Goal: Check status: Check status

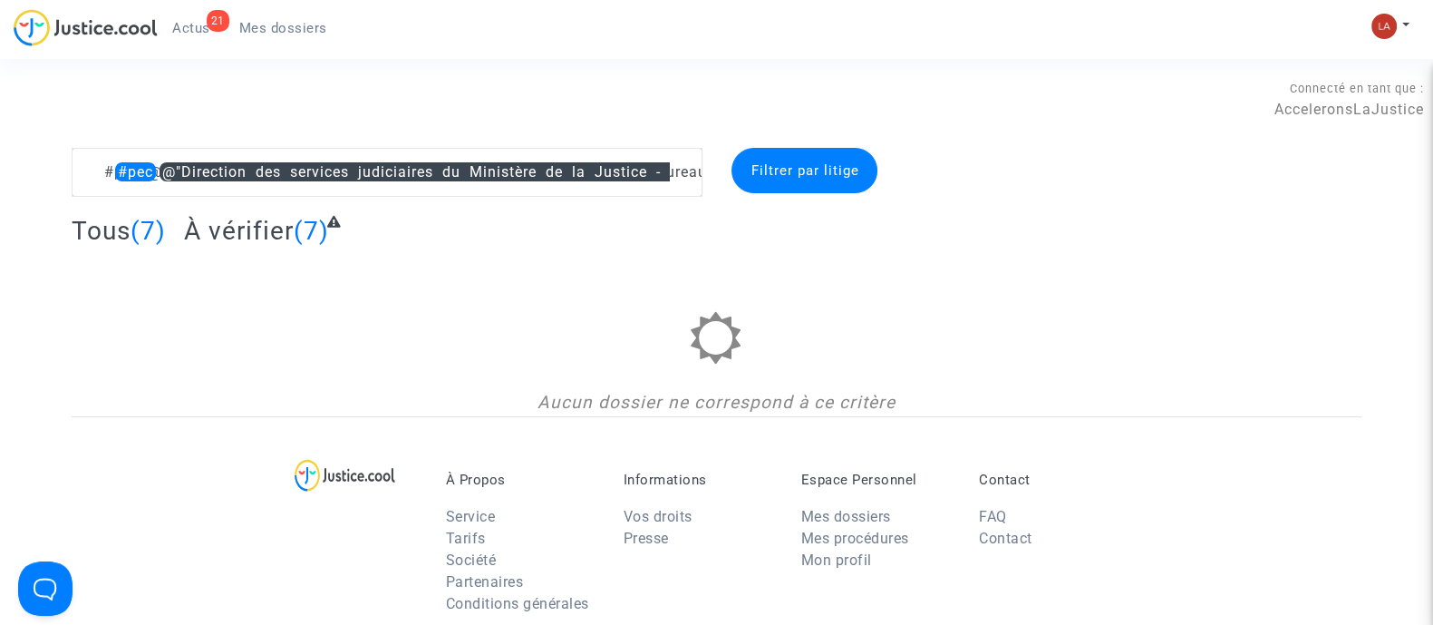
click at [294, 228] on span "(7)" at bounding box center [311, 231] width 35 height 30
click at [245, 240] on span "À vérifier" at bounding box center [239, 231] width 110 height 30
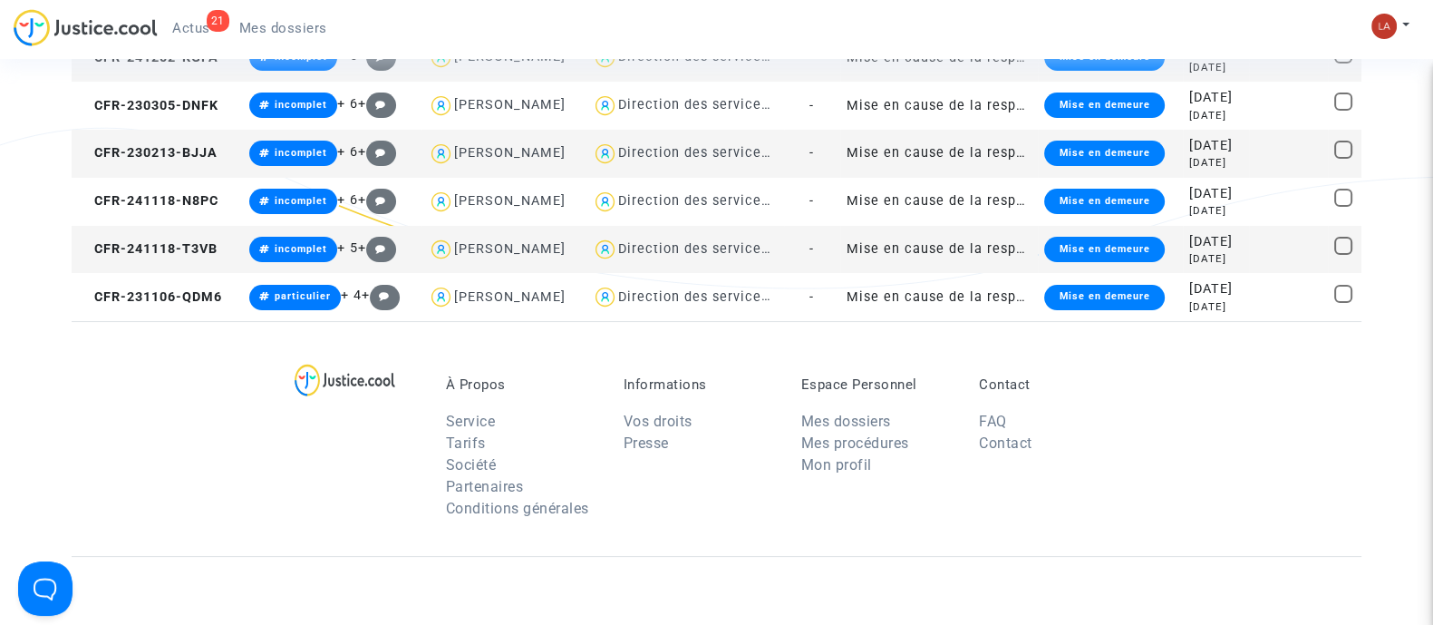
scroll to position [112, 0]
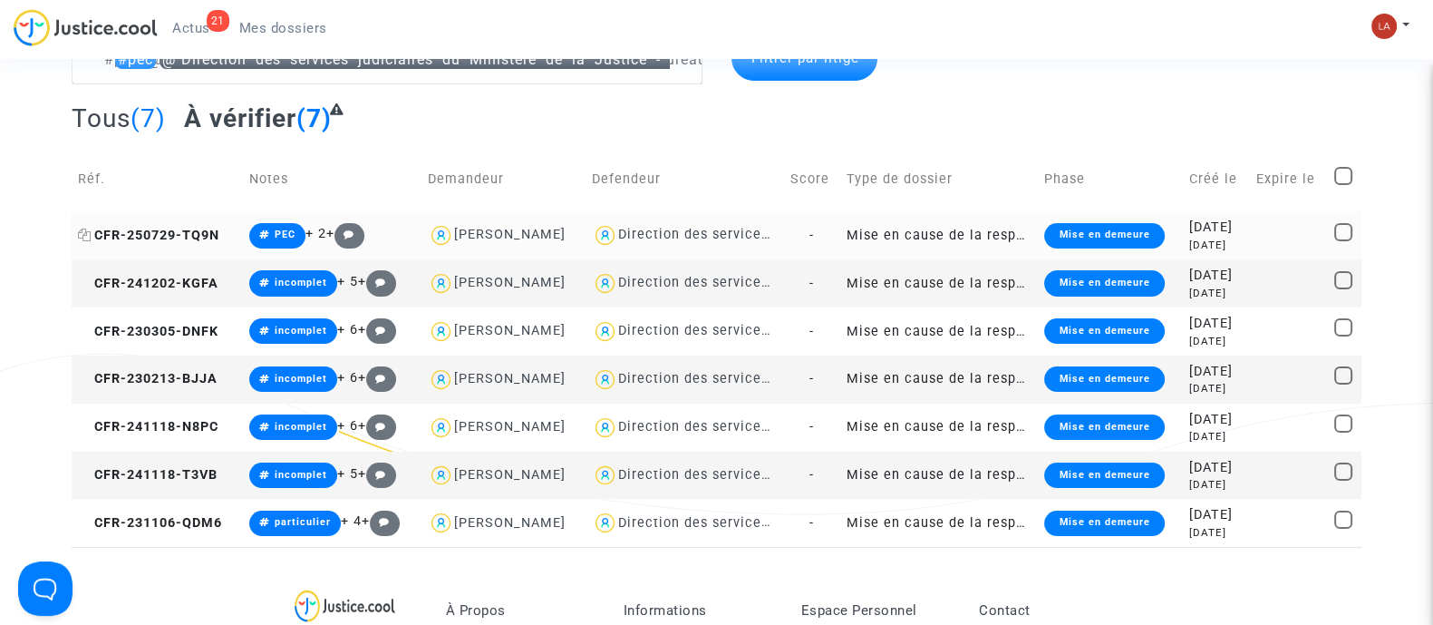
click at [173, 246] on td "CFR-250729-TQ9N" at bounding box center [157, 235] width 171 height 48
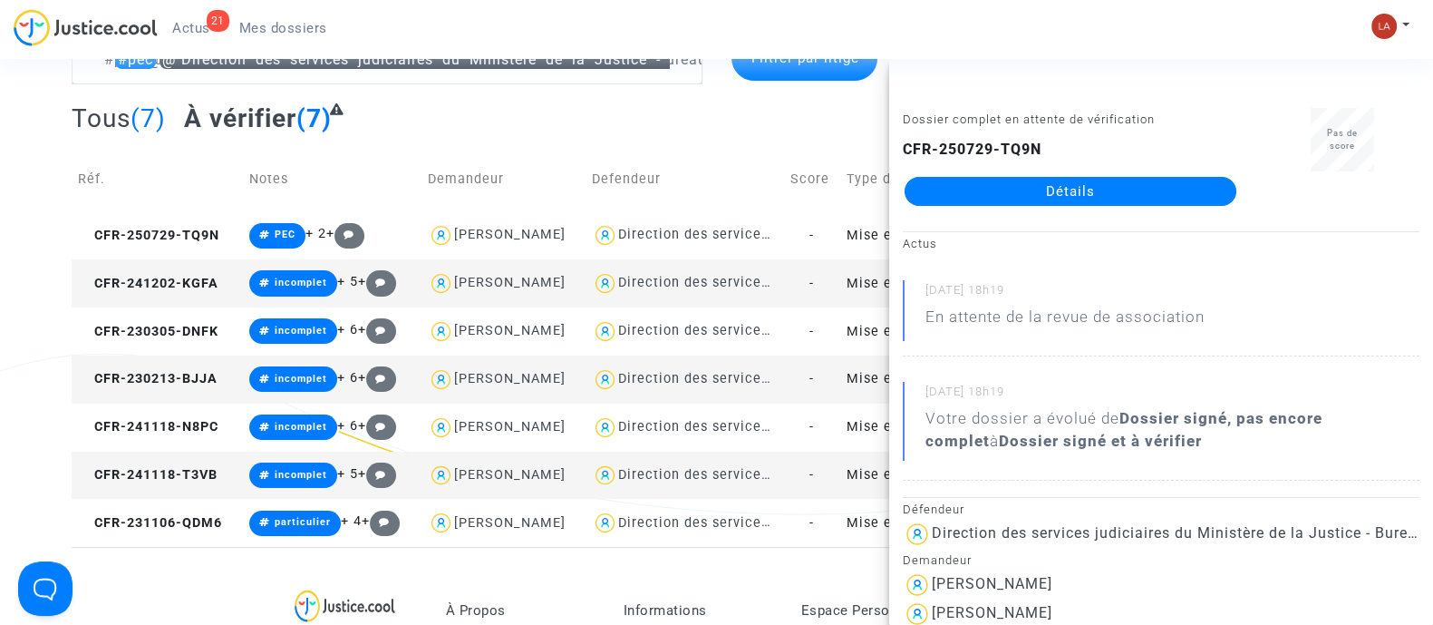
drag, startPoint x: 120, startPoint y: 263, endPoint x: 131, endPoint y: 267, distance: 12.3
click at [121, 265] on td "CFR-241202-KGFA" at bounding box center [157, 283] width 171 height 48
click at [190, 344] on td "CFR-230305-DNFK" at bounding box center [157, 331] width 171 height 48
click at [179, 386] on td "CFR-230213-BJJA" at bounding box center [157, 379] width 171 height 48
click at [189, 411] on td "CFR-241118-N8PC" at bounding box center [157, 427] width 171 height 48
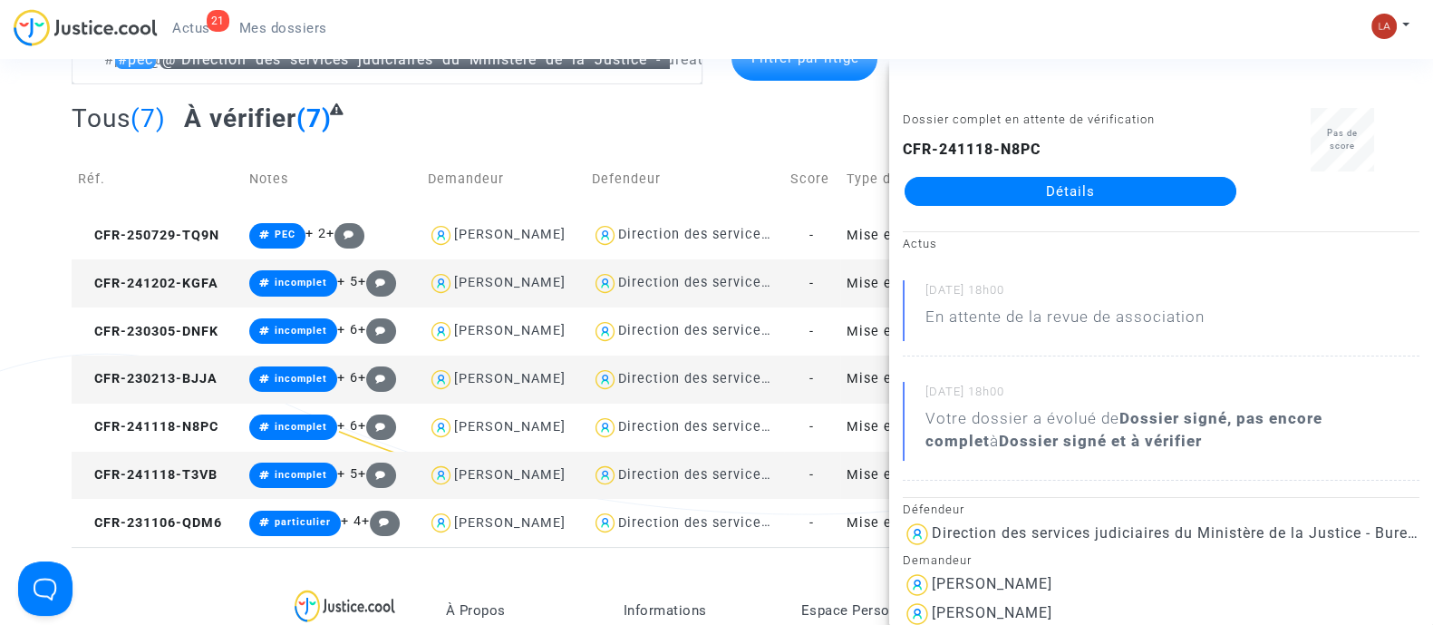
drag, startPoint x: 960, startPoint y: 174, endPoint x: 939, endPoint y: 192, distance: 27.6
click at [189, 467] on span "CFR-241118-T3VB" at bounding box center [148, 474] width 140 height 15
click at [154, 542] on td "CFR-231106-QDM6" at bounding box center [157, 523] width 171 height 48
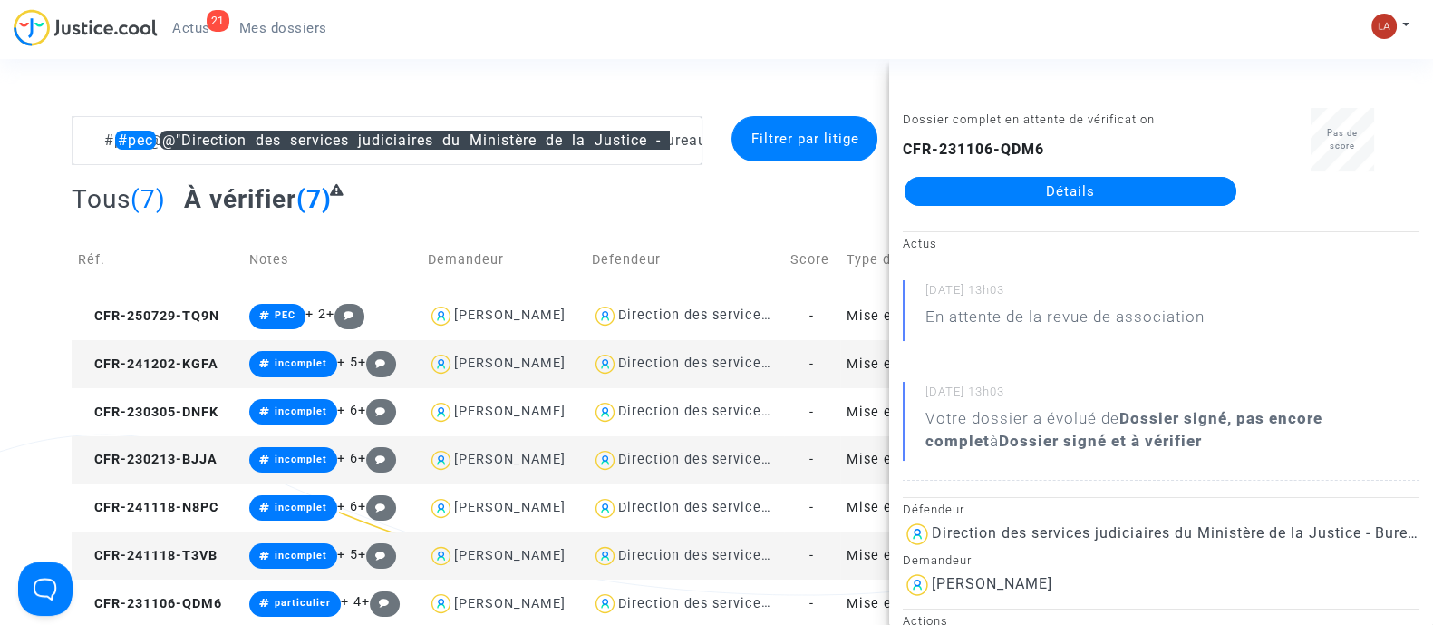
scroll to position [0, 0]
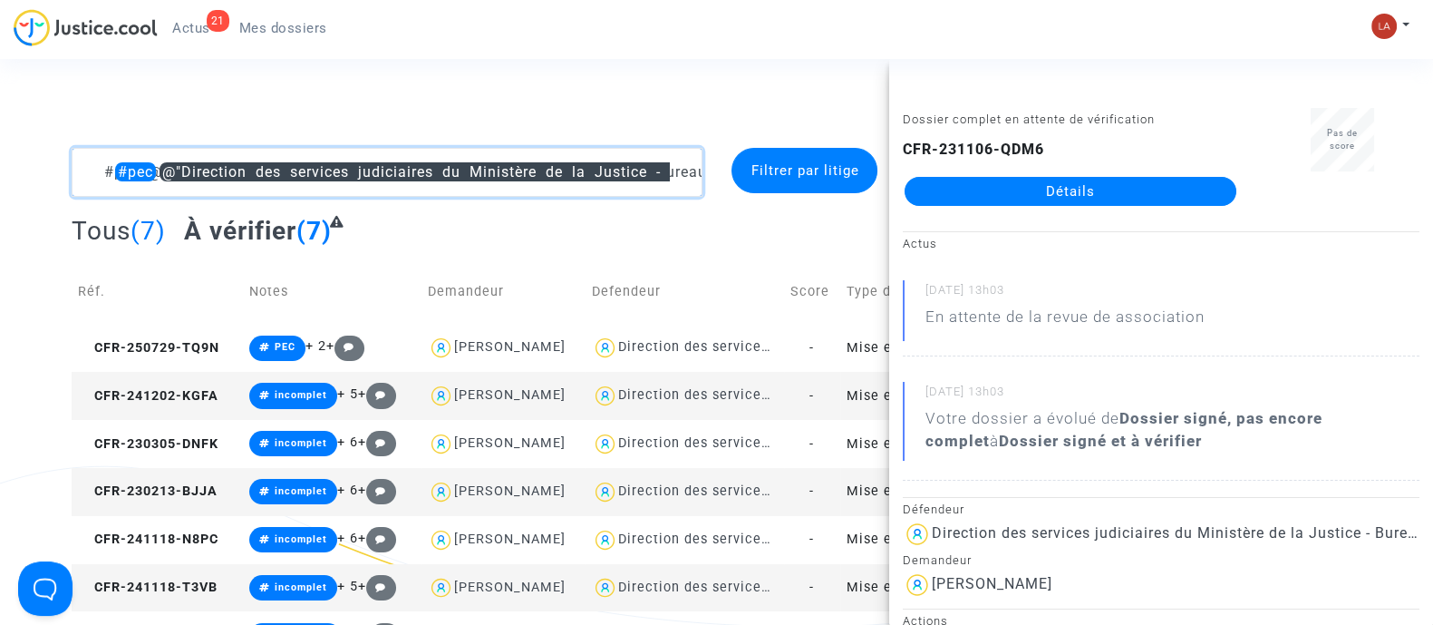
click at [93, 160] on textarea at bounding box center [387, 172] width 631 height 49
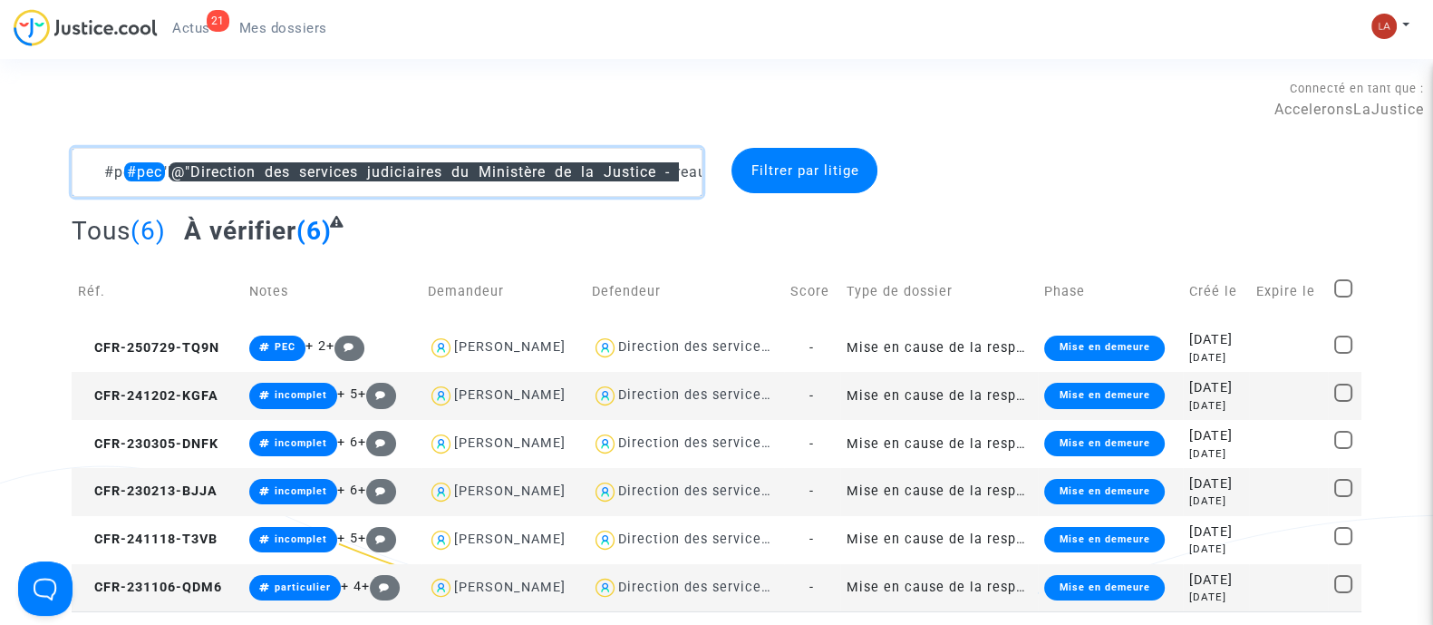
drag, startPoint x: 106, startPoint y: 176, endPoint x: 752, endPoint y: 180, distance: 646.4
click at [752, 180] on div "#pec @"Direction des services judiciaires du Ministère de la Justice - Bureau F…" at bounding box center [716, 172] width 1317 height 49
type textarea "IP4""
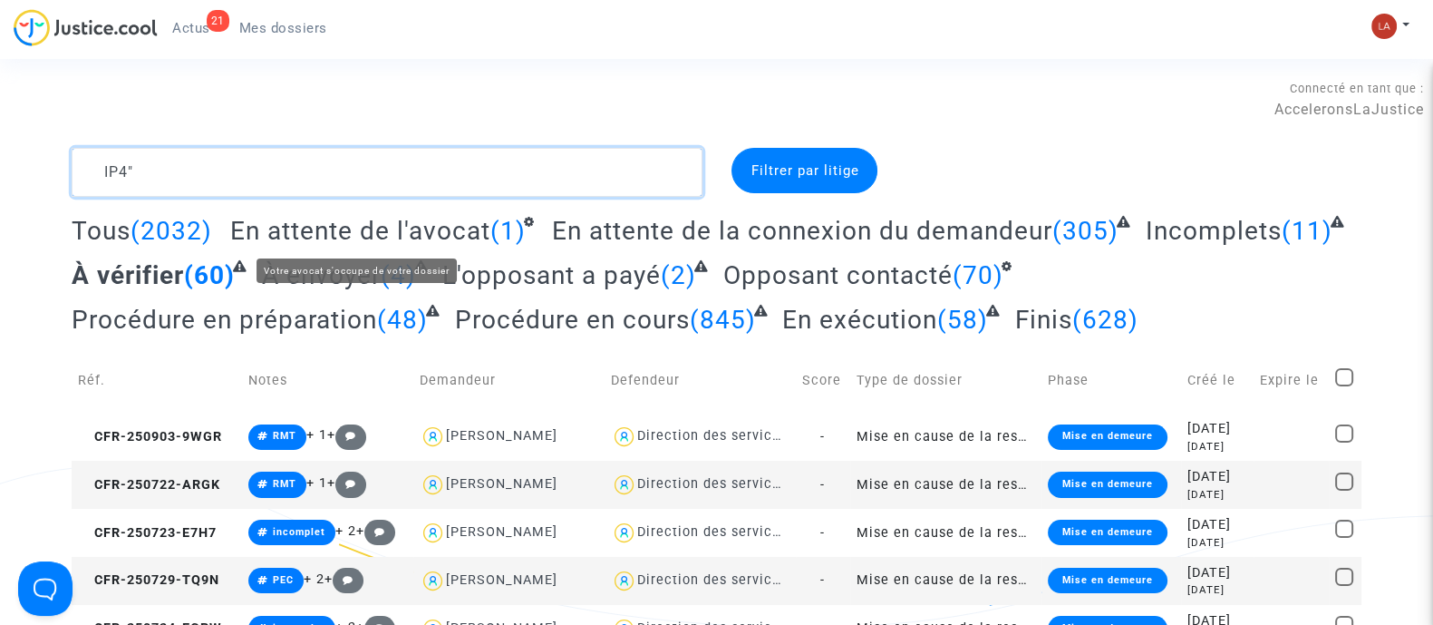
drag, startPoint x: 269, startPoint y: 188, endPoint x: 96, endPoint y: 185, distance: 173.2
click at [96, 185] on textarea at bounding box center [387, 172] width 631 height 49
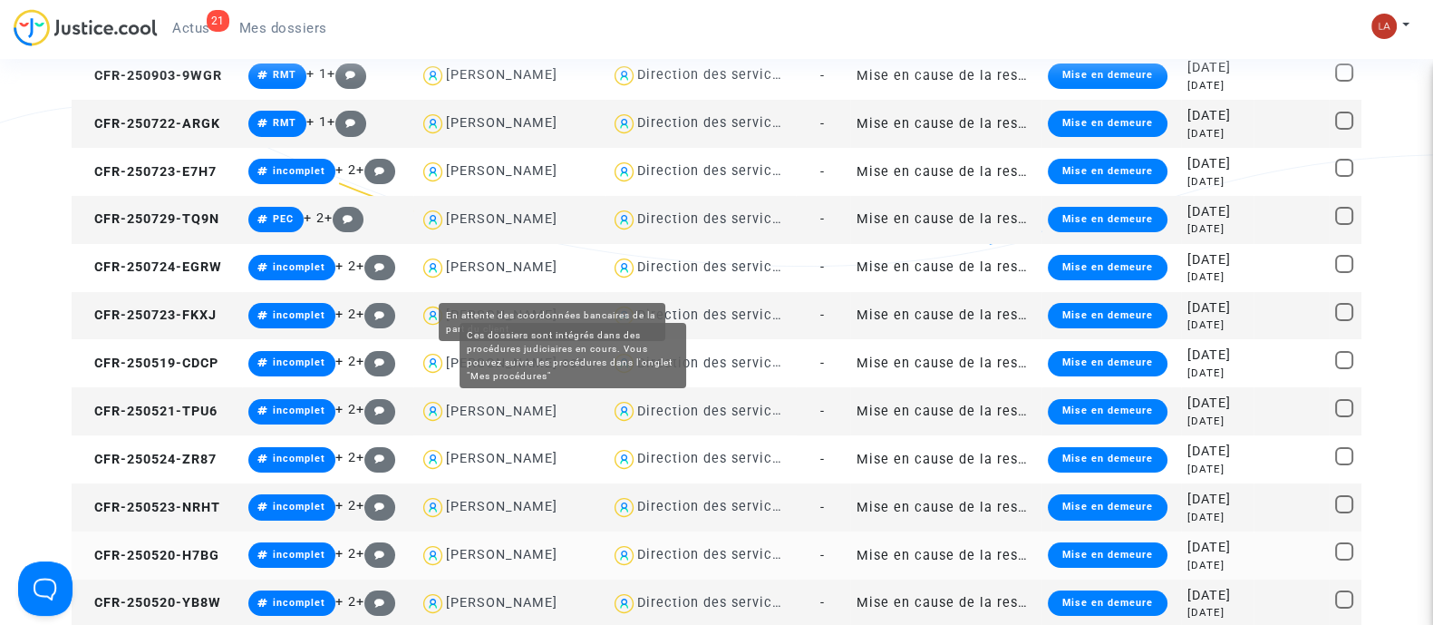
scroll to position [567, 0]
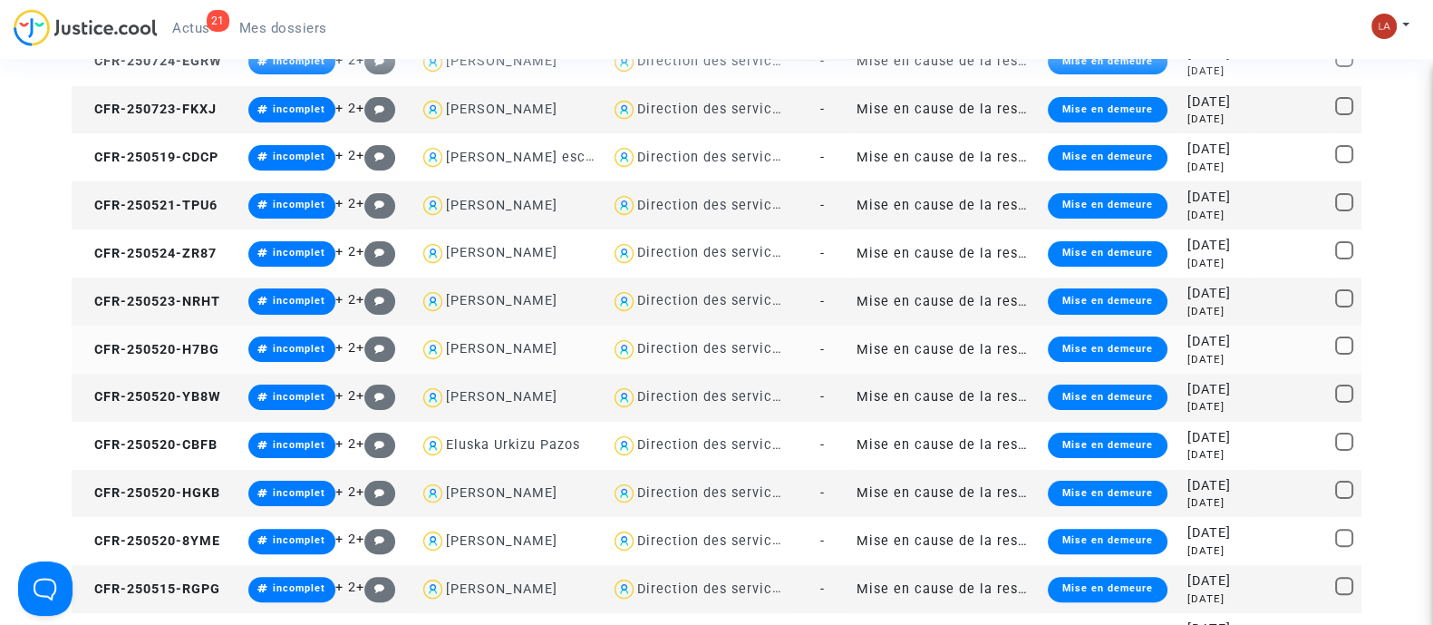
click at [163, 361] on td "CFR-250520-H7BG" at bounding box center [157, 349] width 170 height 48
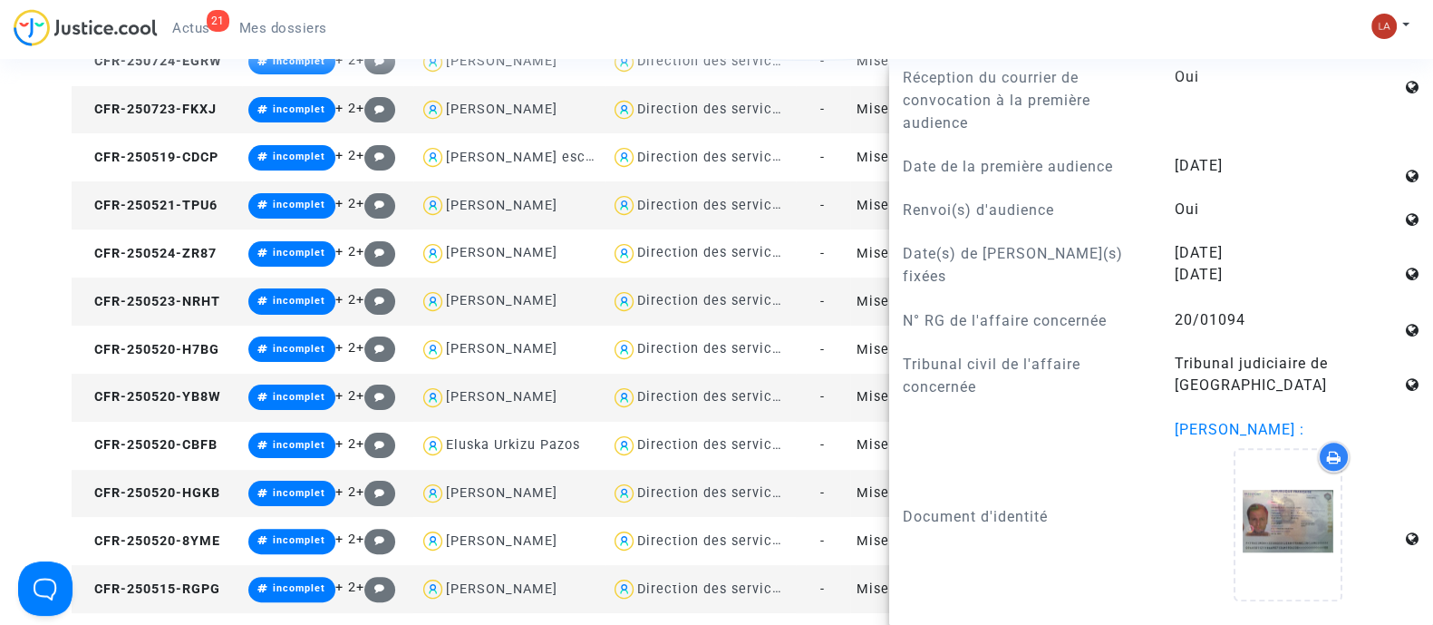
scroll to position [2058, 0]
click at [182, 502] on td "CFR-250520-HGKB" at bounding box center [157, 494] width 170 height 48
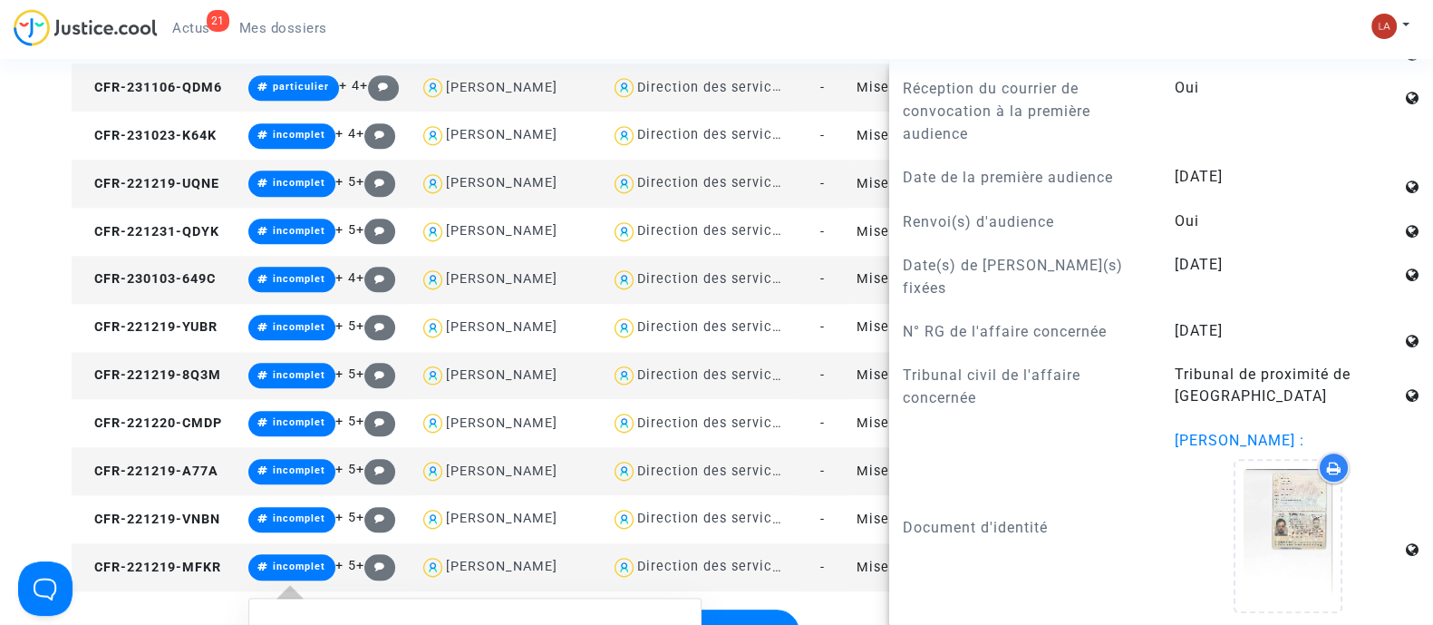
scroll to position [2380, 0]
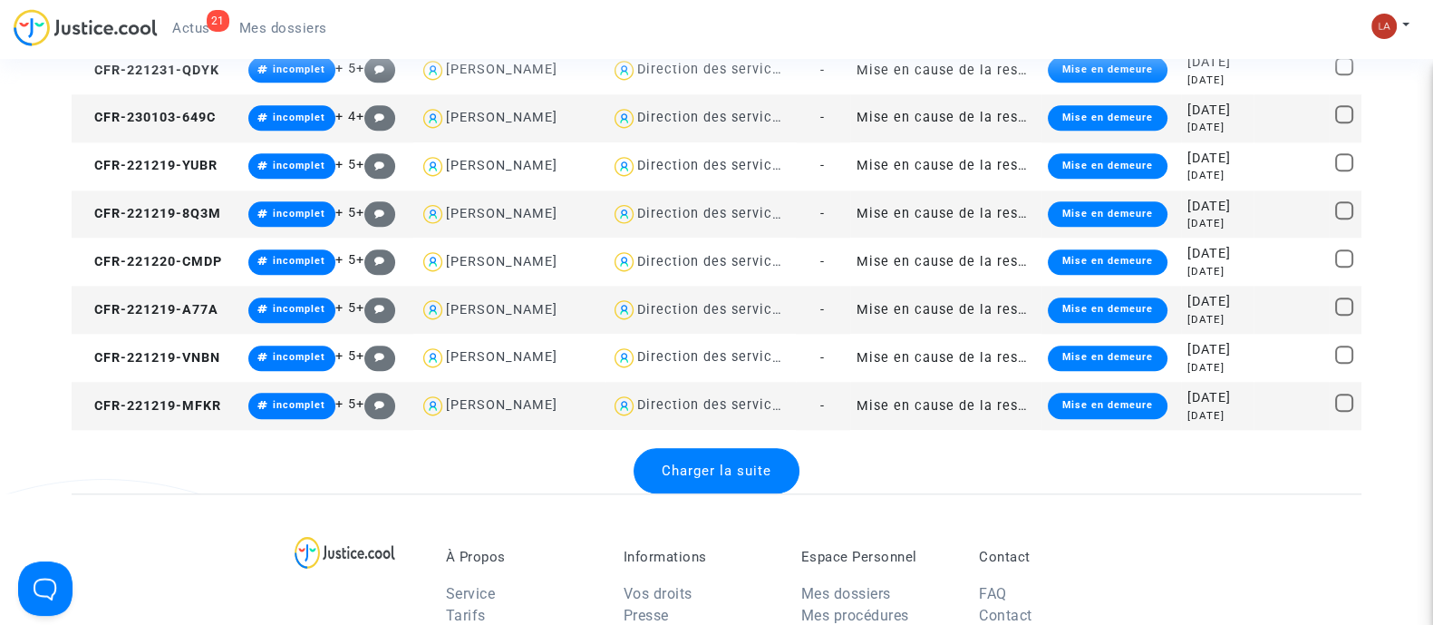
scroll to position [0, 0]
click at [218, 422] on td "CFR-221219-MFKR" at bounding box center [157, 406] width 170 height 48
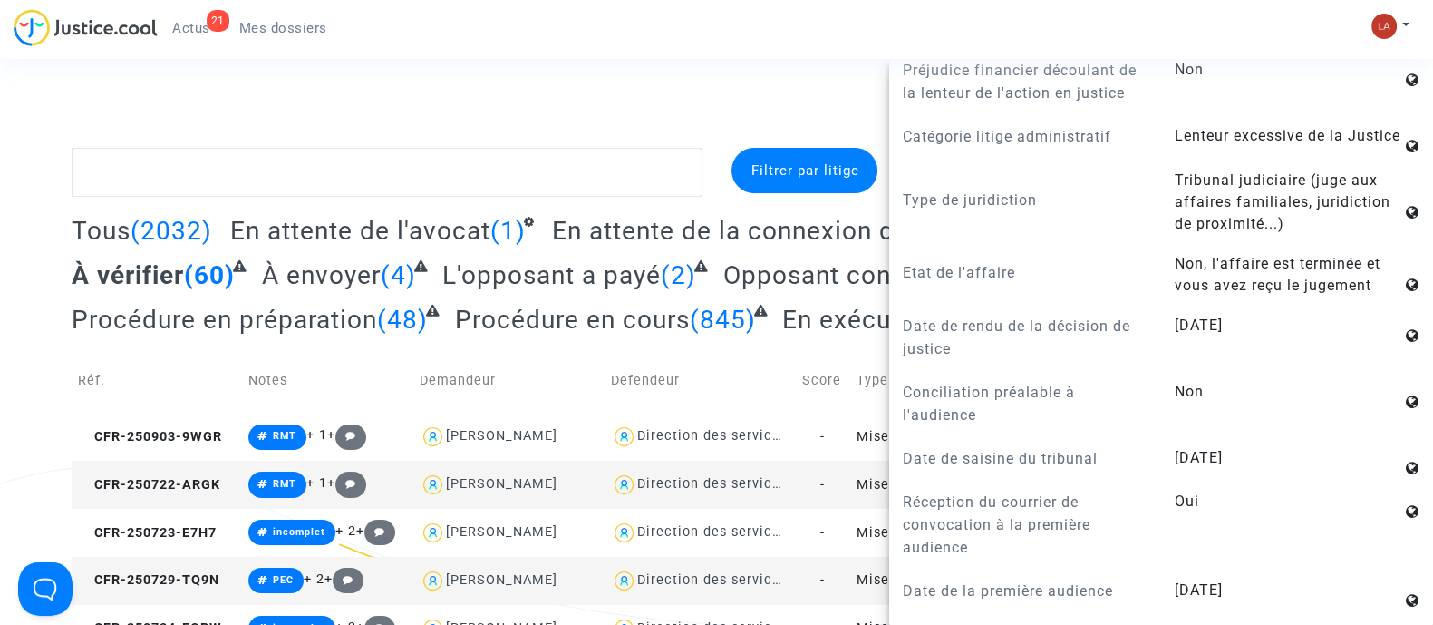
drag, startPoint x: 174, startPoint y: 33, endPoint x: 215, endPoint y: 30, distance: 40.9
click at [174, 33] on span "Actus" at bounding box center [191, 28] width 38 height 16
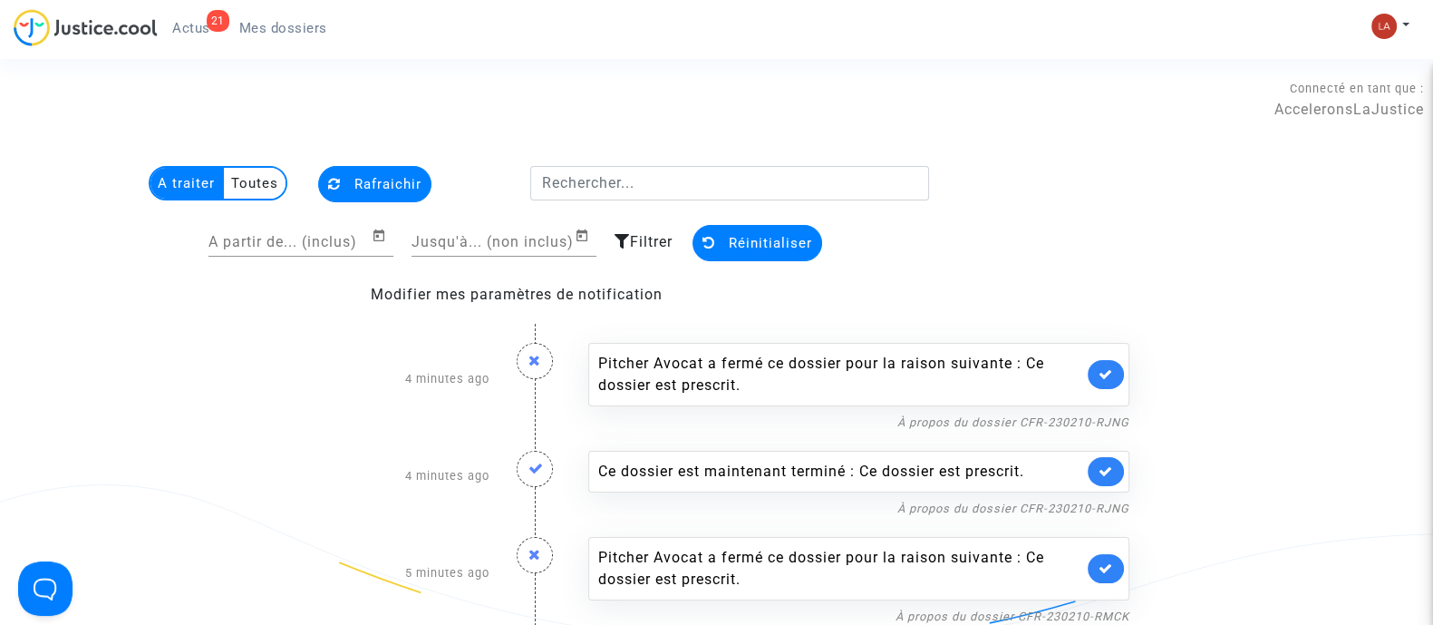
click at [1097, 364] on link at bounding box center [1106, 374] width 36 height 29
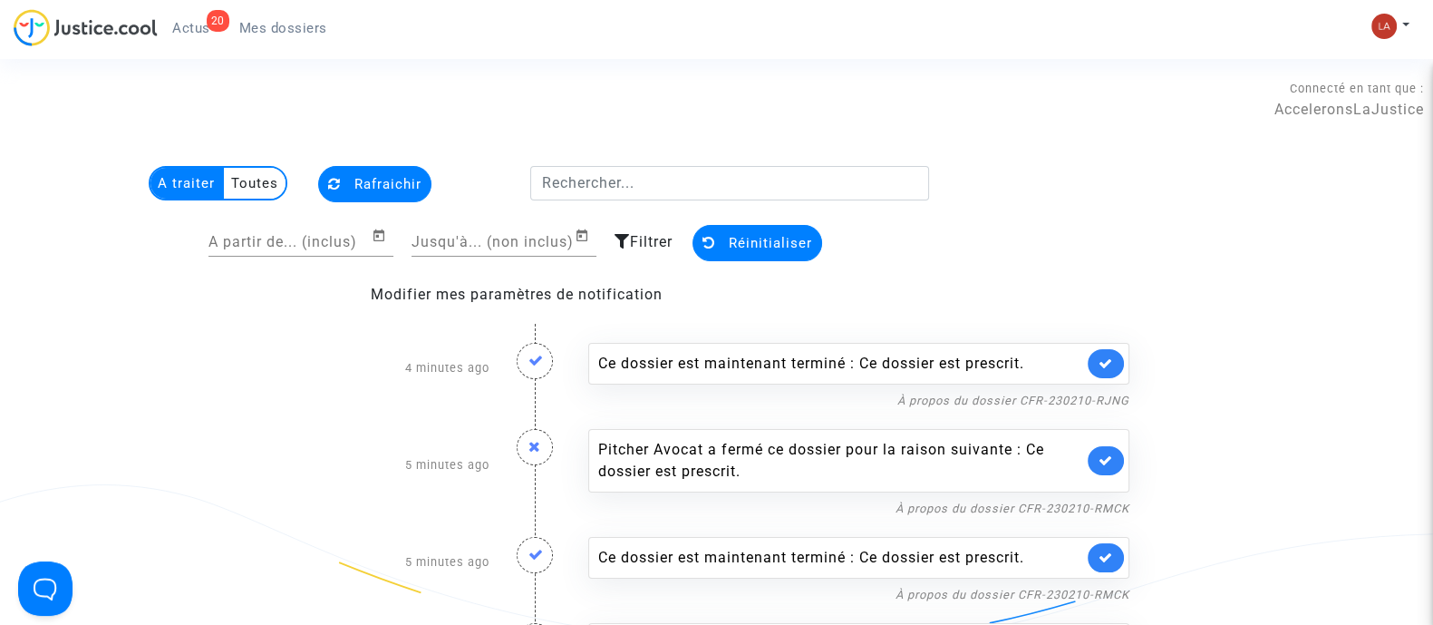
click at [1111, 374] on link at bounding box center [1106, 363] width 36 height 29
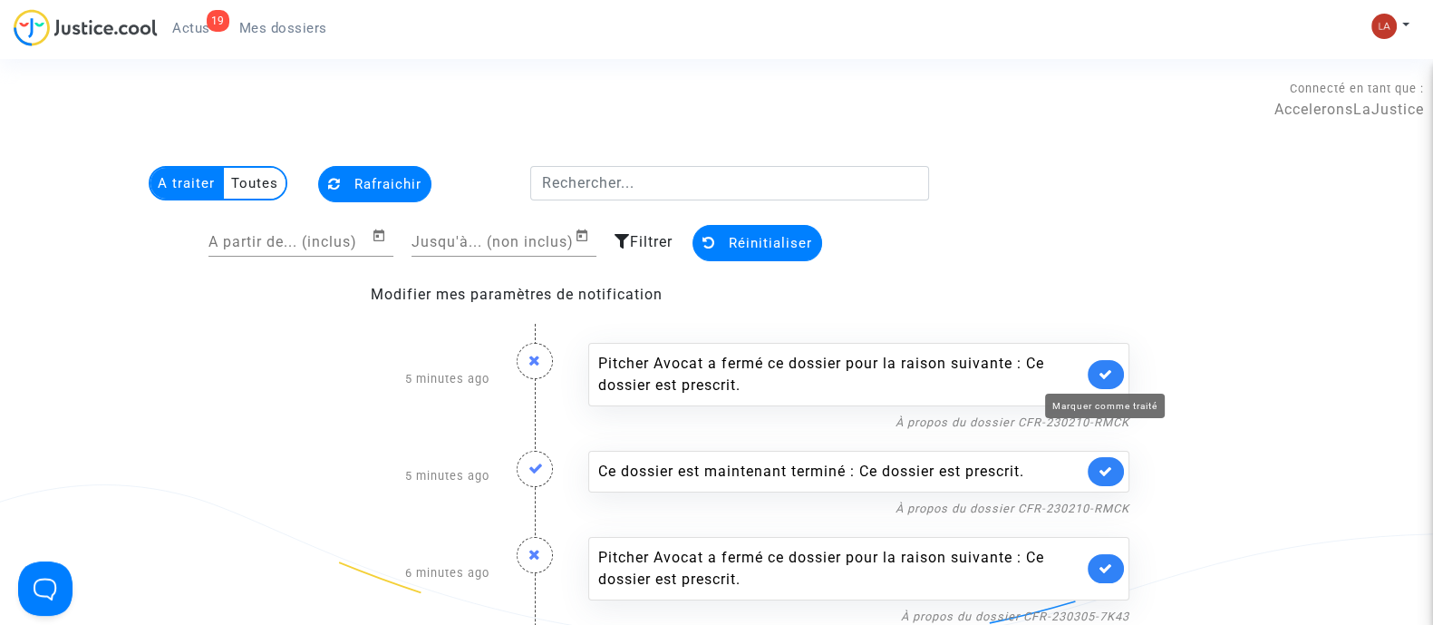
click at [1095, 365] on link at bounding box center [1106, 374] width 36 height 29
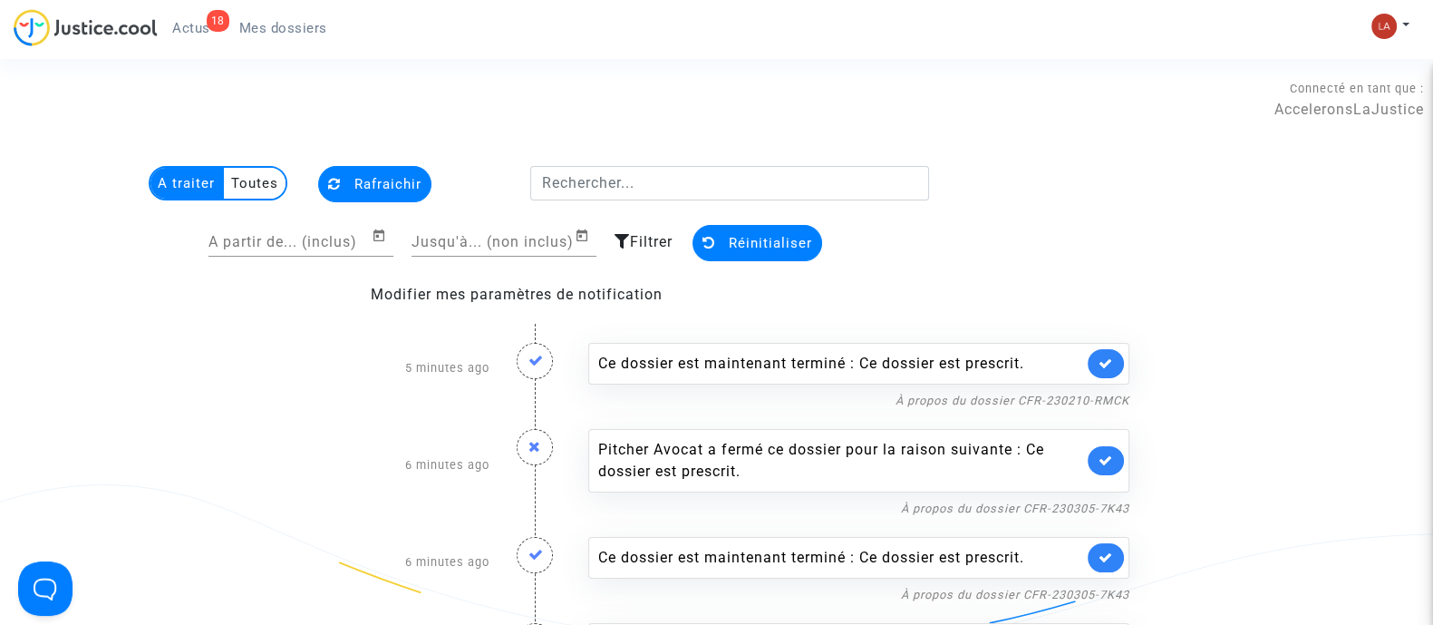
click at [1090, 365] on link at bounding box center [1106, 363] width 36 height 29
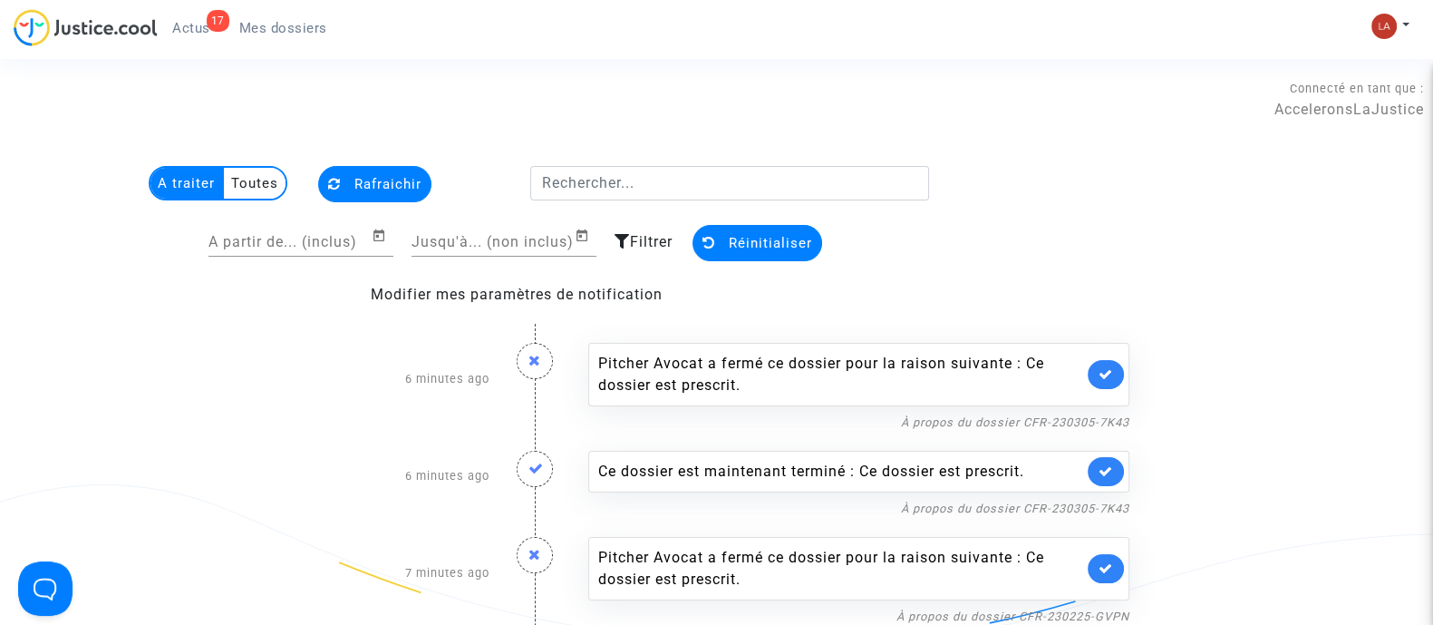
click at [1088, 366] on div "Pitcher Avocat a fermé ce dossier pour la raison suivante : Ce dossier est pres…" at bounding box center [858, 374] width 541 height 63
click at [1104, 371] on icon at bounding box center [1106, 374] width 15 height 14
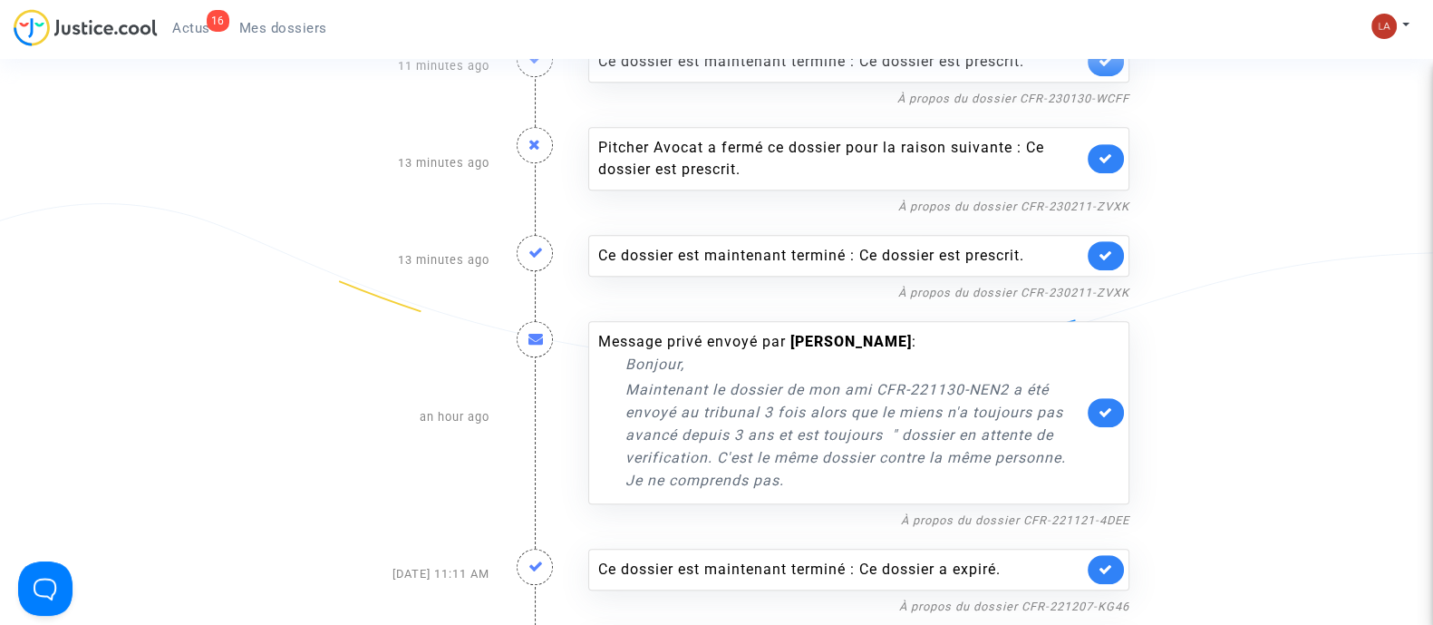
scroll to position [906, 0]
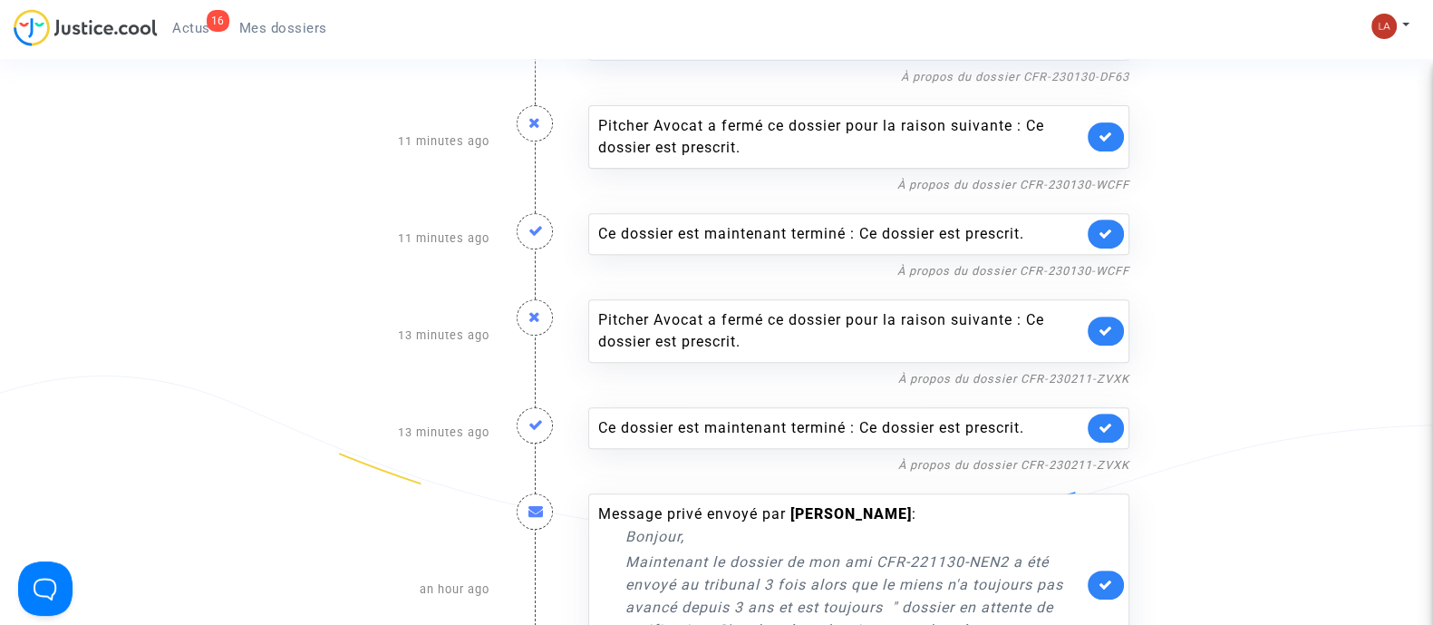
click at [1099, 429] on icon at bounding box center [1106, 428] width 15 height 14
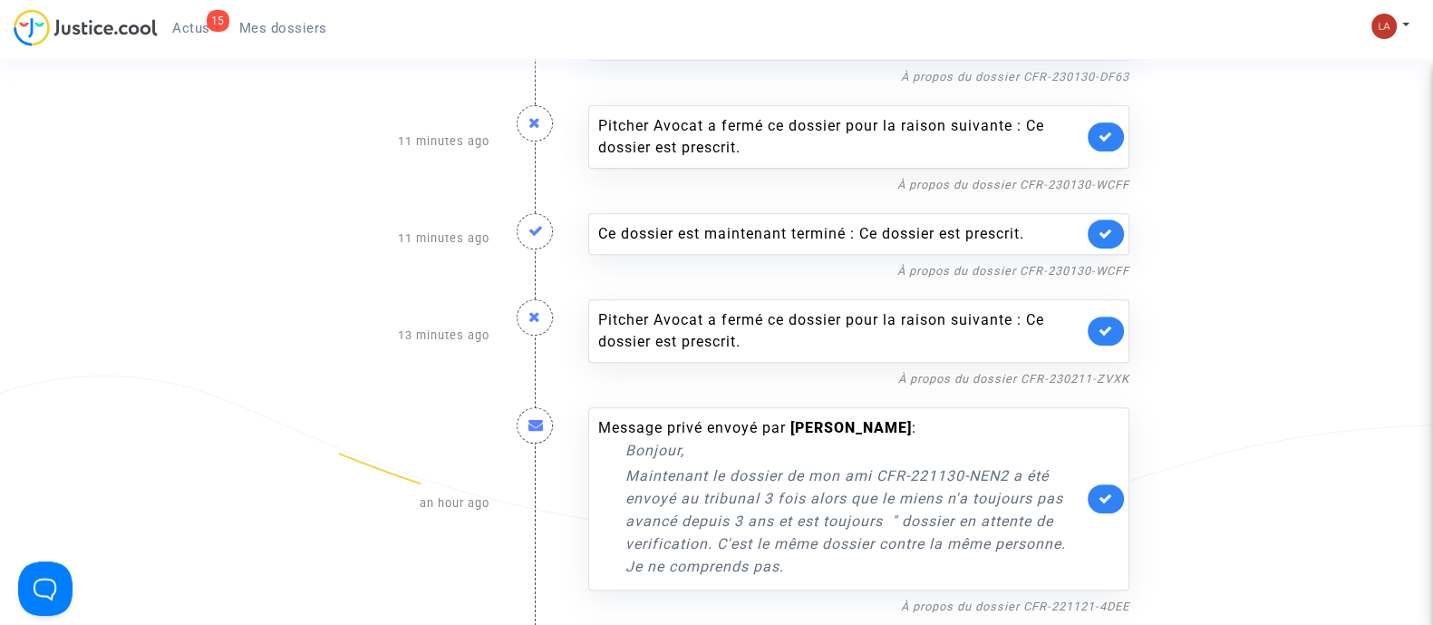
click at [1107, 325] on icon at bounding box center [1106, 331] width 15 height 14
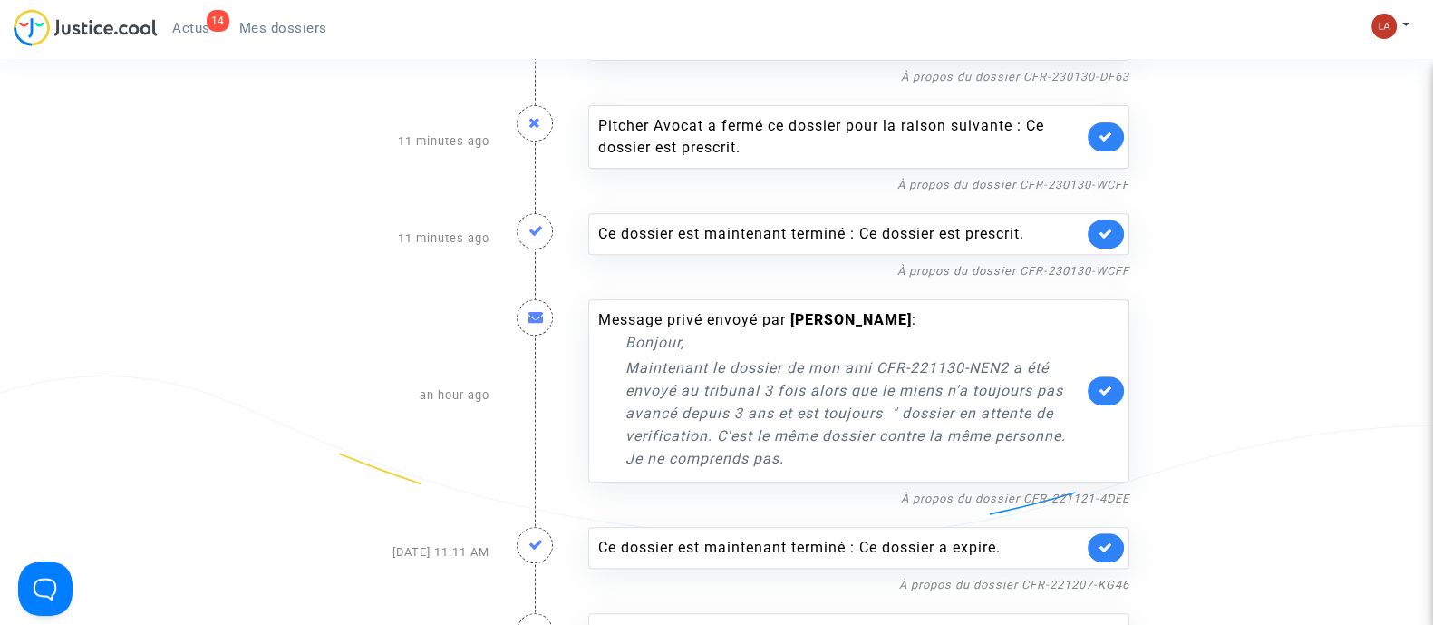
click at [1121, 221] on link at bounding box center [1106, 233] width 36 height 29
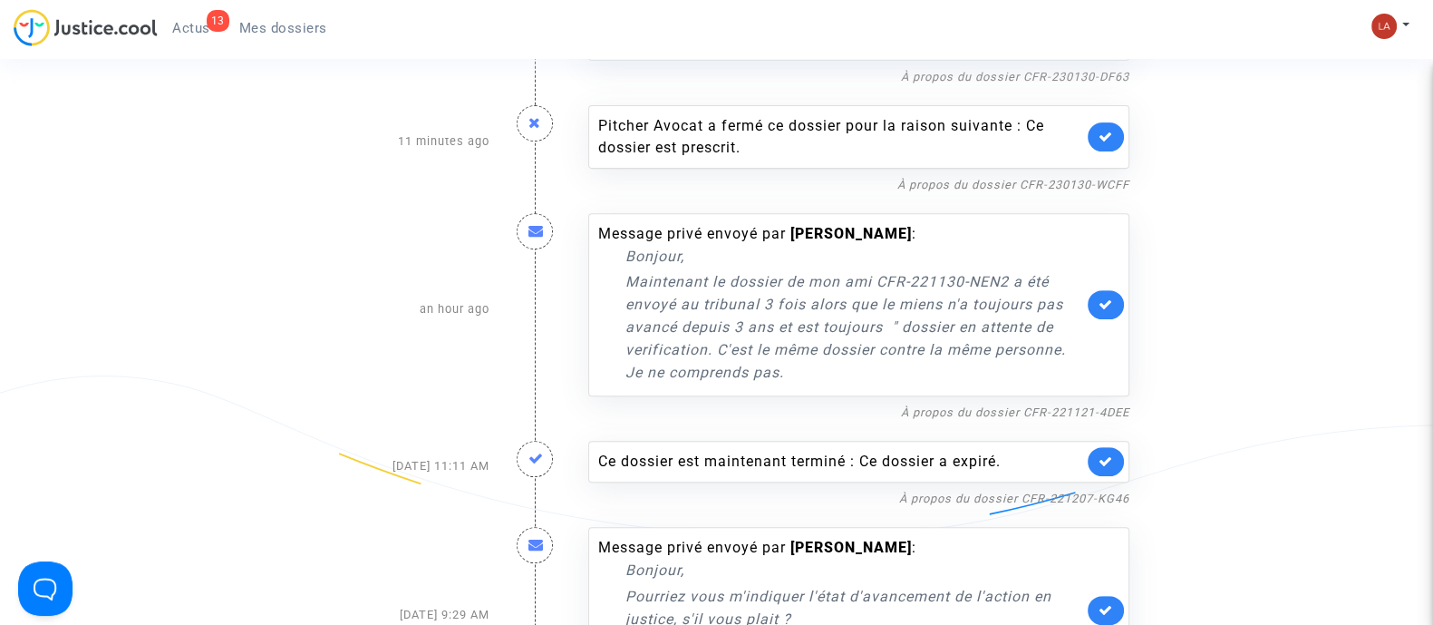
click at [1111, 146] on link at bounding box center [1106, 136] width 36 height 29
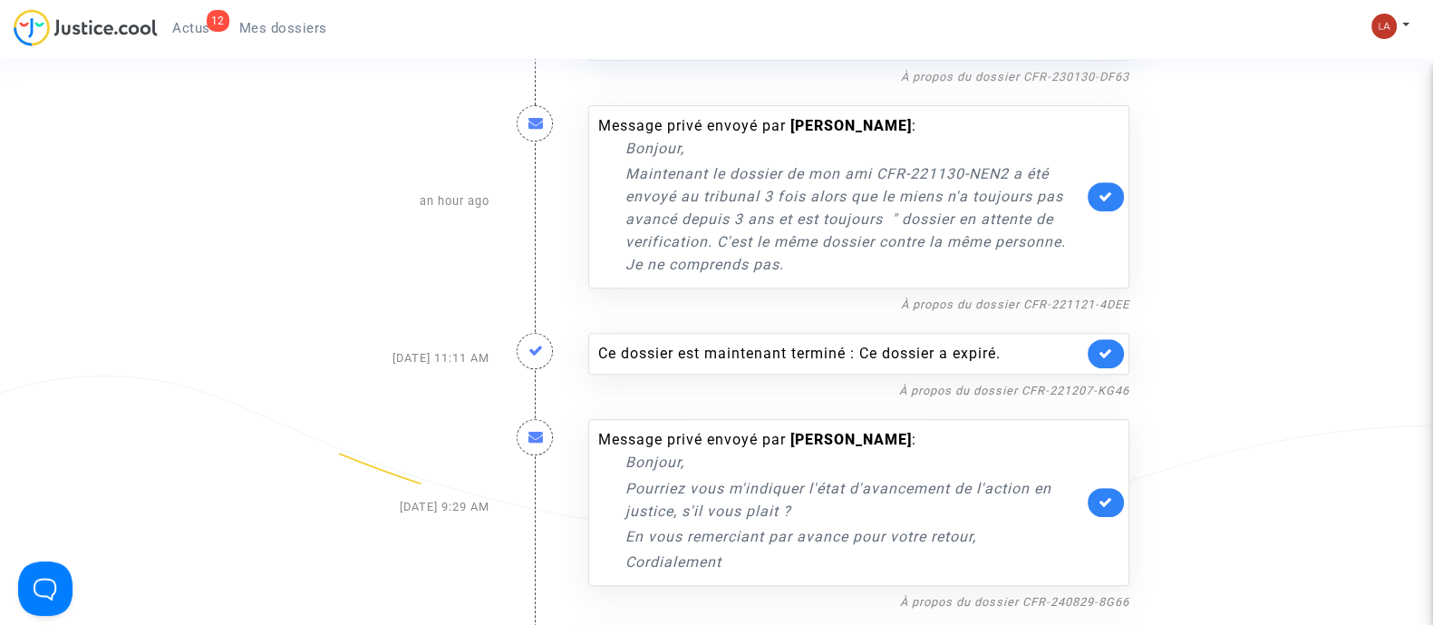
scroll to position [680, 0]
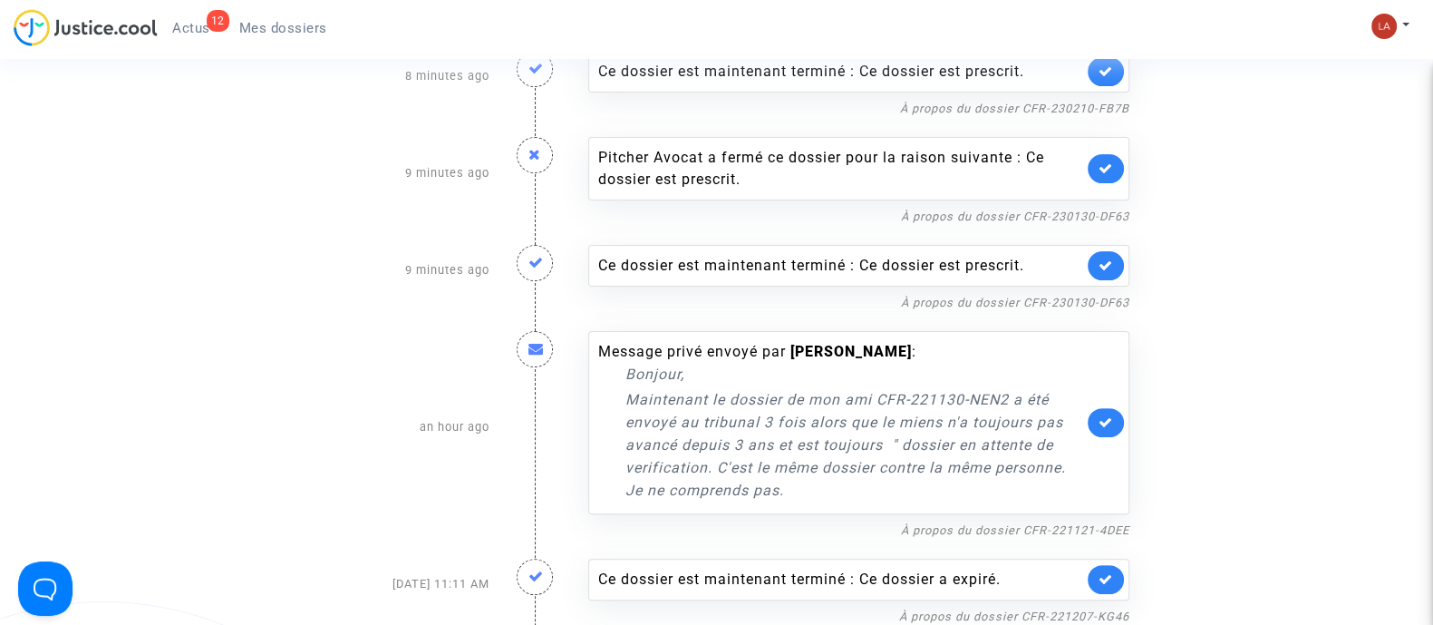
click at [1092, 264] on link at bounding box center [1106, 265] width 36 height 29
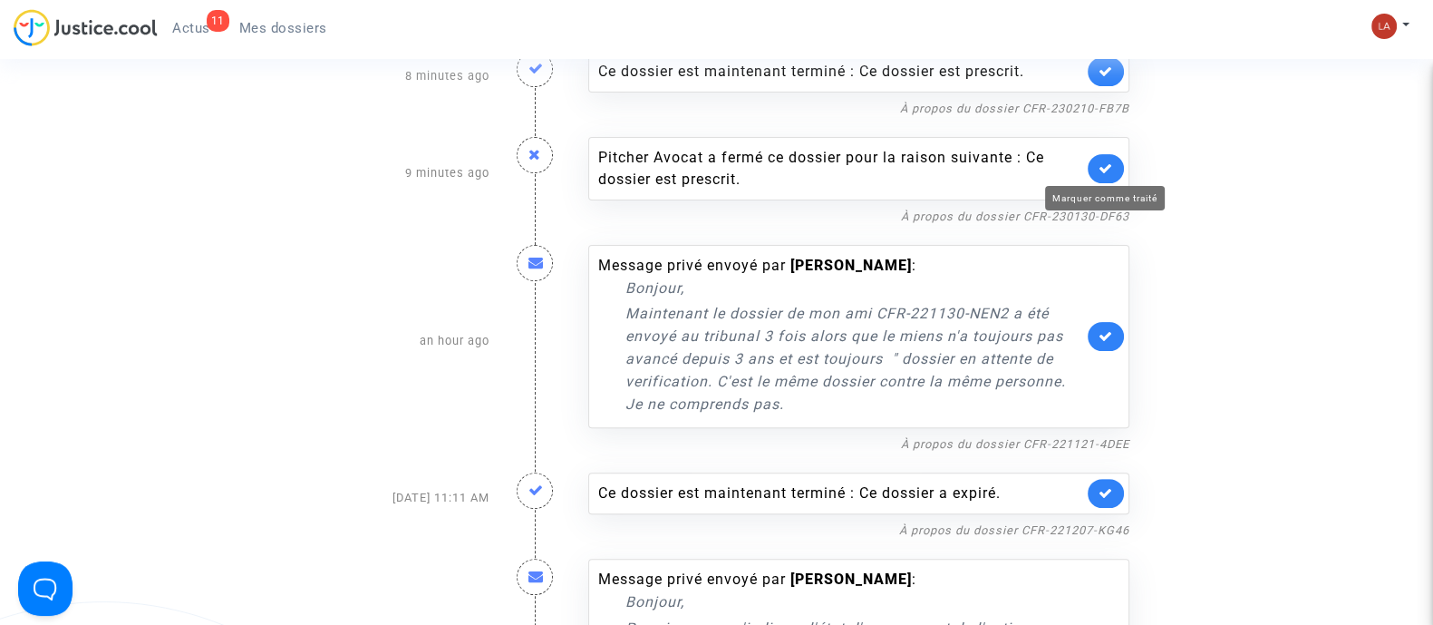
click at [1106, 165] on icon at bounding box center [1106, 168] width 15 height 14
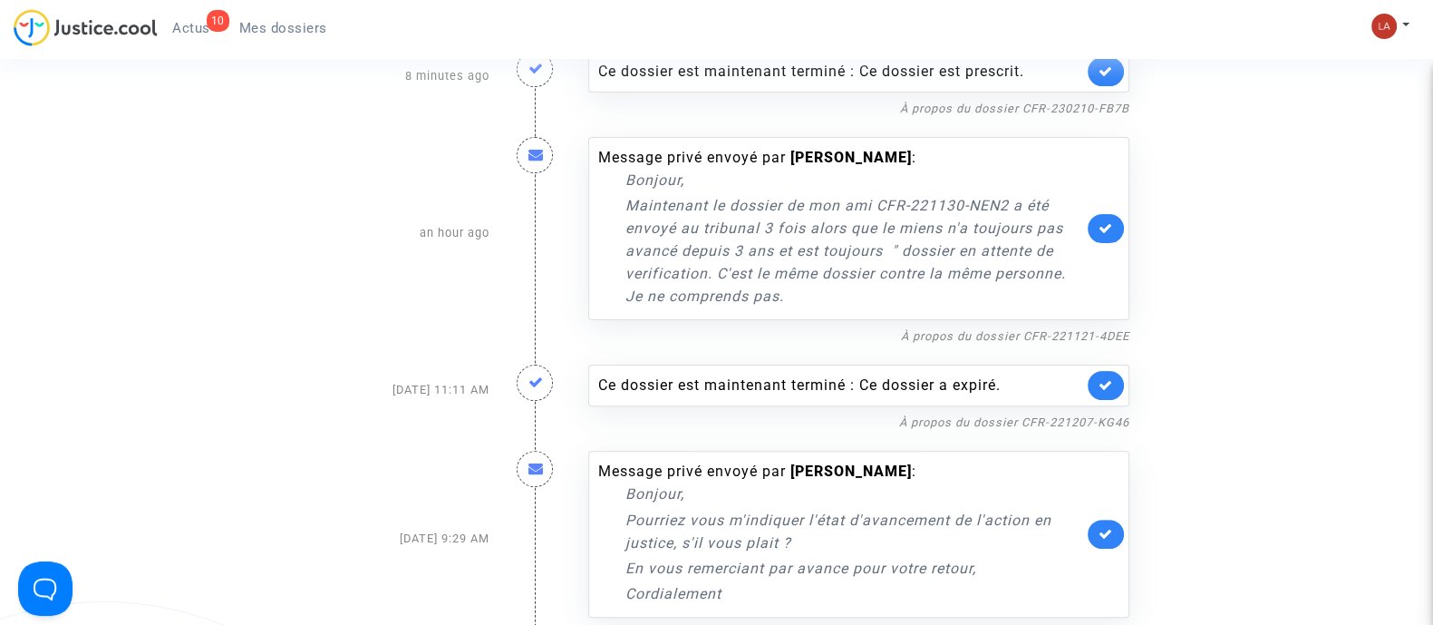
click at [1112, 67] on icon at bounding box center [1106, 71] width 15 height 14
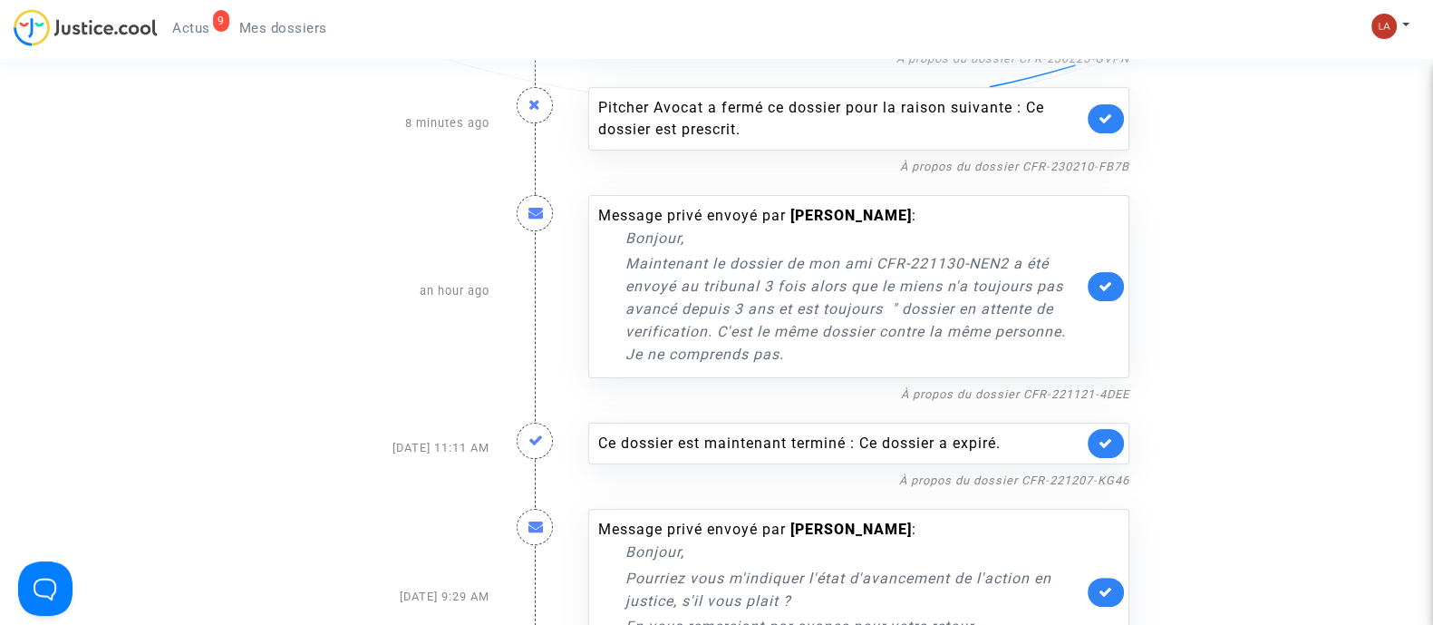
scroll to position [340, 0]
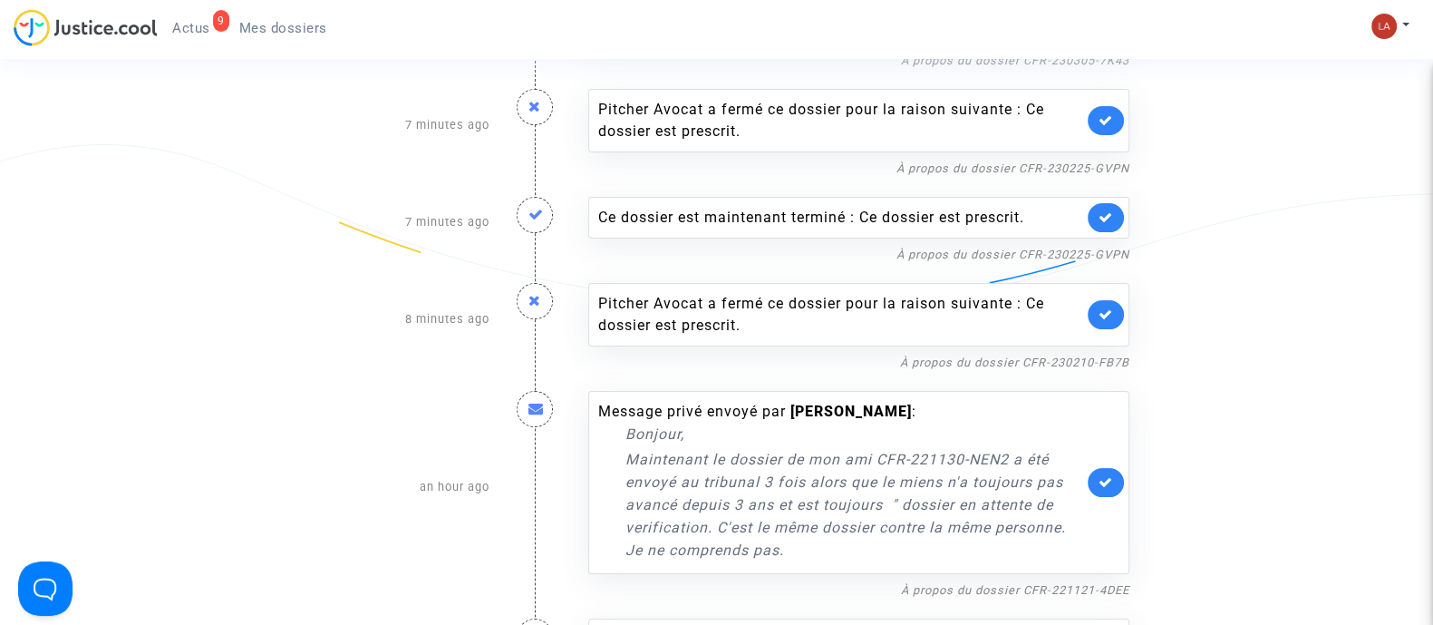
drag, startPoint x: 1115, startPoint y: 228, endPoint x: 1120, endPoint y: 201, distance: 27.6
click at [1115, 224] on link at bounding box center [1106, 217] width 36 height 29
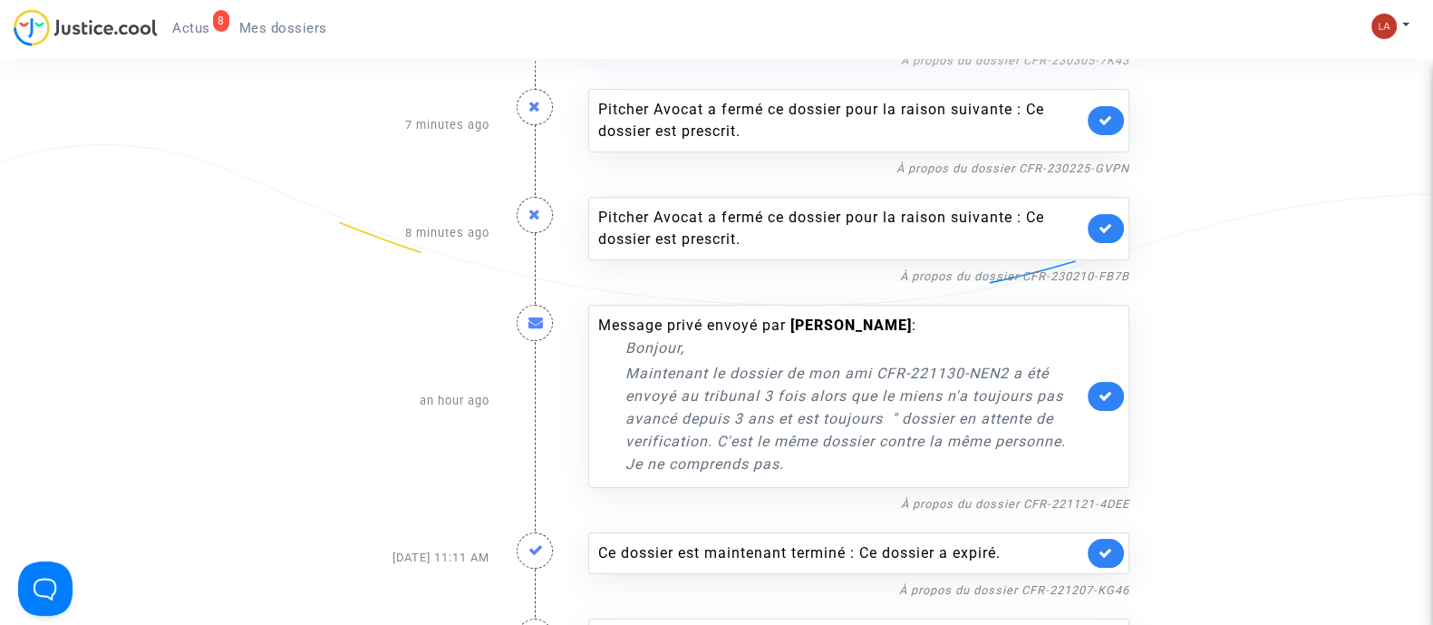
click at [1115, 115] on link at bounding box center [1106, 120] width 36 height 29
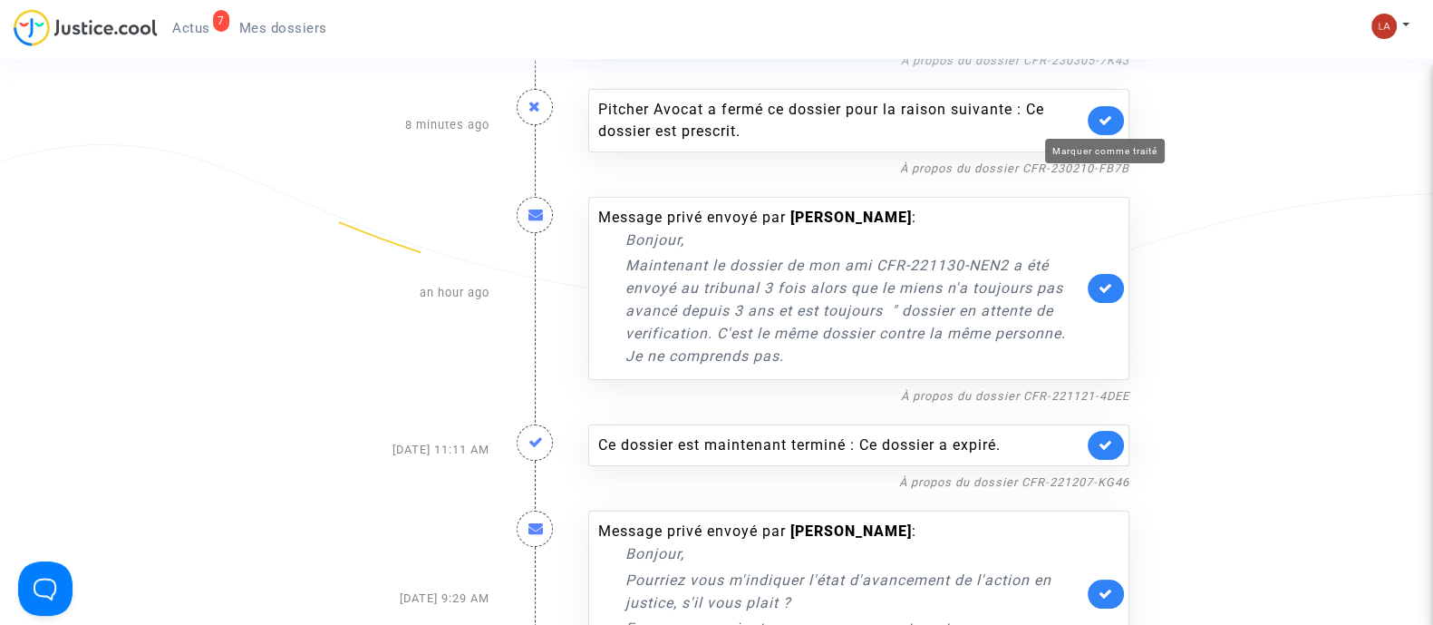
click at [1104, 117] on icon at bounding box center [1106, 120] width 15 height 14
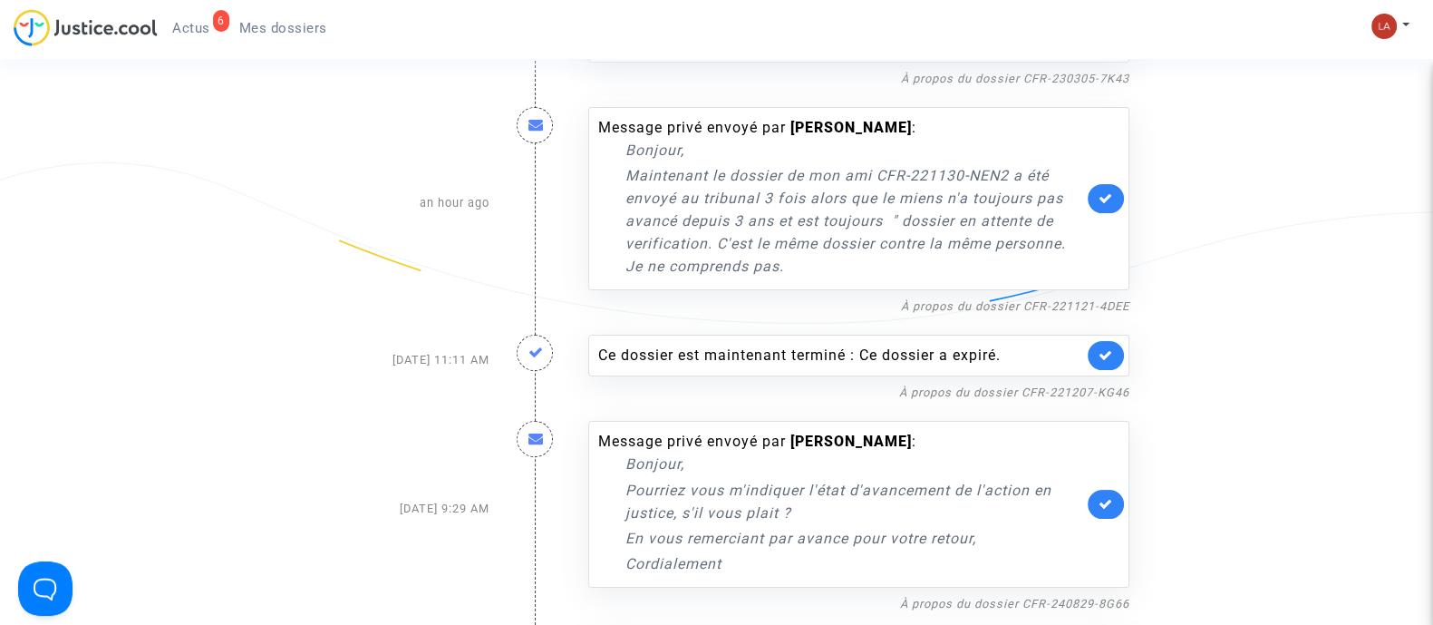
scroll to position [0, 0]
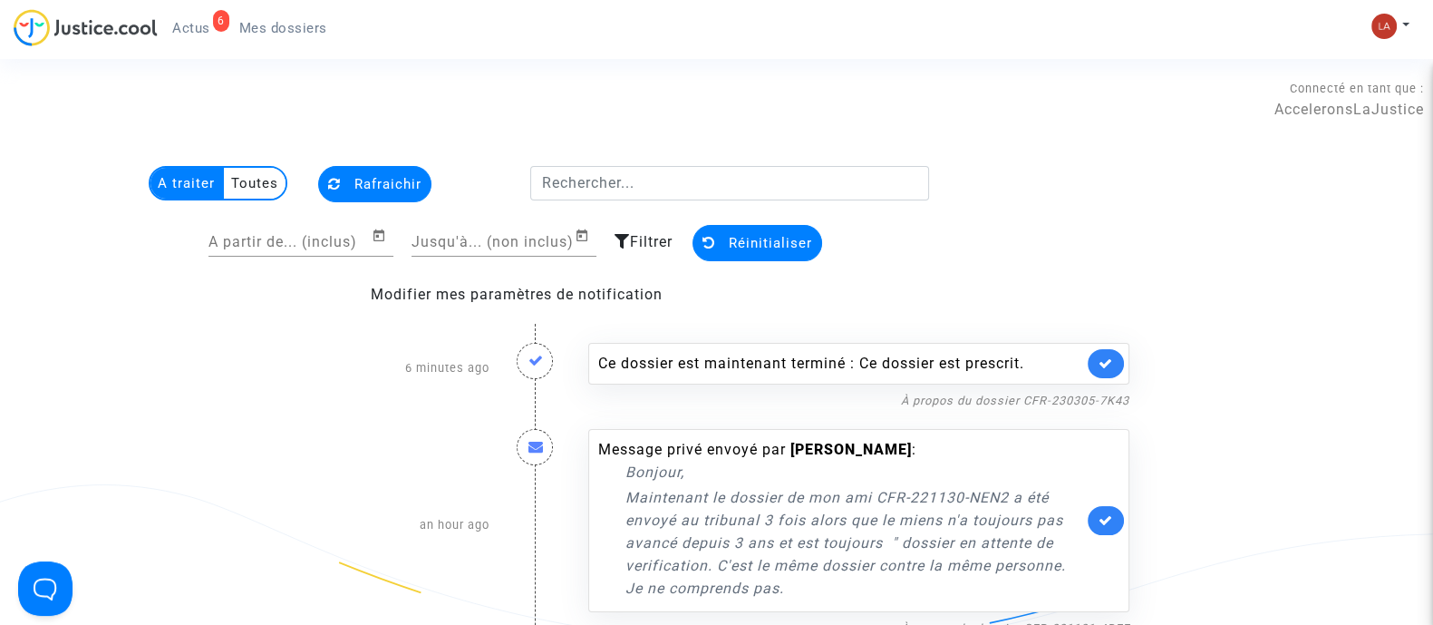
click at [1101, 361] on icon at bounding box center [1106, 363] width 15 height 14
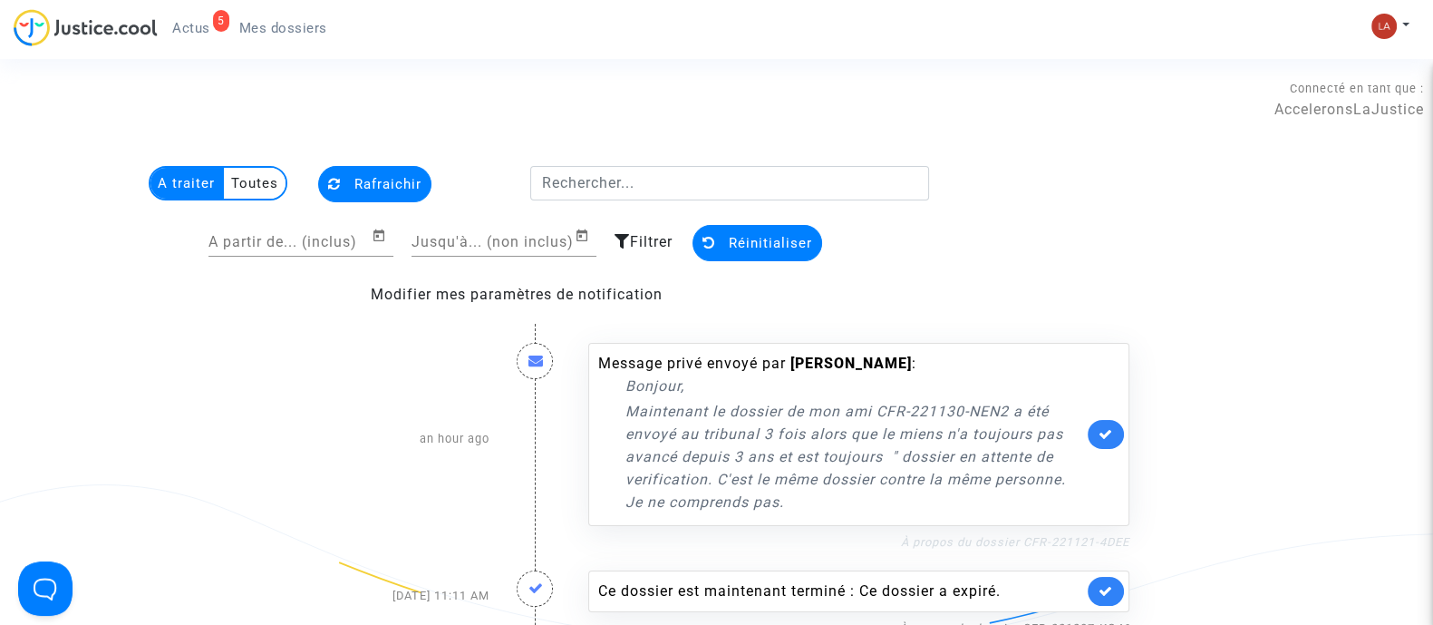
click at [949, 546] on link "À propos du dossier CFR-221121-4DEE" at bounding box center [1015, 542] width 228 height 14
click at [1120, 451] on div "Message privé envoyé par axel gaillot : Bonjour, Maintenant le dossier de mon a…" at bounding box center [858, 434] width 541 height 183
click at [1115, 440] on link at bounding box center [1106, 434] width 36 height 29
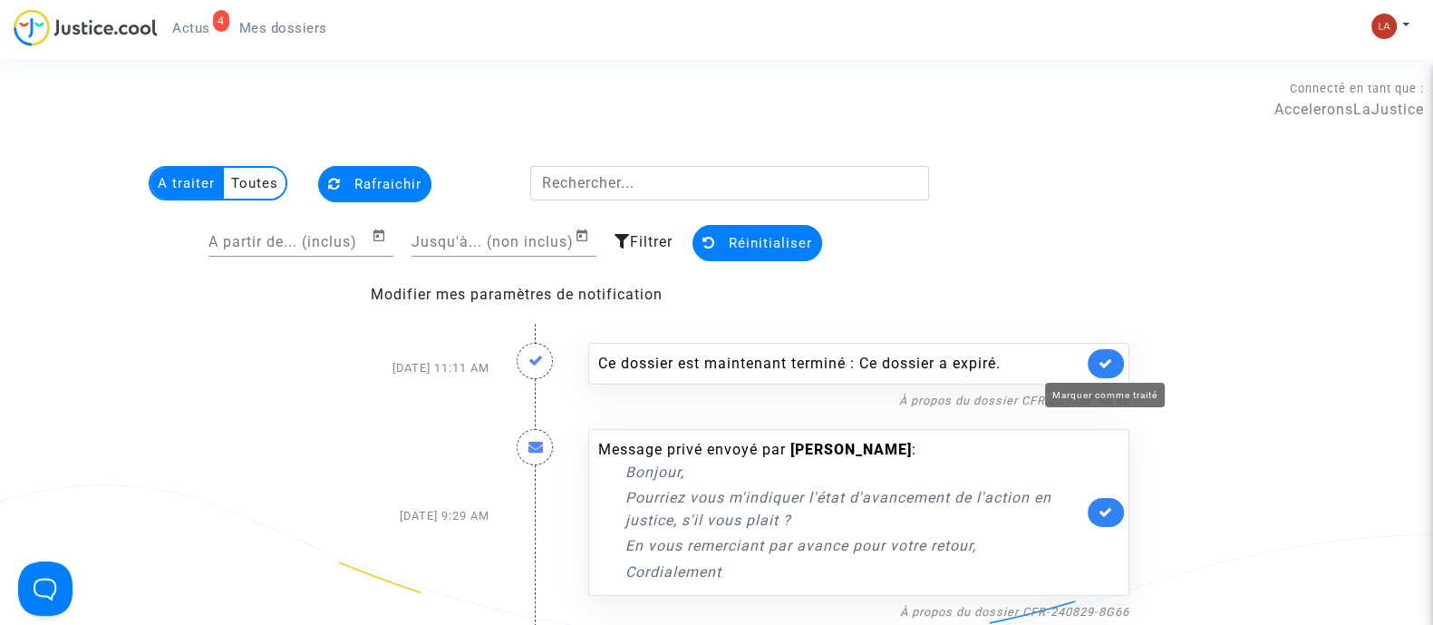
click at [1101, 359] on icon at bounding box center [1106, 363] width 15 height 14
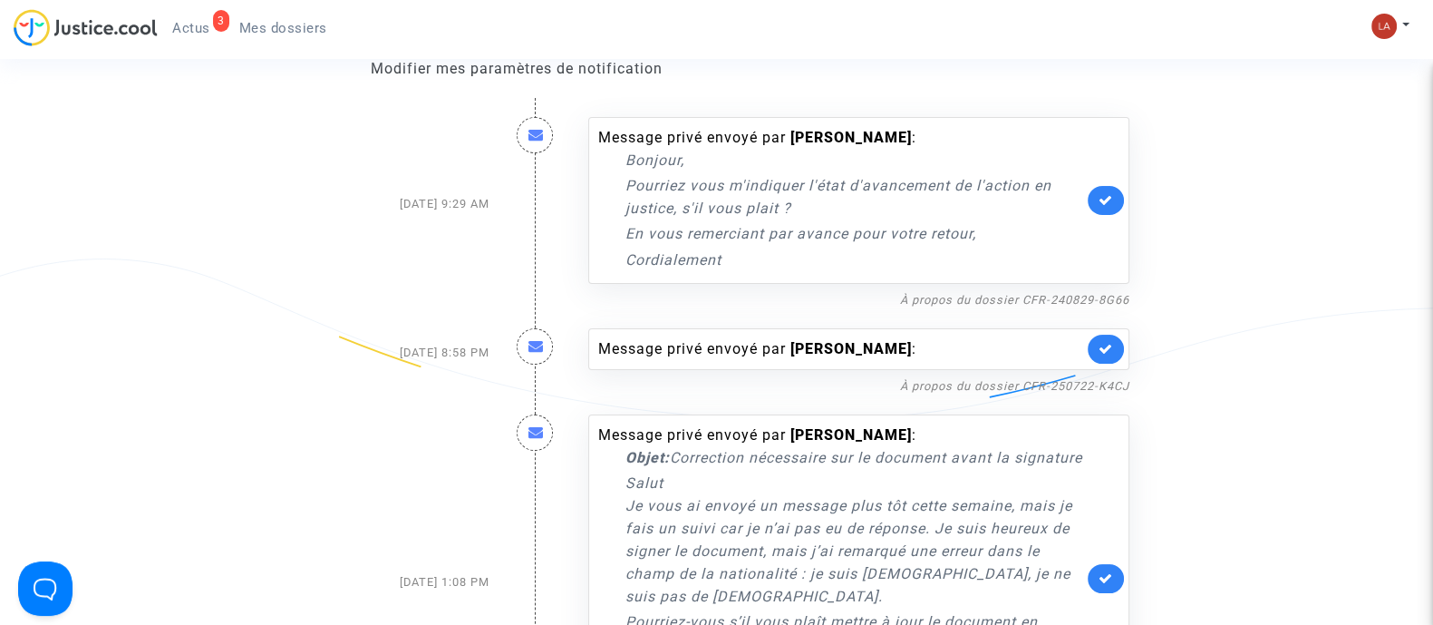
scroll to position [452, 0]
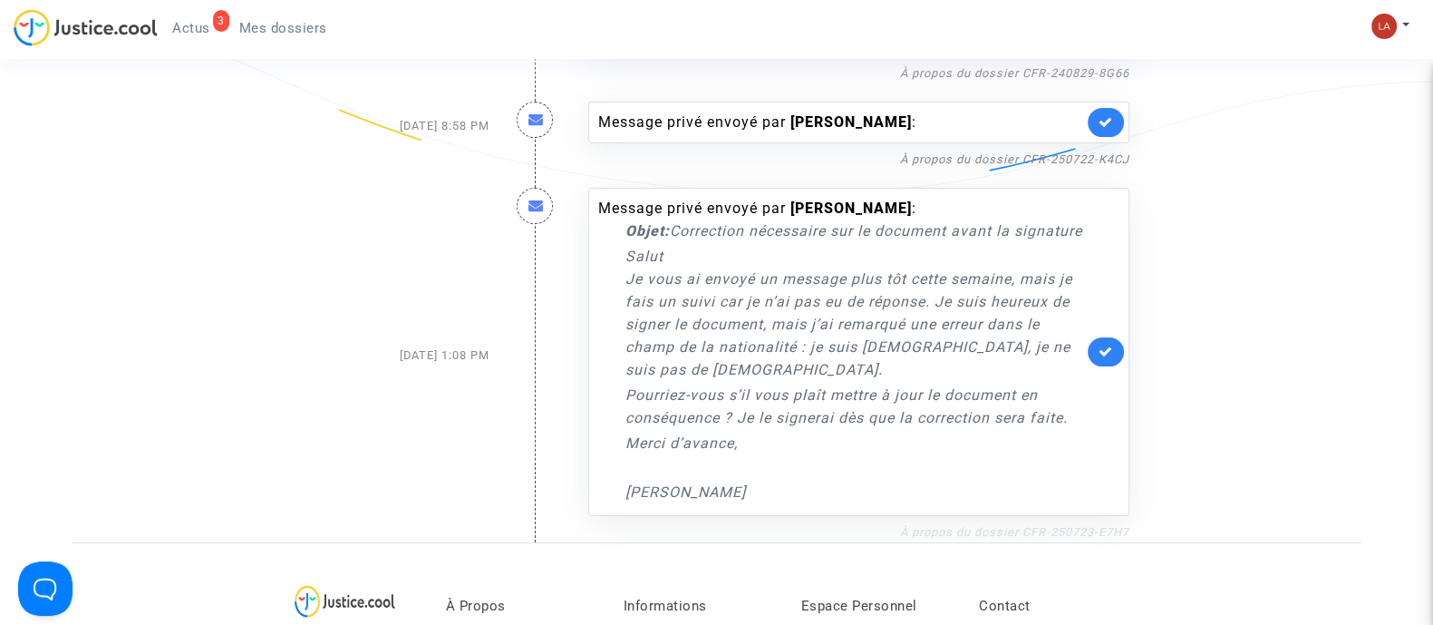
click at [1003, 538] on link "À propos du dossier CFR-250723-E7H7" at bounding box center [1014, 532] width 229 height 14
drag, startPoint x: 925, startPoint y: 204, endPoint x: 908, endPoint y: 202, distance: 16.4
click at [908, 202] on b "lorenzo cocciarelli" at bounding box center [851, 207] width 121 height 17
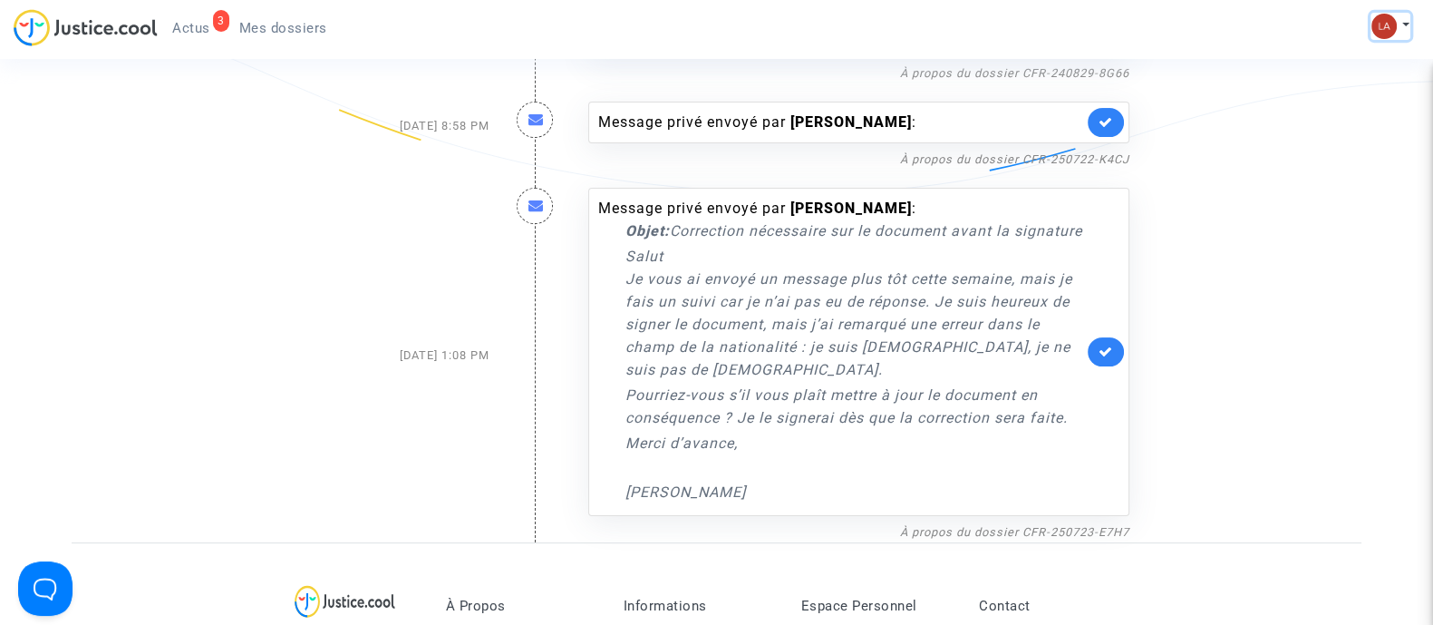
click at [1384, 24] on img at bounding box center [1384, 26] width 25 height 25
click at [1297, 97] on link "Changer de compte" at bounding box center [1318, 93] width 183 height 29
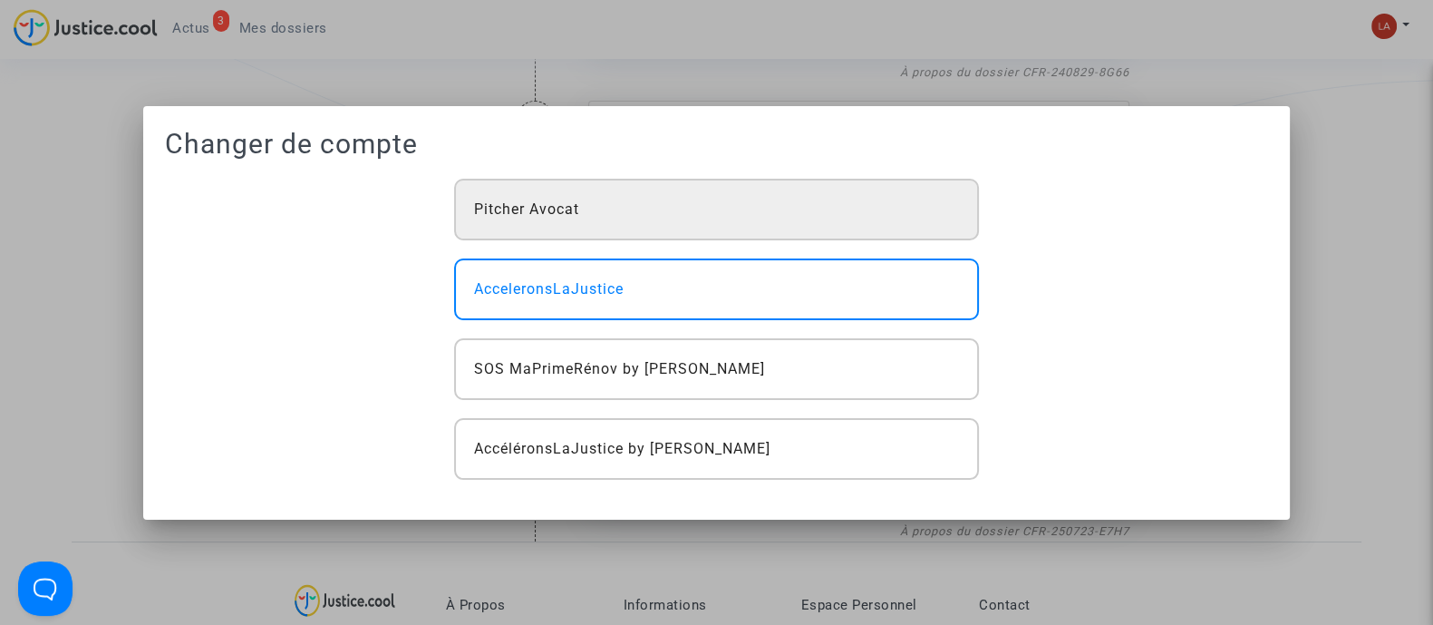
click at [681, 228] on div "Pitcher Avocat" at bounding box center [716, 210] width 524 height 62
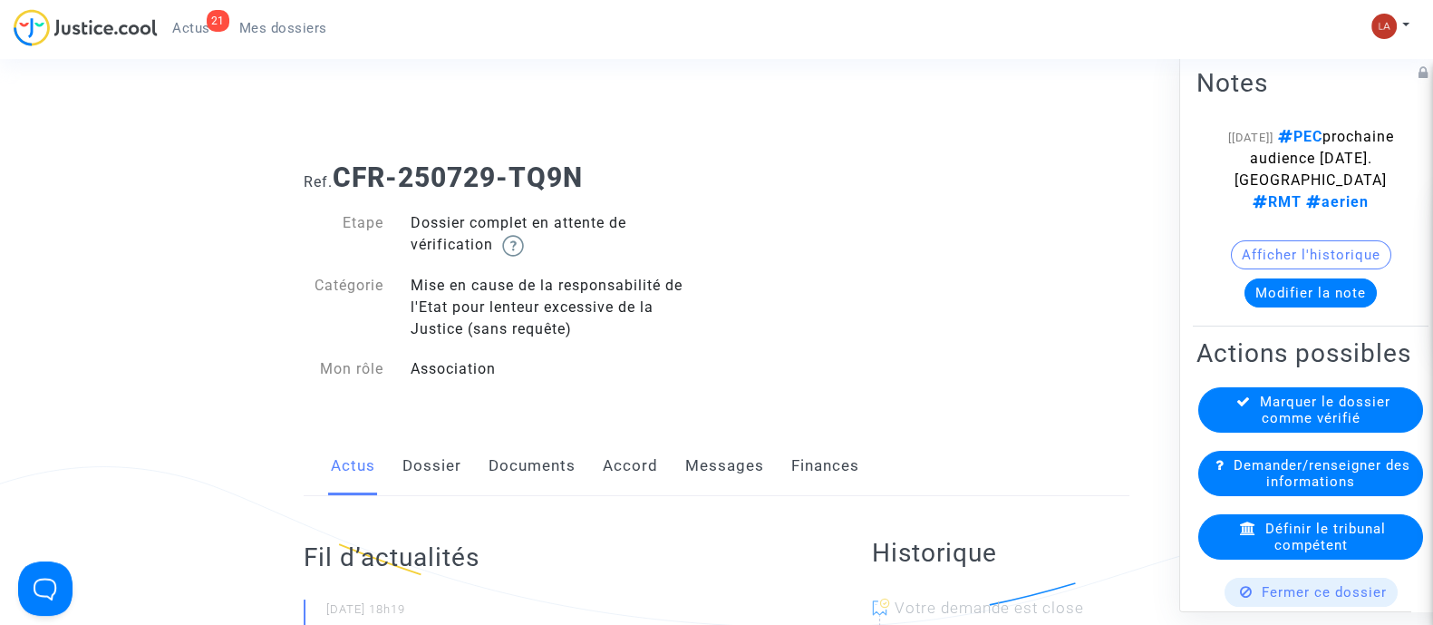
click at [500, 464] on link "Documents" at bounding box center [532, 466] width 87 height 60
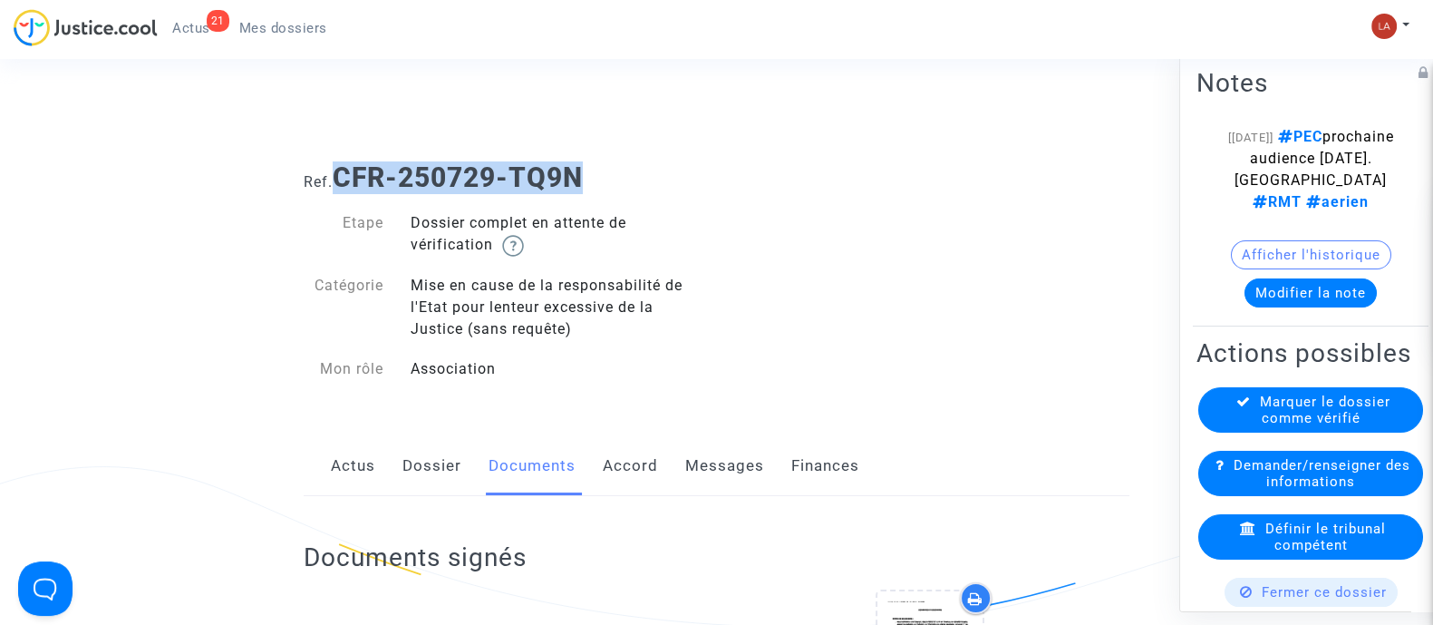
drag, startPoint x: 625, startPoint y: 170, endPoint x: 403, endPoint y: 183, distance: 222.5
click at [344, 188] on h1 "Ref. CFR-250729-TQ9N" at bounding box center [717, 177] width 826 height 33
copy b "CFR-250729-TQ9N"
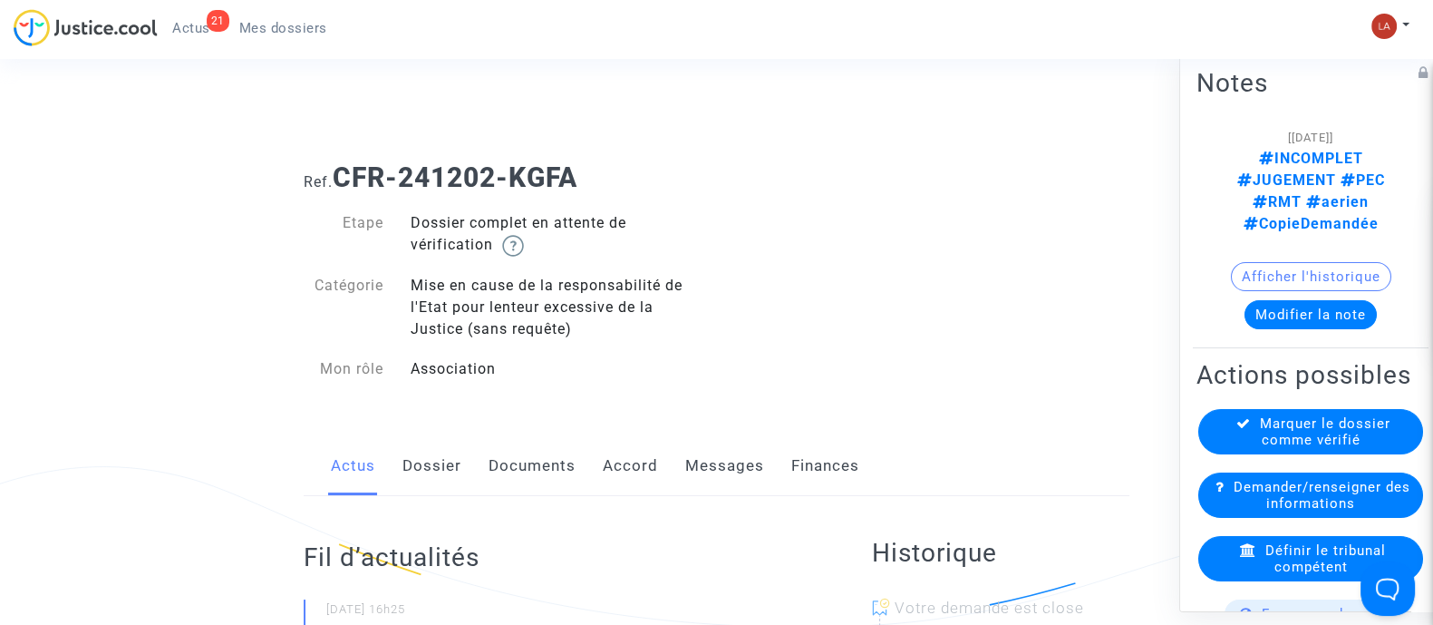
click at [571, 464] on link "Documents" at bounding box center [532, 466] width 87 height 60
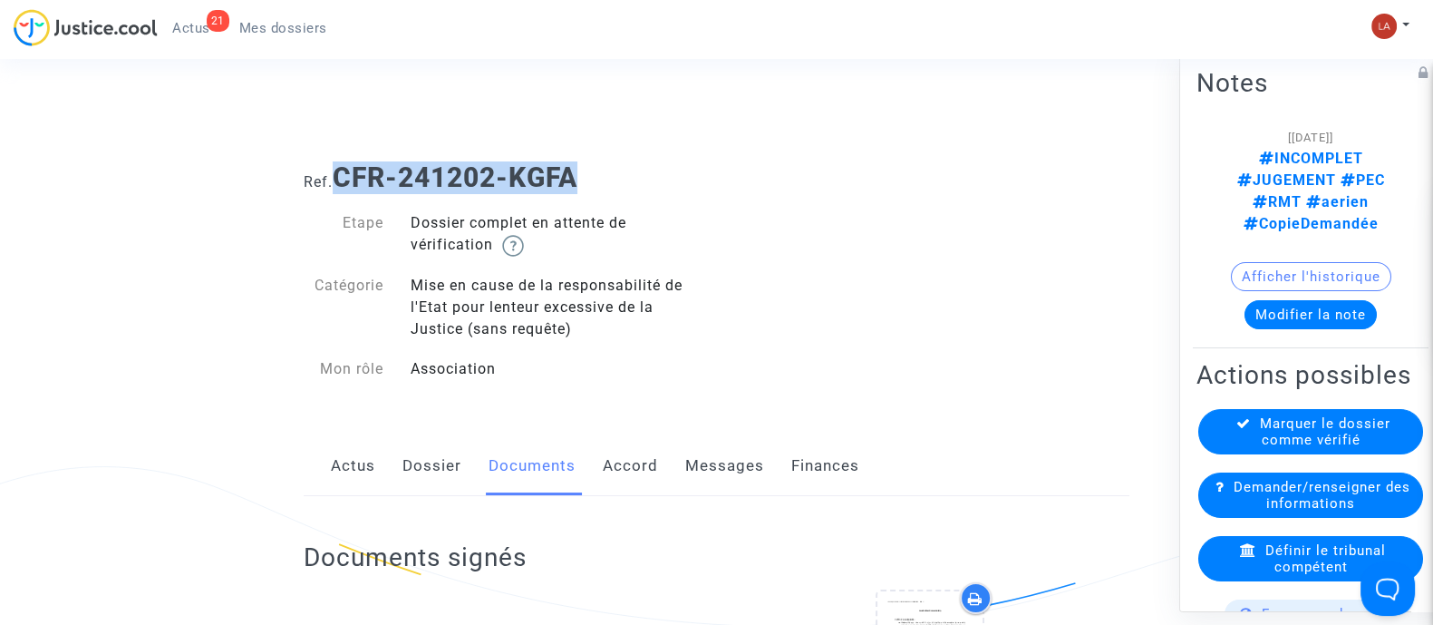
drag, startPoint x: 362, startPoint y: 190, endPoint x: 335, endPoint y: 189, distance: 26.4
click at [335, 189] on h1 "Ref. CFR-241202-KGFA" at bounding box center [717, 177] width 826 height 33
copy b "CFR-241202-KGFA"
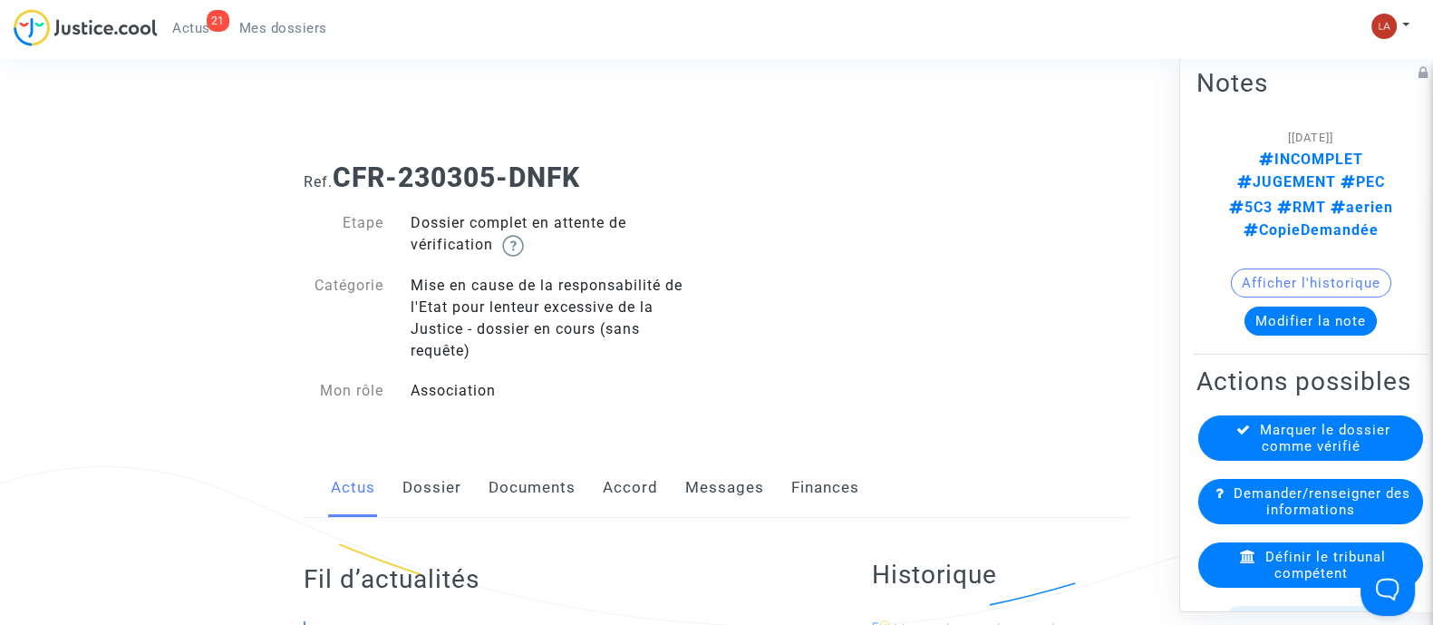
click at [545, 487] on link "Documents" at bounding box center [532, 488] width 87 height 60
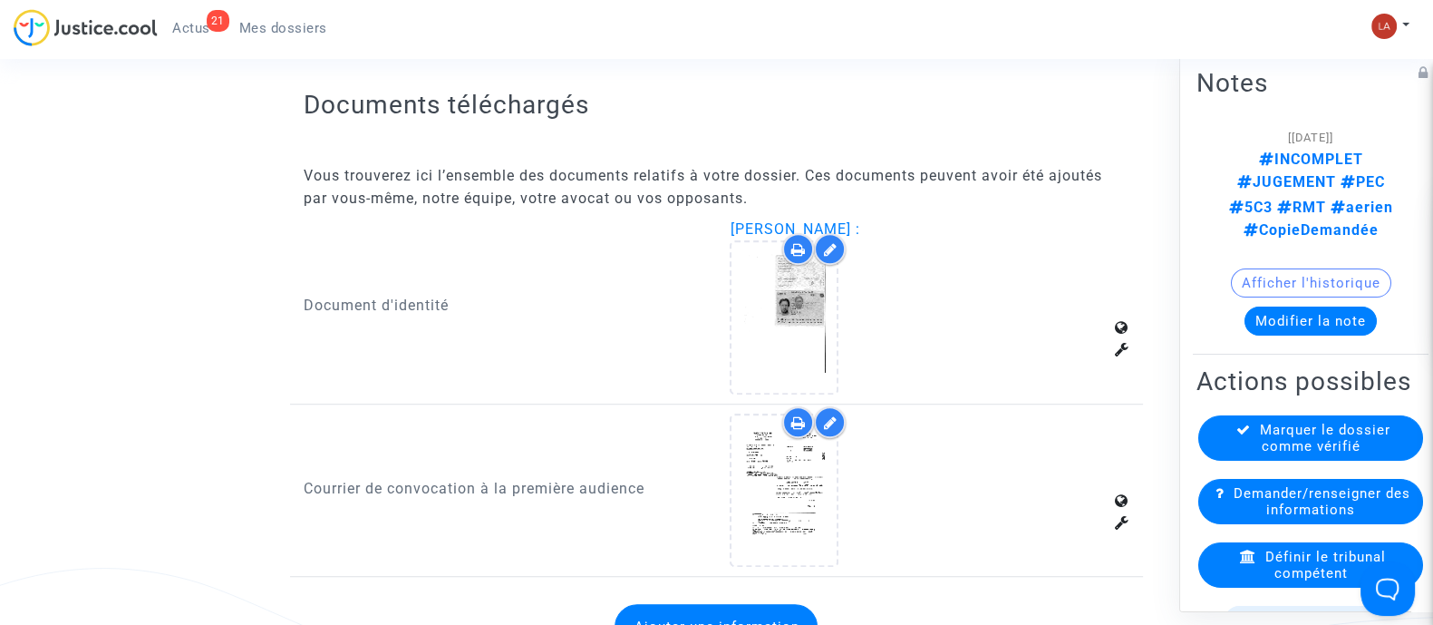
scroll to position [1342, 0]
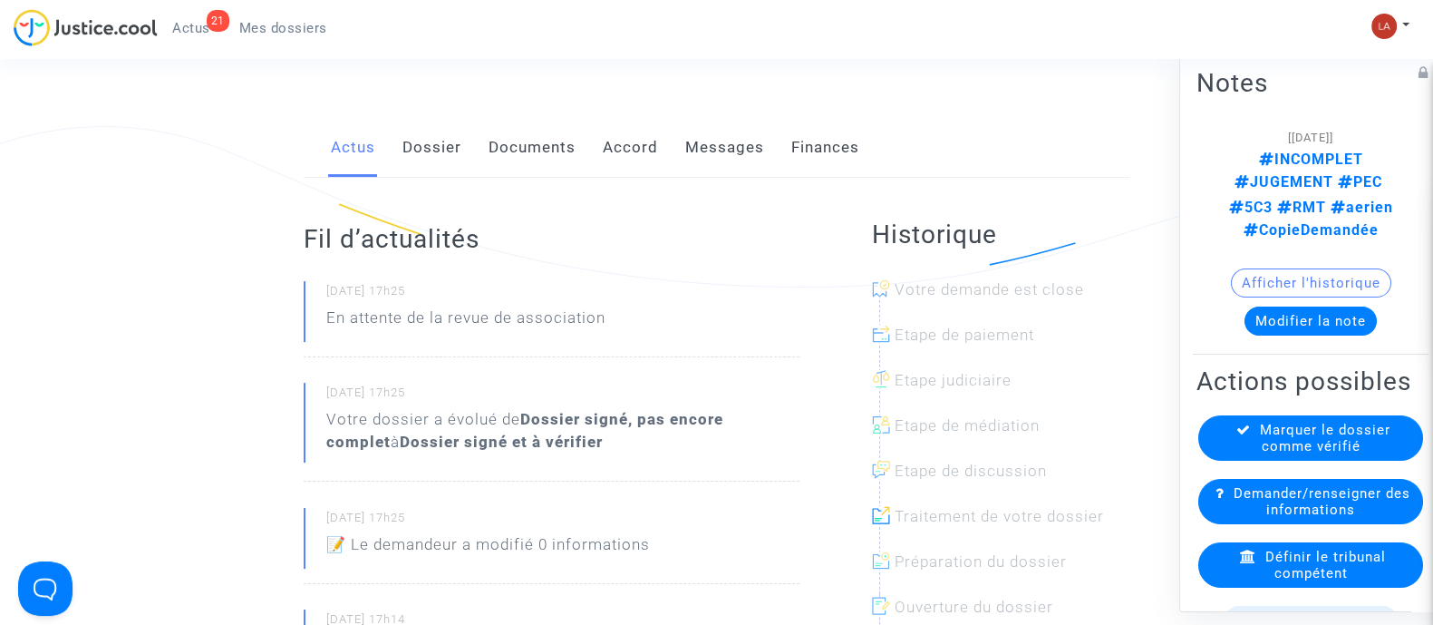
scroll to position [340, 0]
click at [544, 175] on link "Documents" at bounding box center [532, 148] width 87 height 60
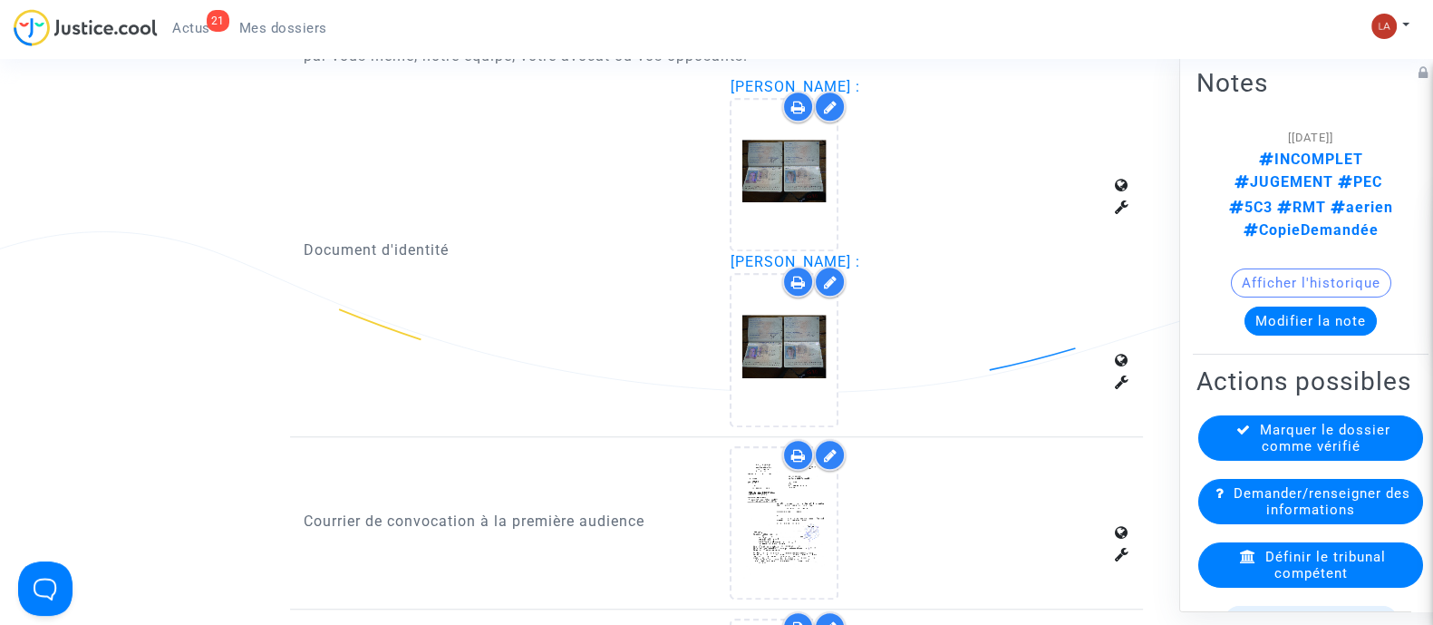
scroll to position [1586, 0]
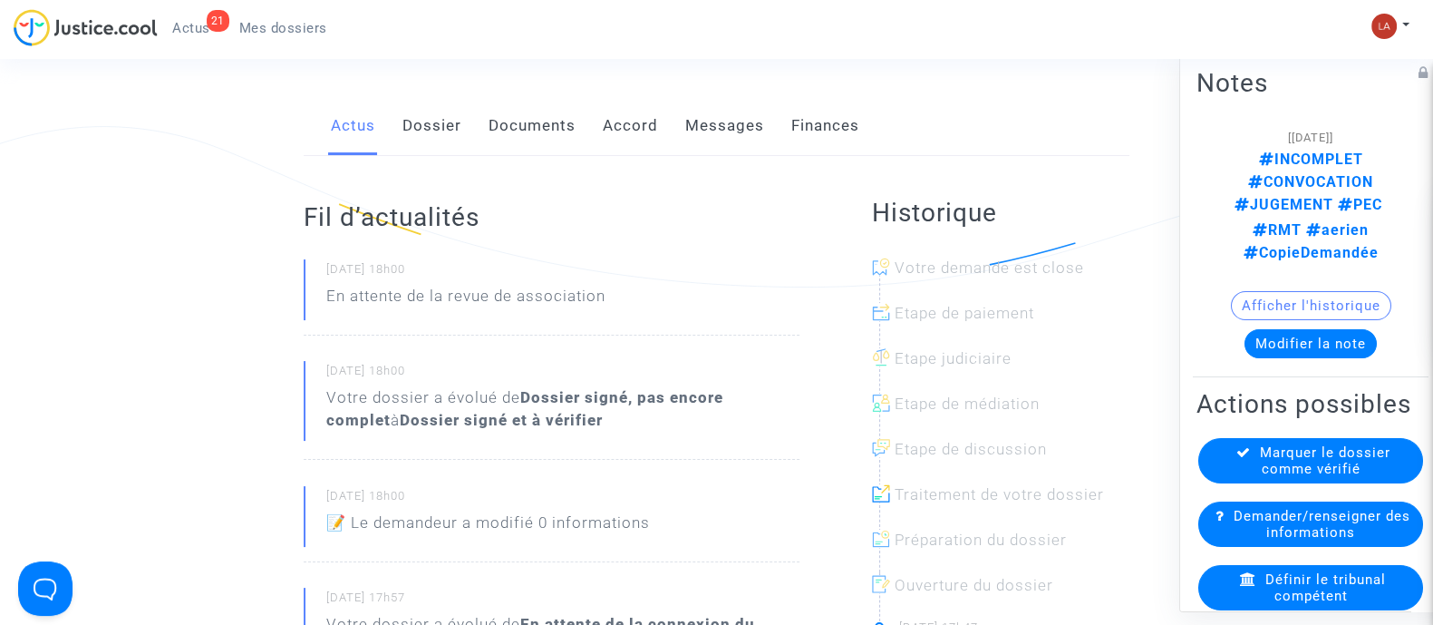
scroll to position [226, 0]
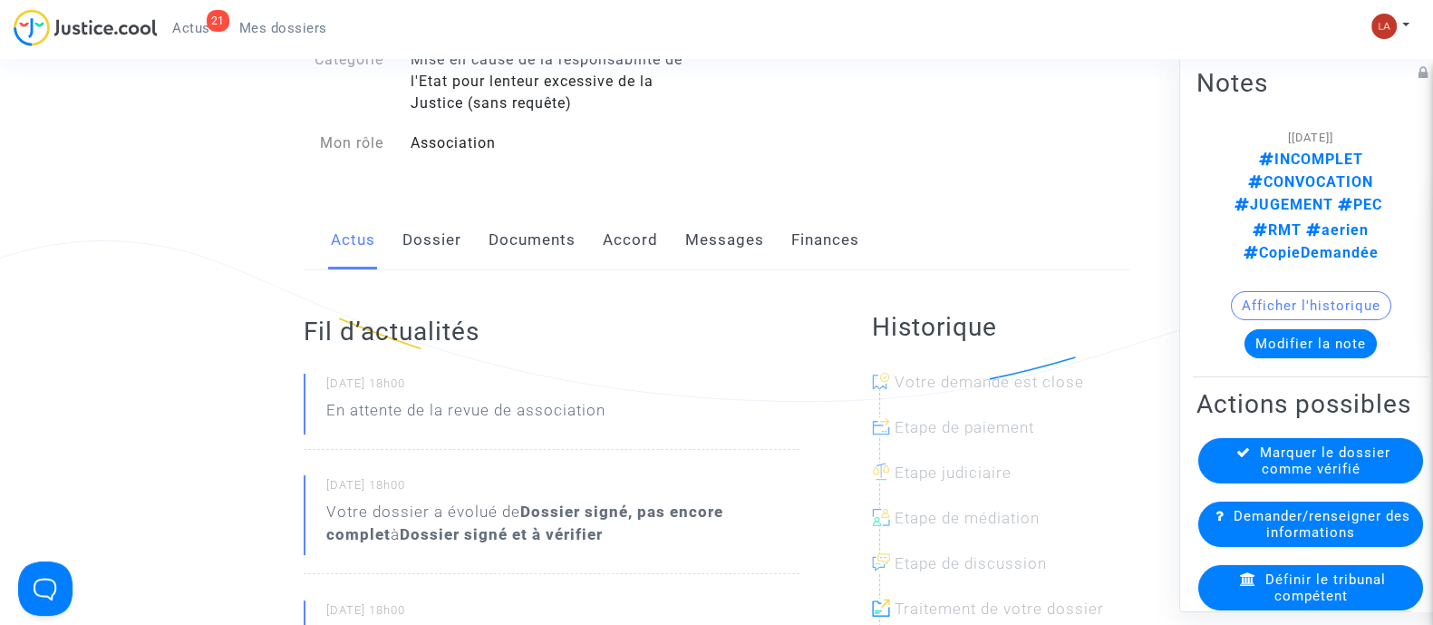
click at [503, 237] on link "Documents" at bounding box center [532, 240] width 87 height 60
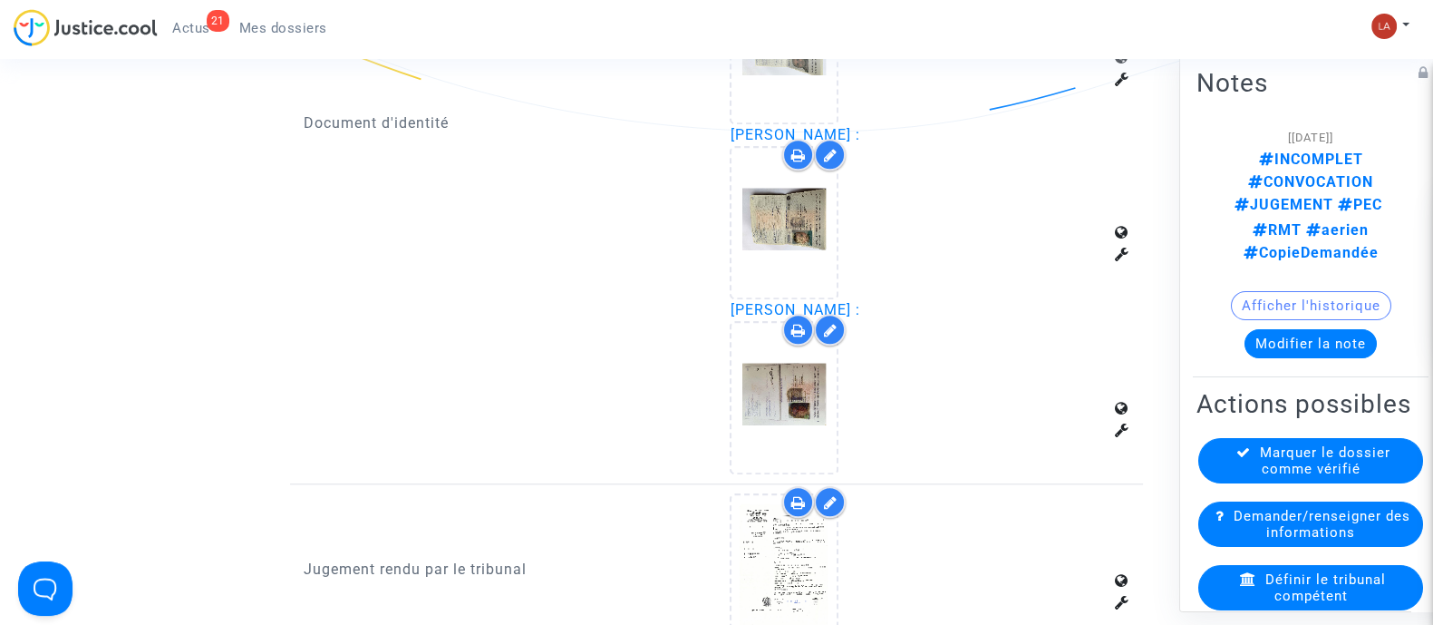
scroll to position [2380, 0]
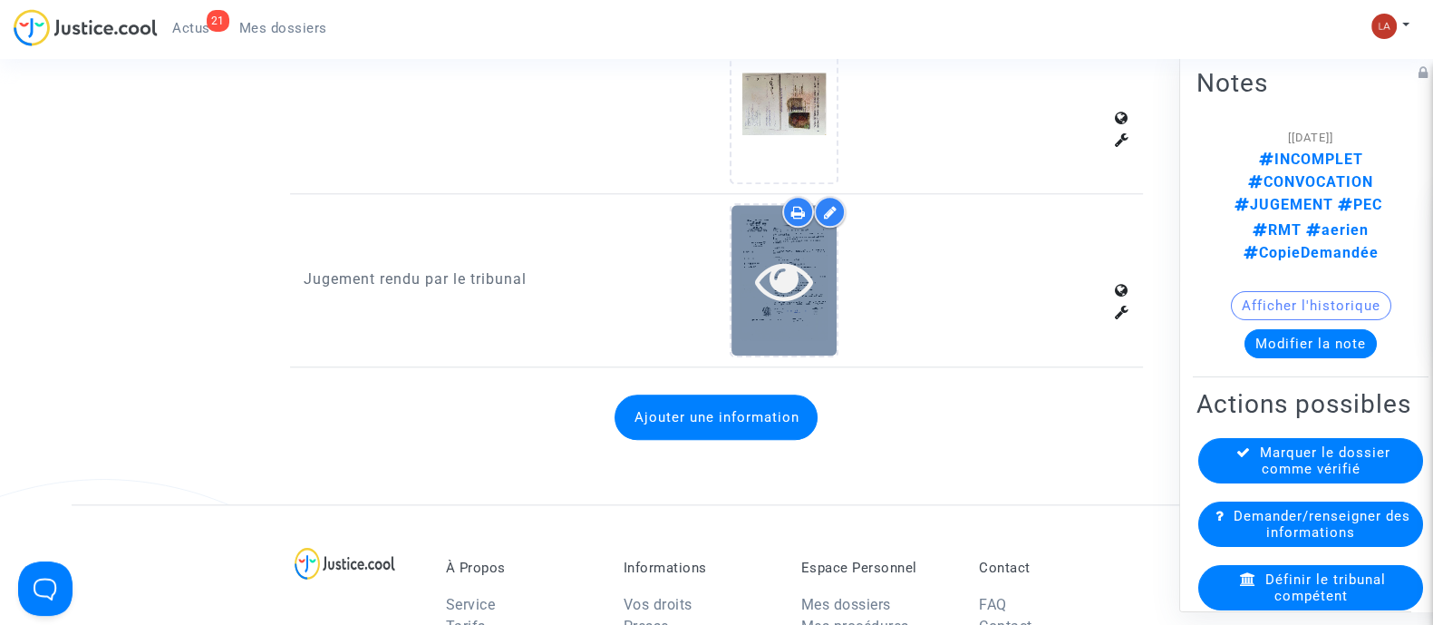
click at [808, 289] on icon at bounding box center [784, 280] width 59 height 58
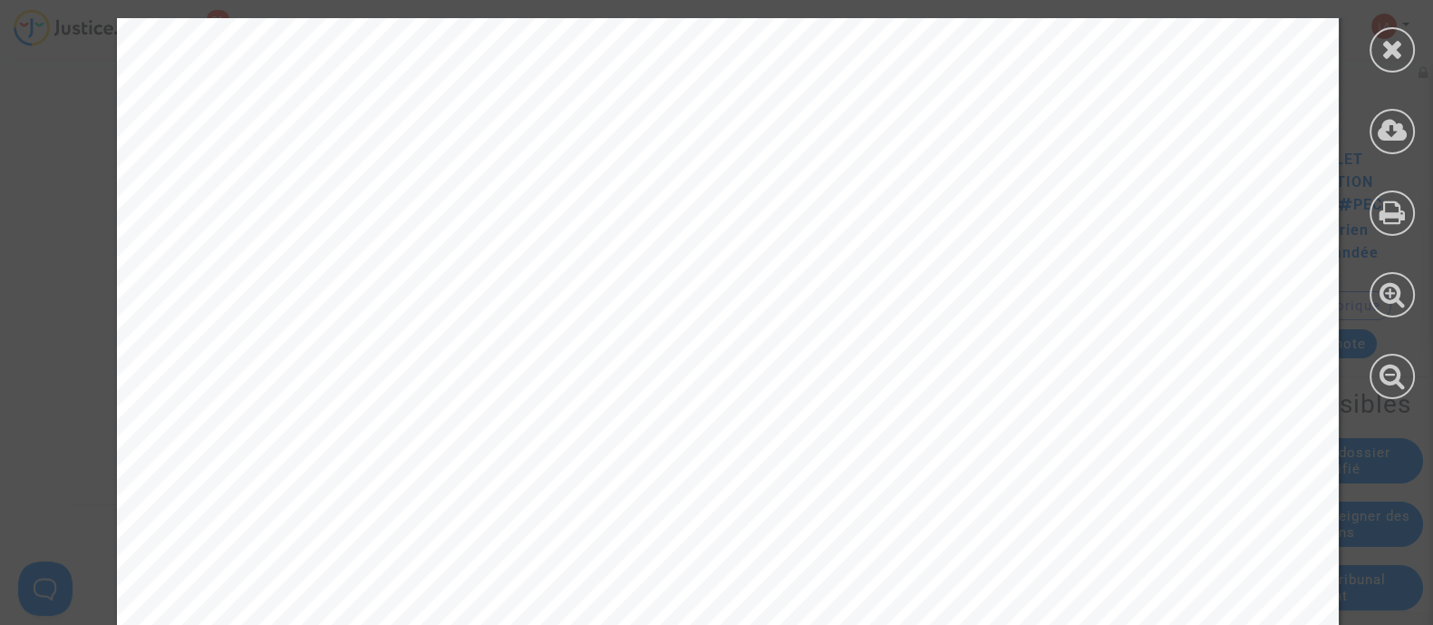
scroll to position [680, 0]
click at [1372, 44] on div at bounding box center [1392, 49] width 45 height 45
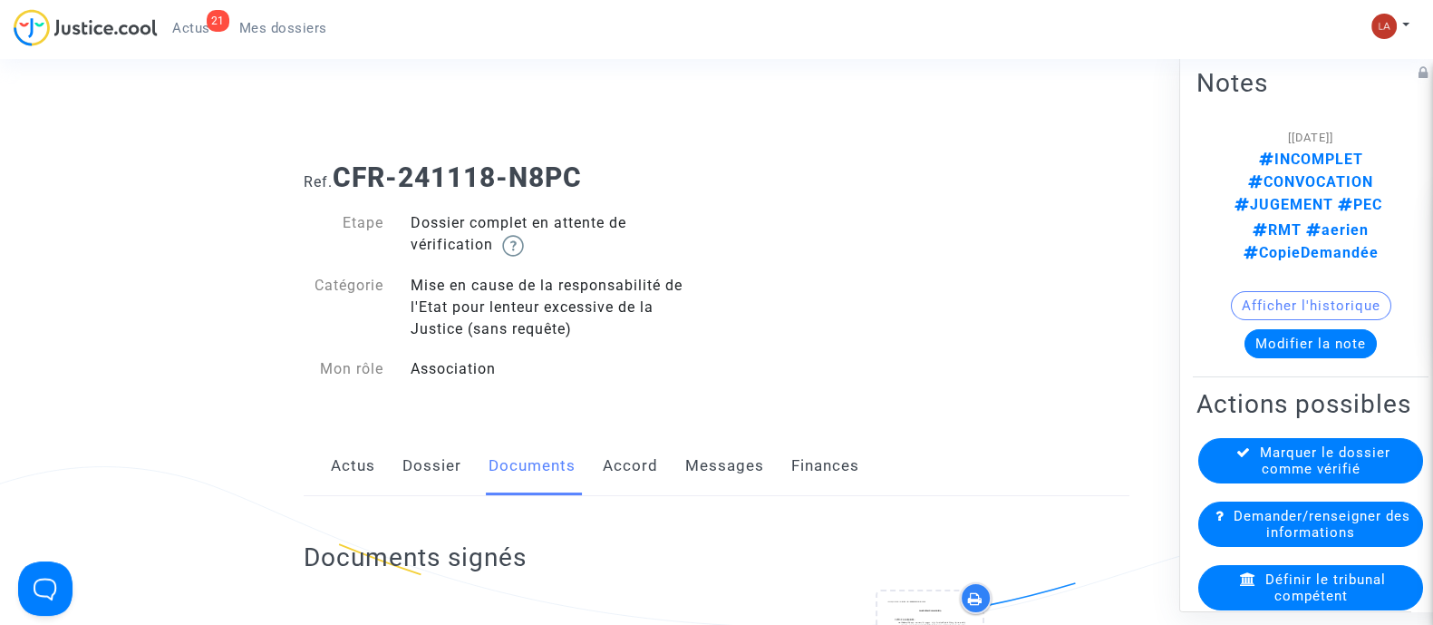
scroll to position [0, 0]
click at [409, 465] on link "Dossier" at bounding box center [432, 466] width 59 height 60
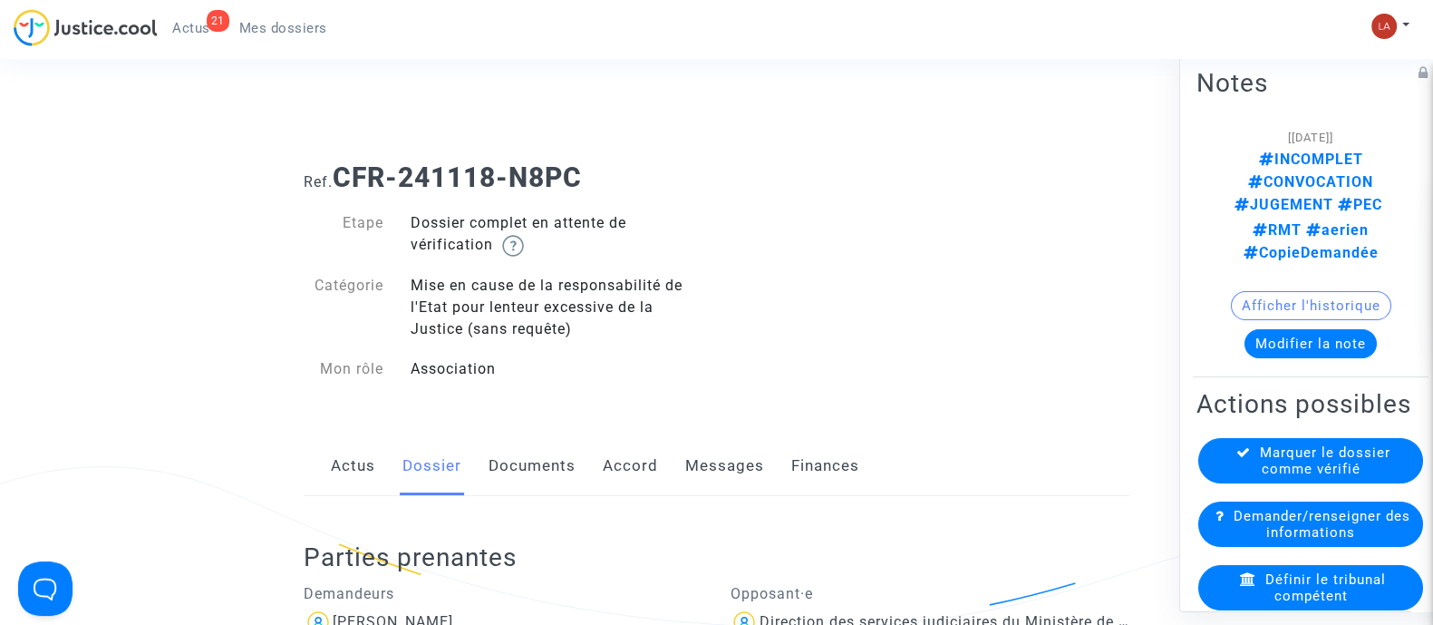
click at [521, 459] on link "Documents" at bounding box center [532, 466] width 87 height 60
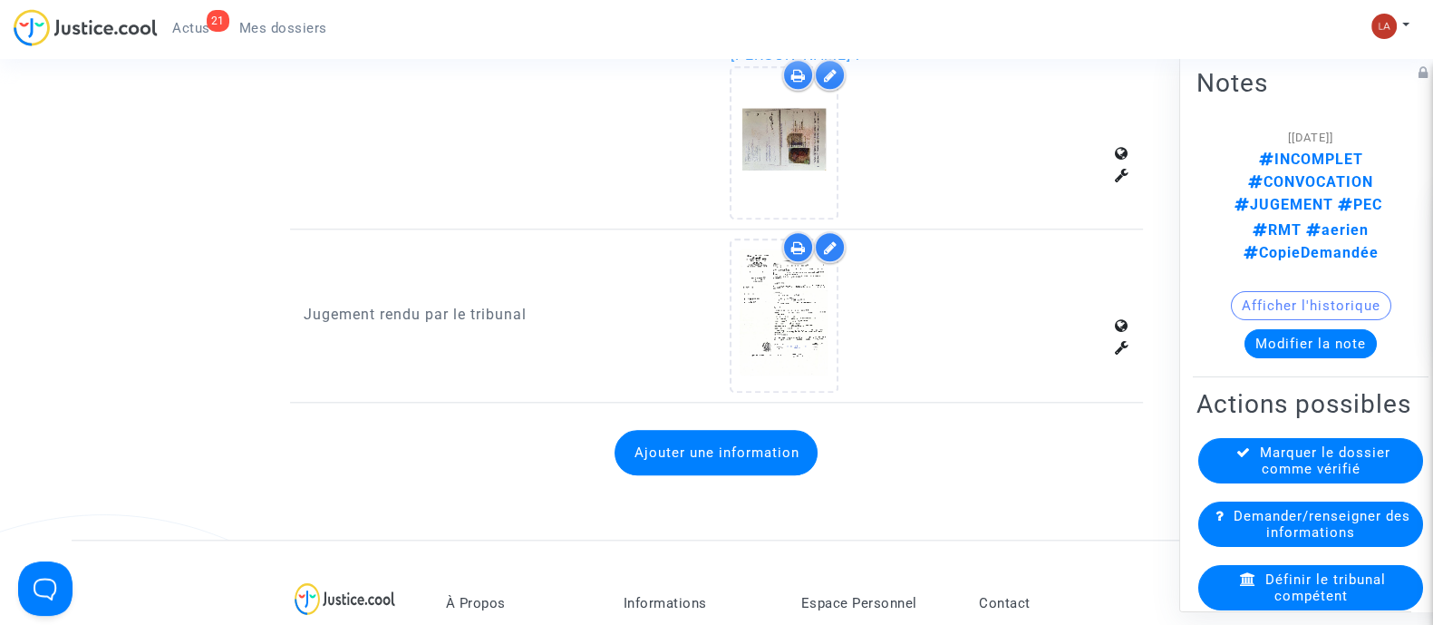
scroll to position [2380, 0]
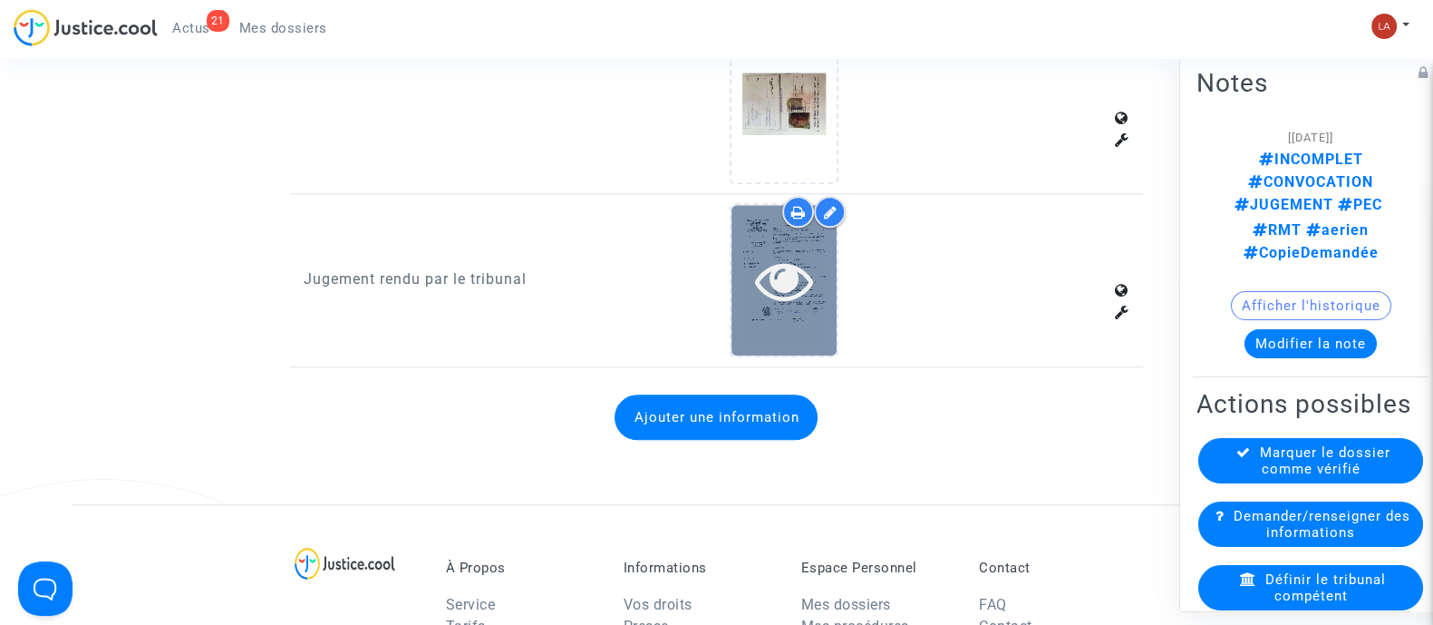
click at [802, 275] on icon at bounding box center [784, 280] width 59 height 58
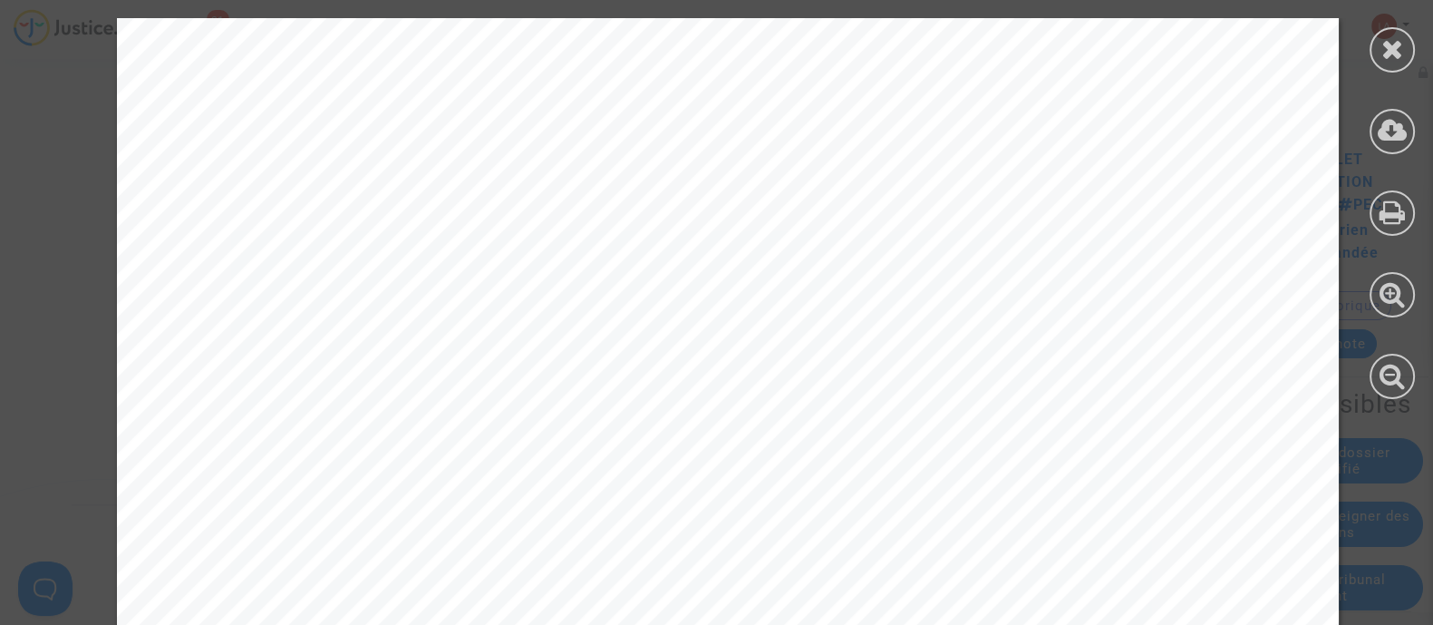
click at [1365, 153] on div at bounding box center [1393, 208] width 82 height 417
click at [1385, 111] on div at bounding box center [1392, 131] width 45 height 45
drag, startPoint x: 1400, startPoint y: 52, endPoint x: 1202, endPoint y: 102, distance: 203.8
click at [1400, 52] on icon at bounding box center [1393, 48] width 23 height 27
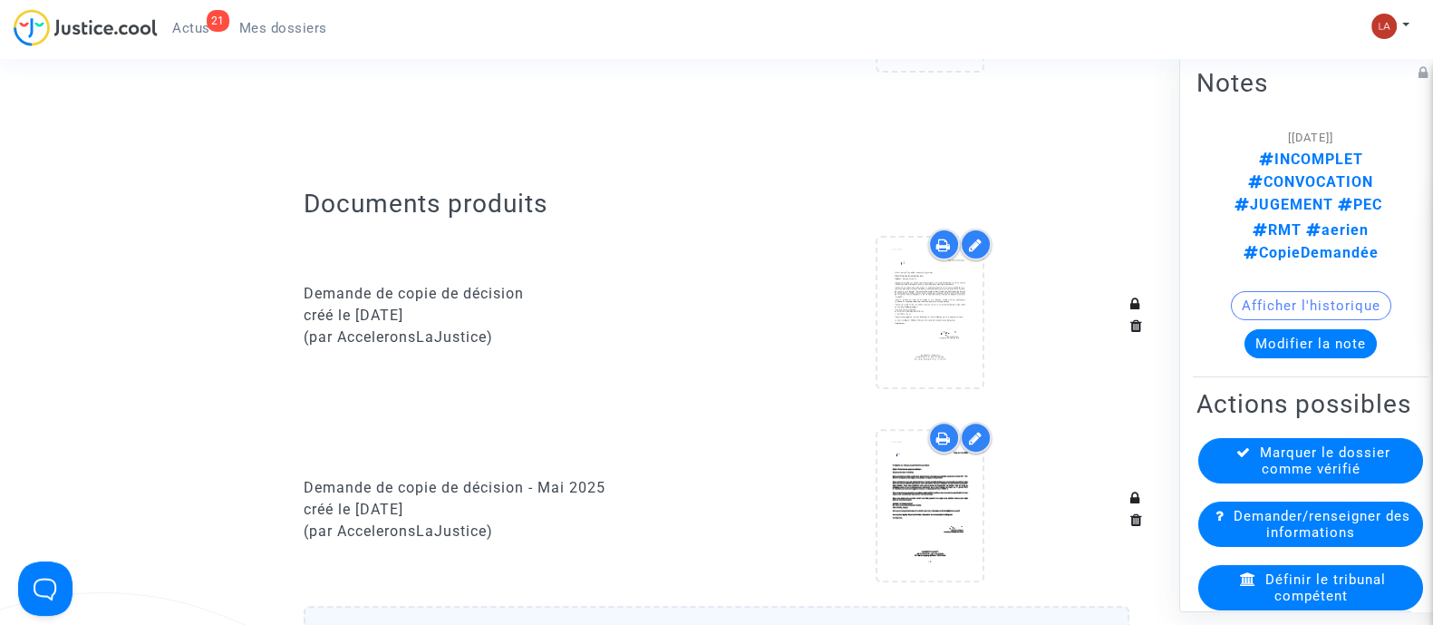
scroll to position [340, 0]
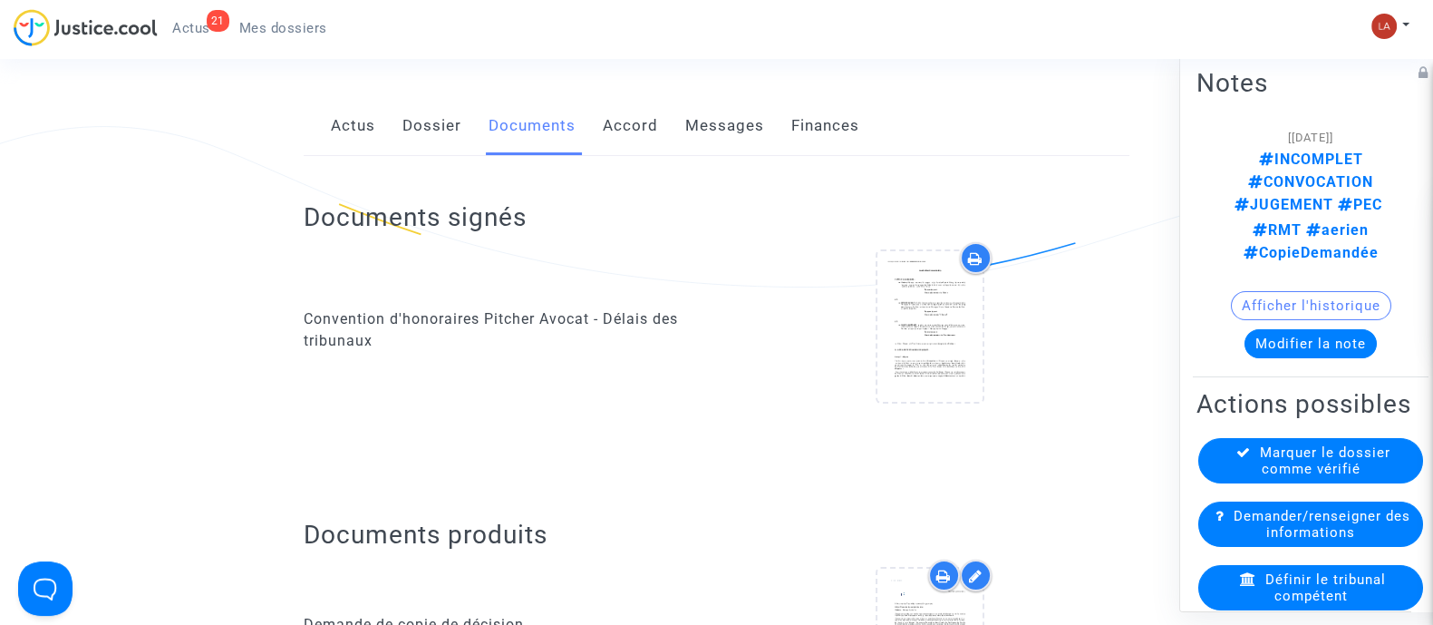
click at [442, 120] on link "Dossier" at bounding box center [432, 126] width 59 height 60
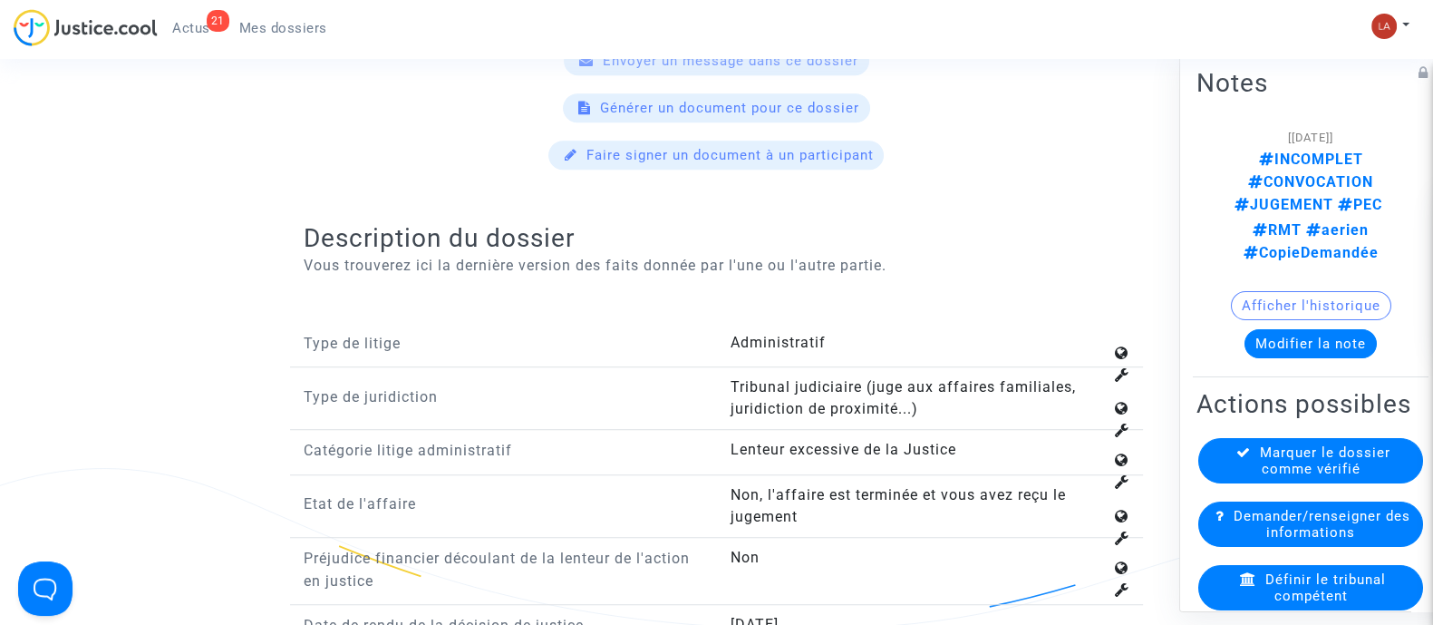
scroll to position [2040, 0]
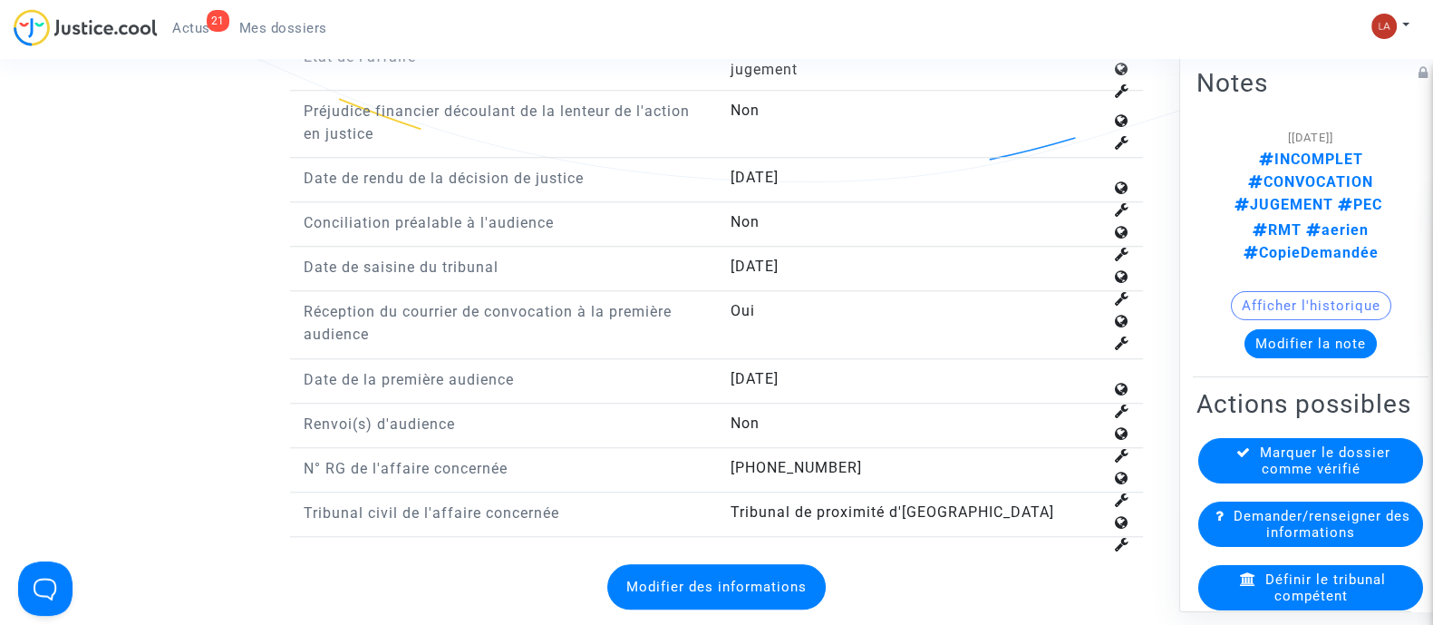
click at [1300, 329] on button "Modifier la note" at bounding box center [1311, 343] width 132 height 29
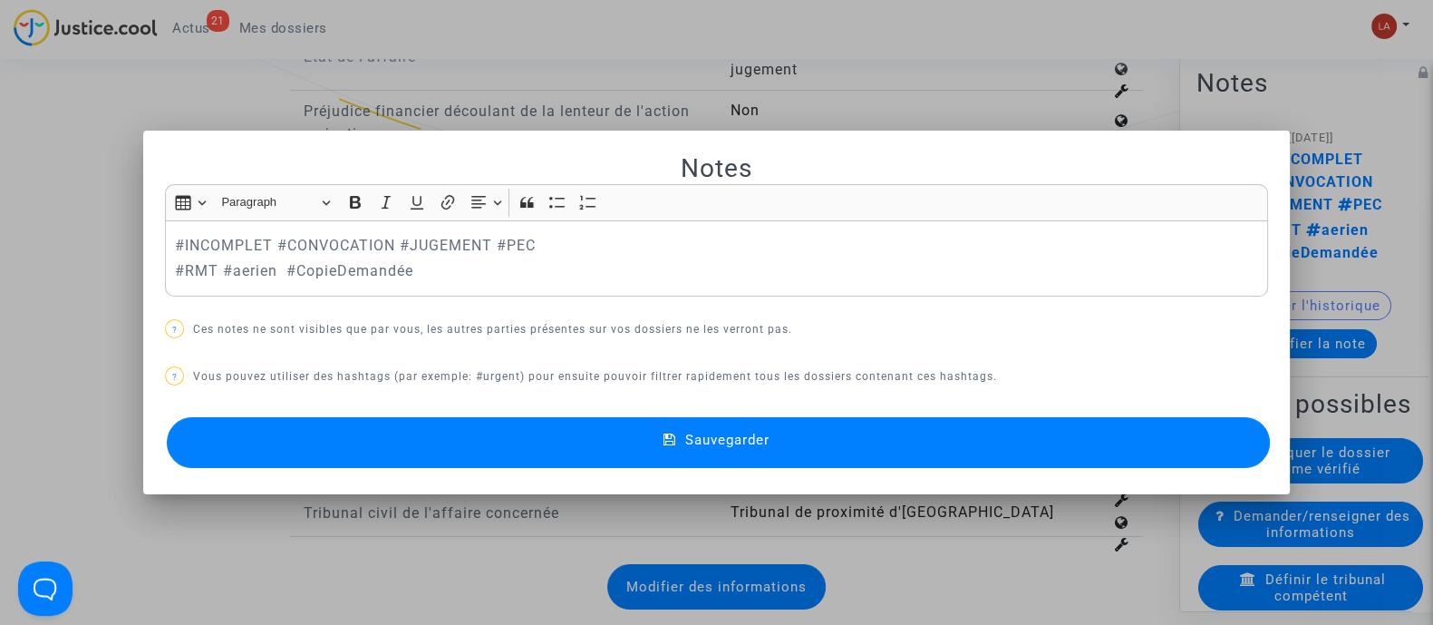
scroll to position [0, 0]
drag, startPoint x: 535, startPoint y: 233, endPoint x: -9, endPoint y: 243, distance: 544.0
click at [449, 439] on button "Sauvegarder" at bounding box center [718, 442] width 1103 height 51
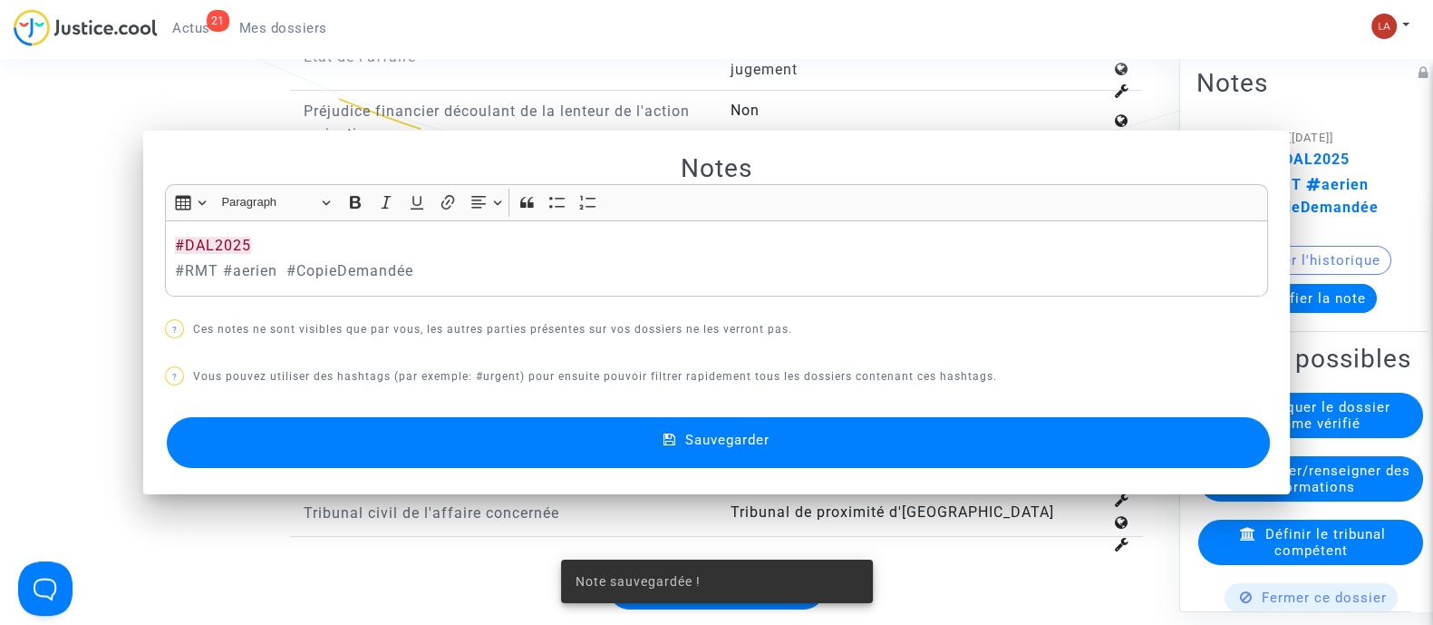
scroll to position [2040, 0]
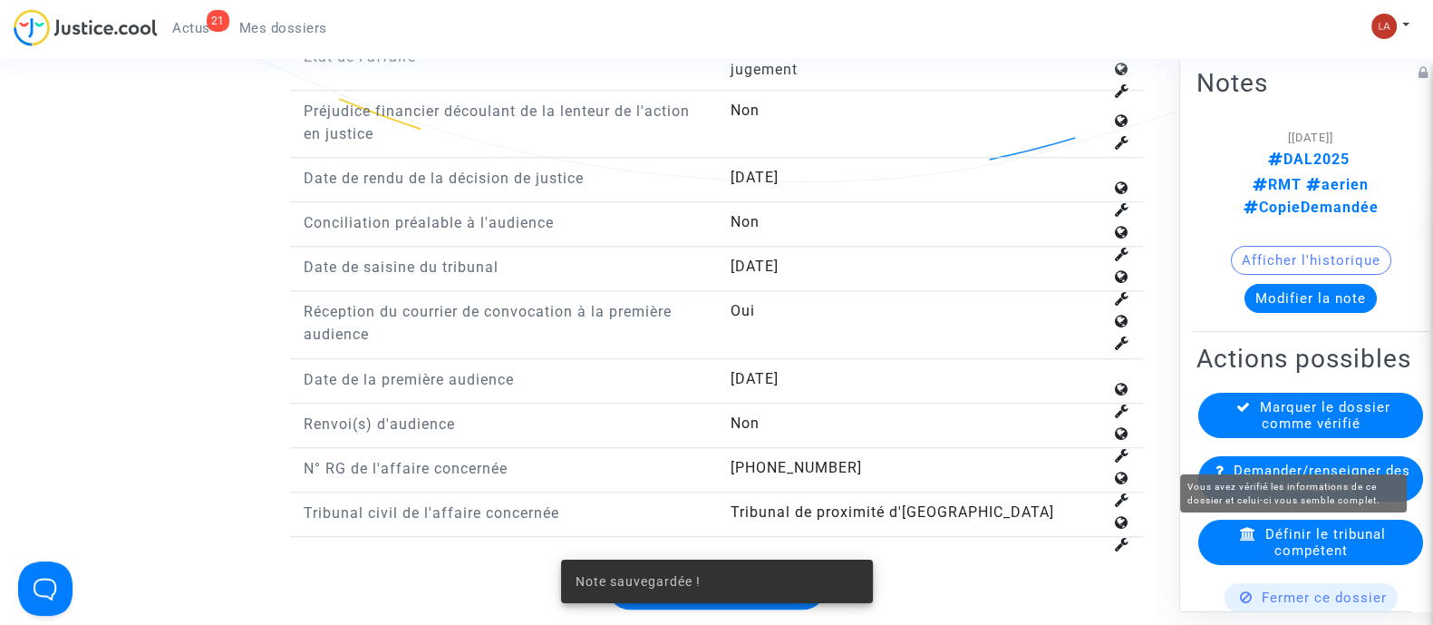
click at [1284, 432] on span "Marquer le dossier comme vérifié" at bounding box center [1325, 415] width 131 height 33
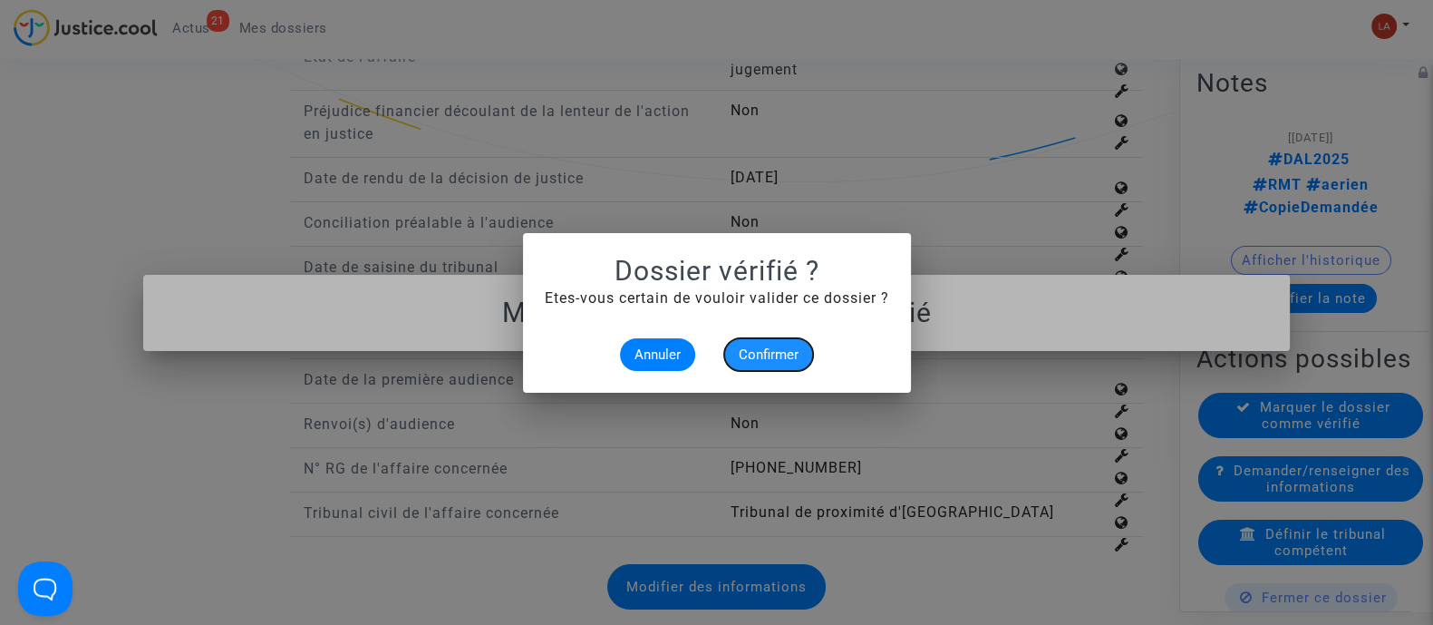
click at [776, 346] on span "Confirmer" at bounding box center [769, 354] width 60 height 16
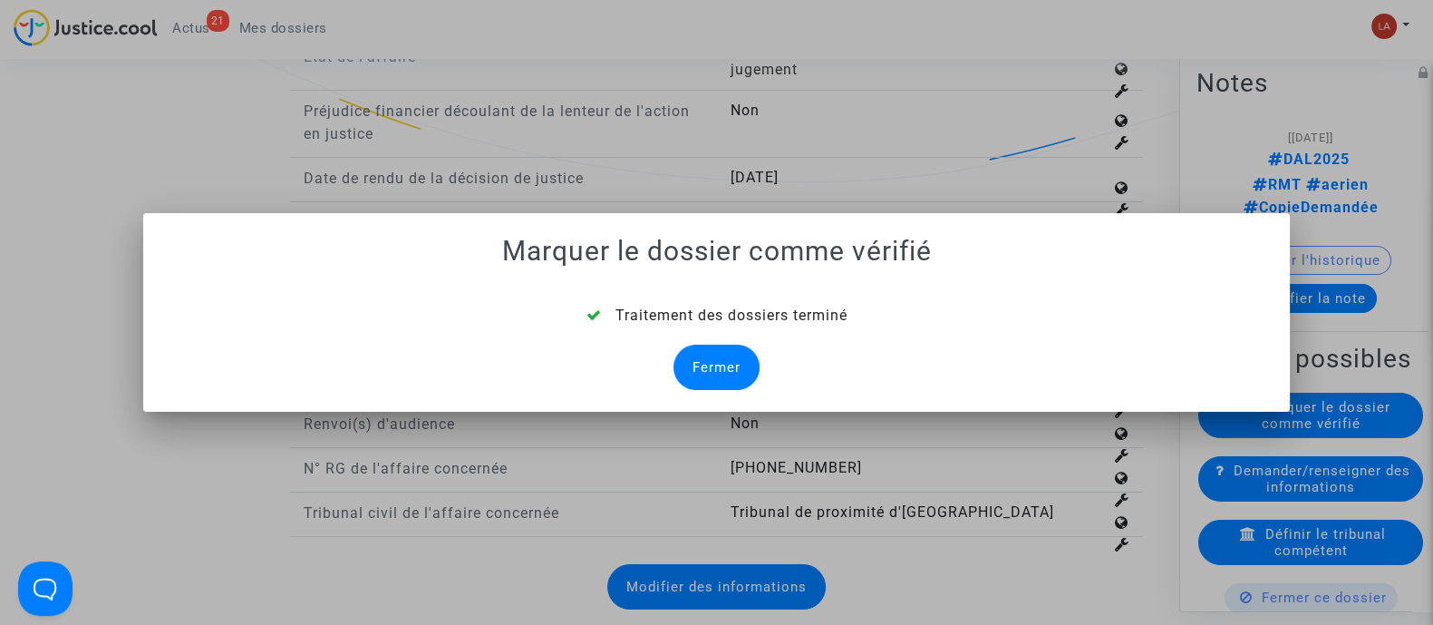
click at [724, 355] on div "Fermer" at bounding box center [717, 366] width 86 height 45
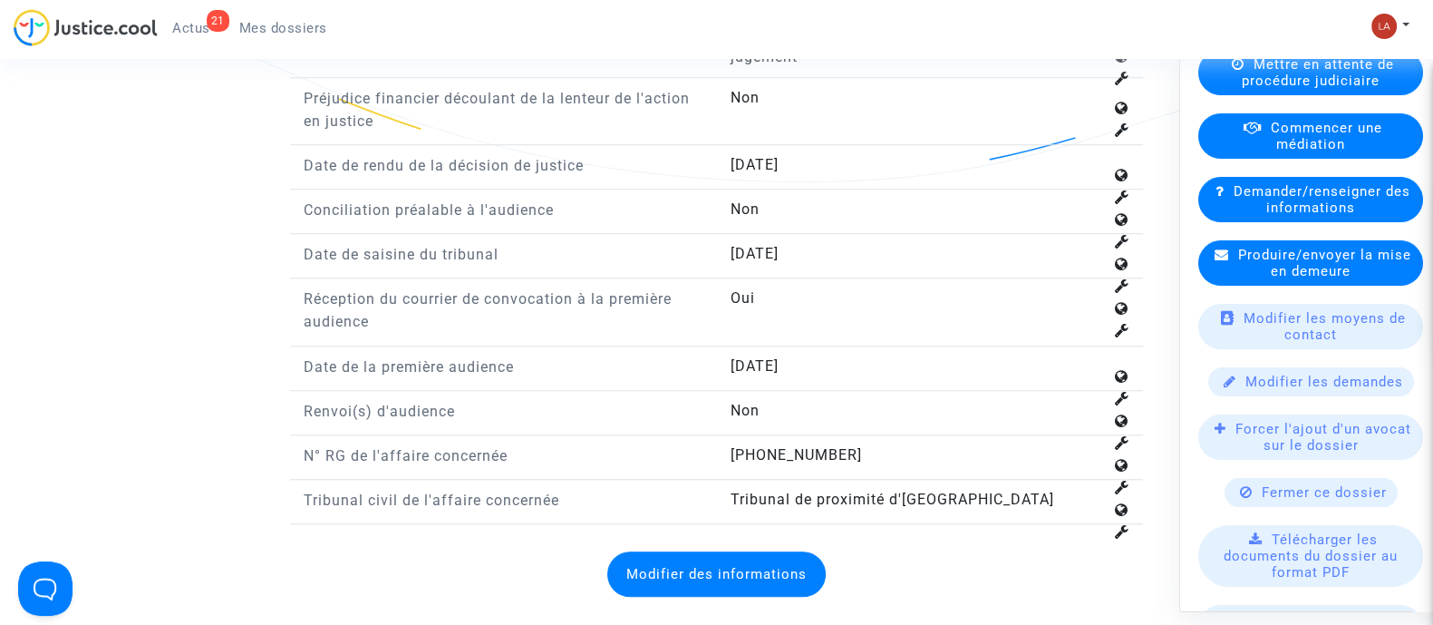
scroll to position [452, 0]
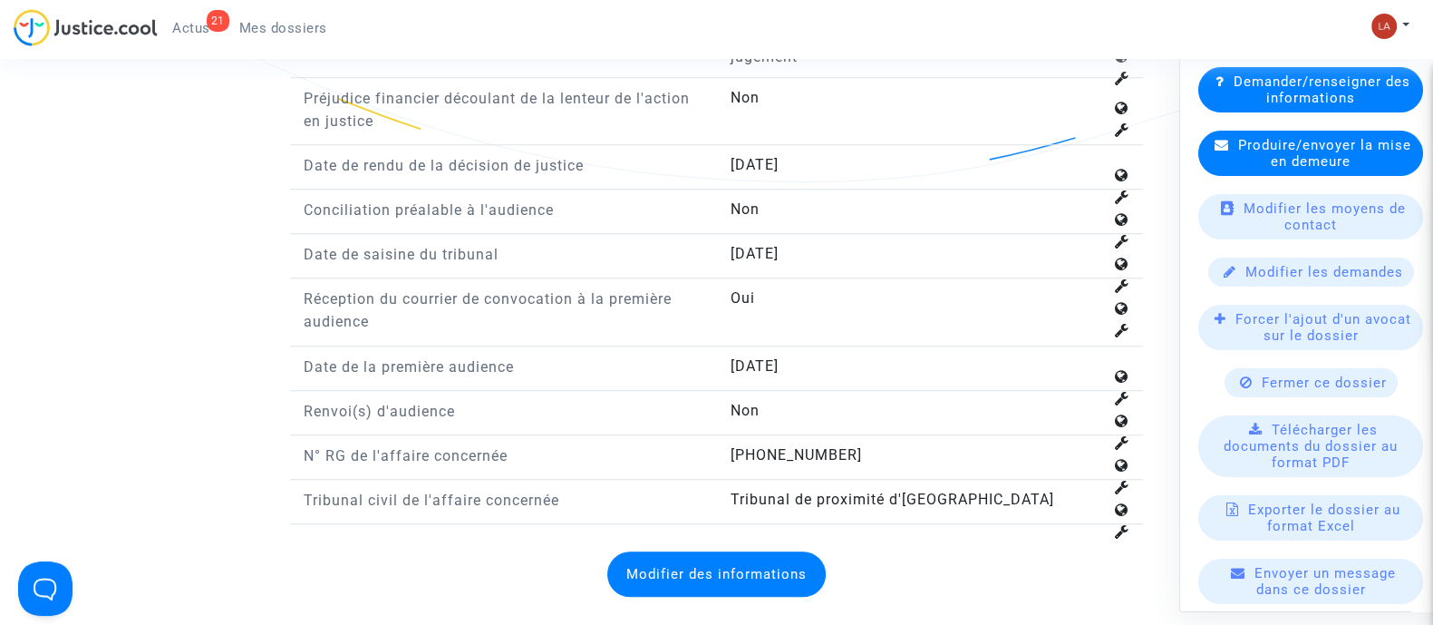
click at [1307, 344] on span "Forcer l'ajout d'un avocat sur le dossier" at bounding box center [1324, 327] width 176 height 33
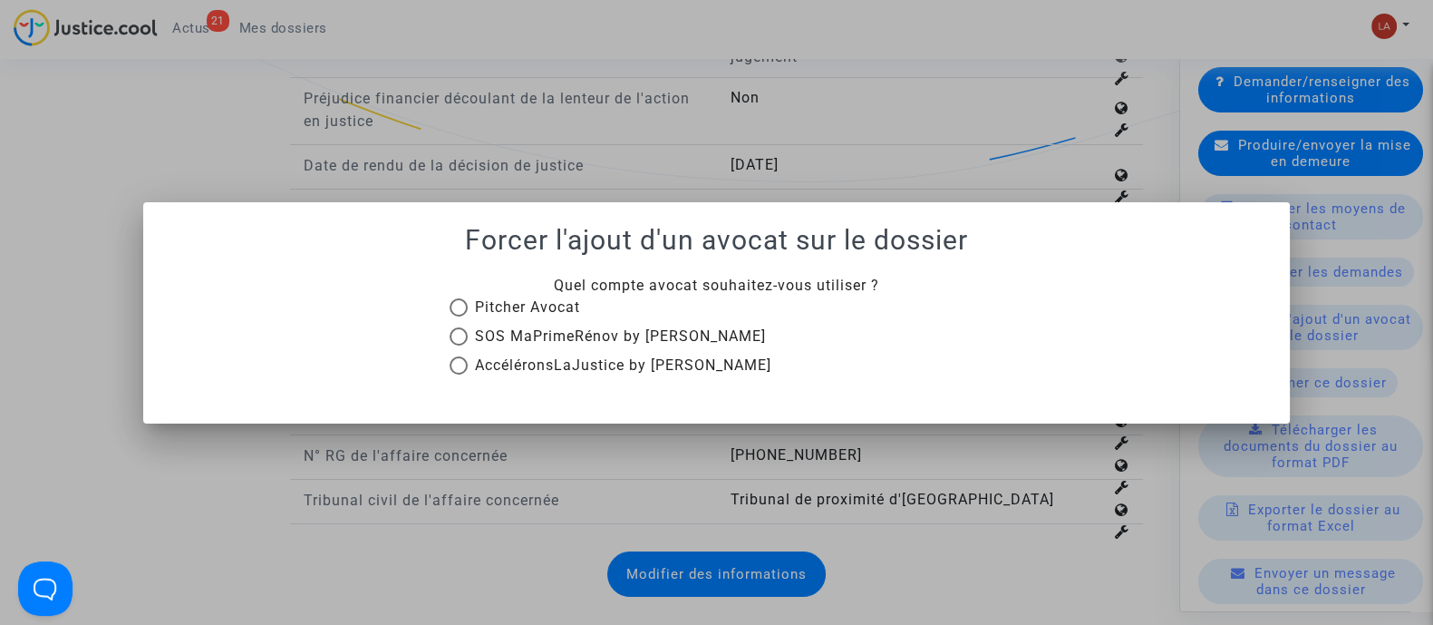
scroll to position [0, 0]
click at [459, 298] on span at bounding box center [459, 307] width 18 height 18
click at [459, 316] on input "Pitcher Avocat" at bounding box center [458, 316] width 1 height 1
radio input "true"
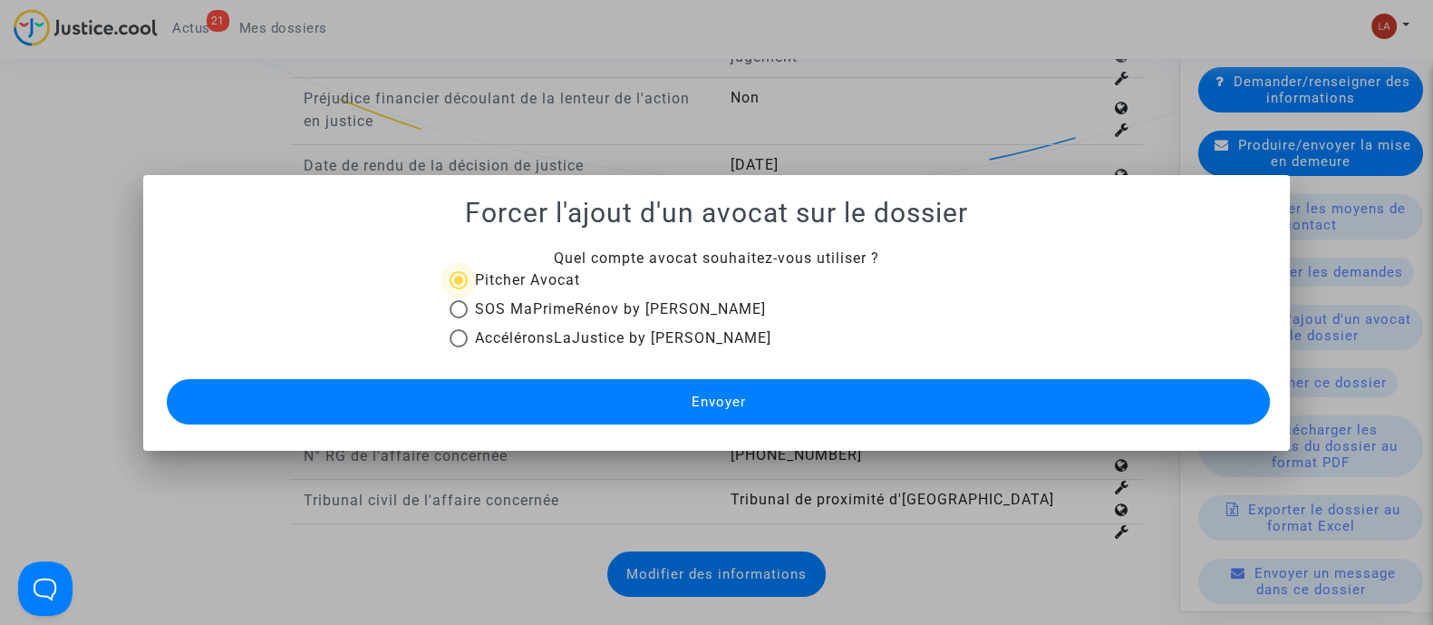
click at [657, 400] on button "Envoyer" at bounding box center [718, 401] width 1103 height 45
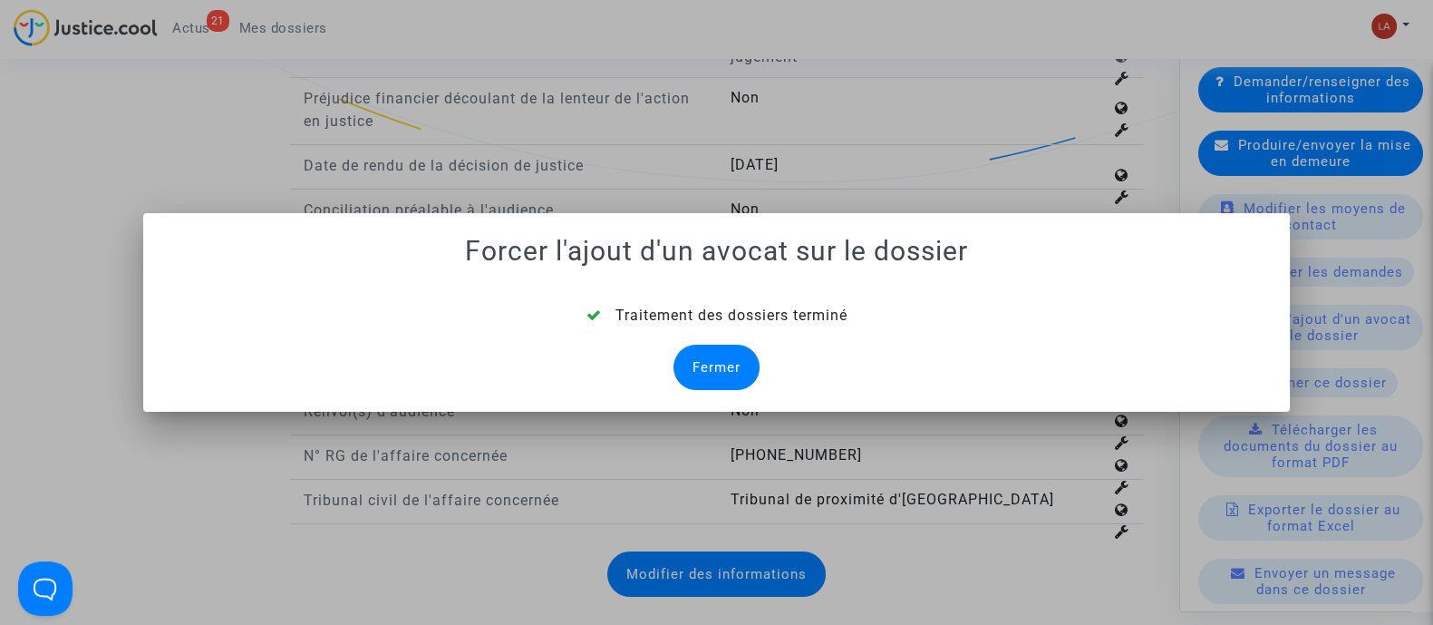
click at [720, 362] on div "Fermer" at bounding box center [717, 366] width 86 height 45
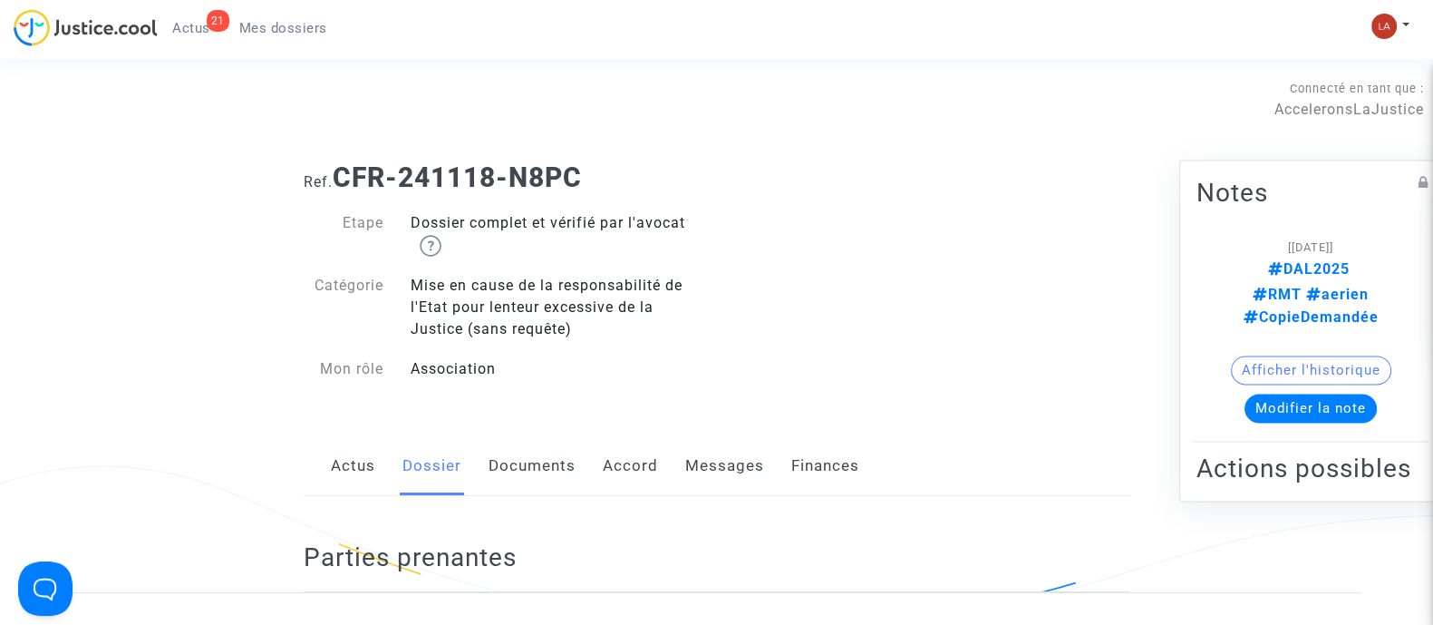
scroll to position [2040, 0]
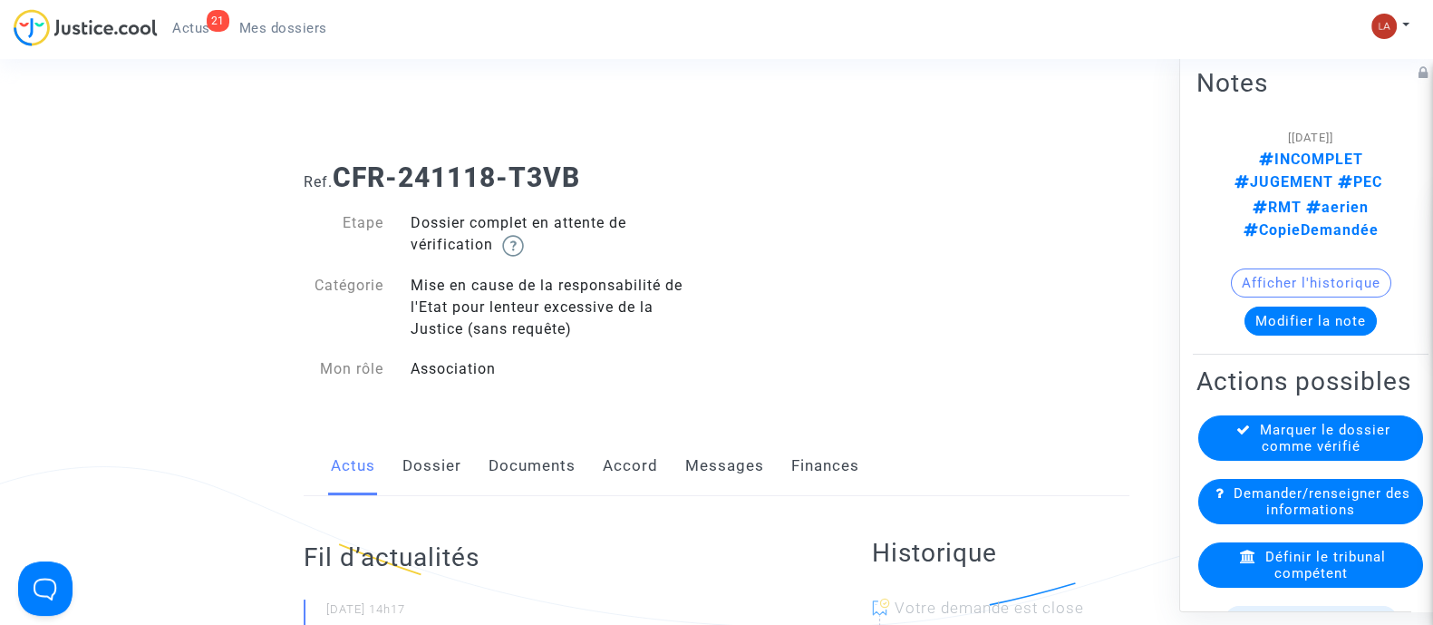
click at [511, 451] on link "Documents" at bounding box center [532, 466] width 87 height 60
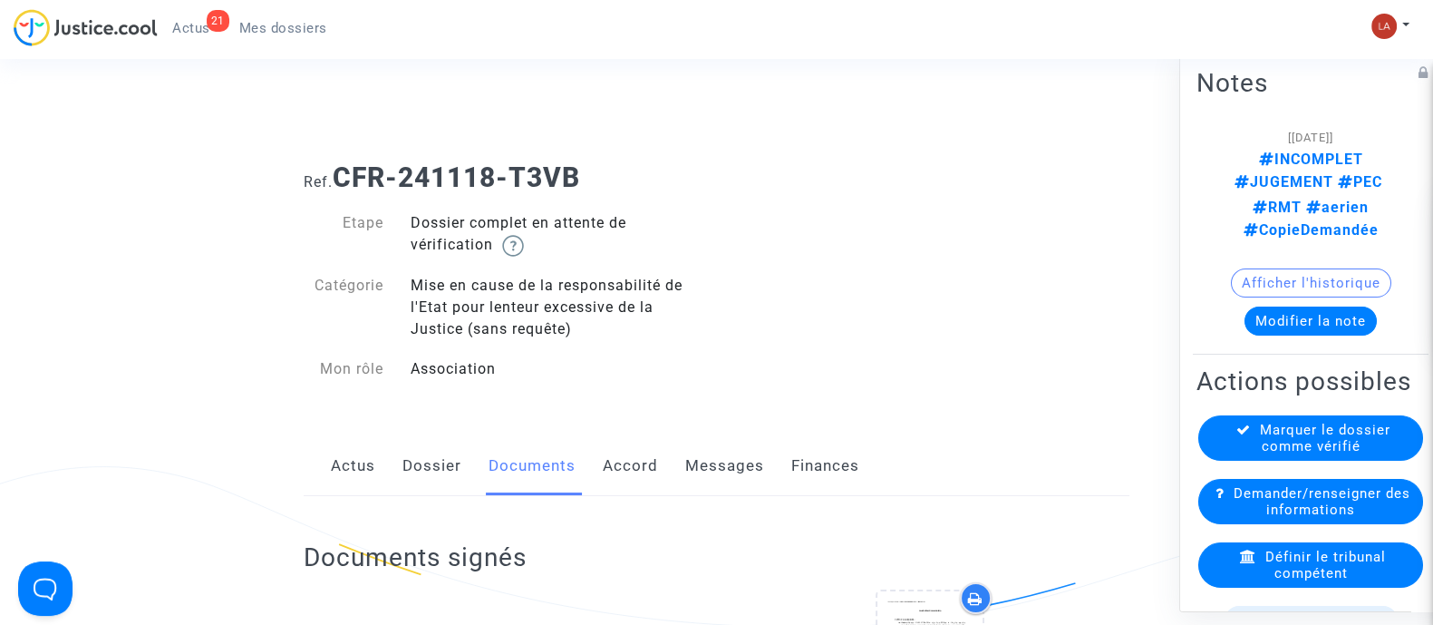
click at [412, 456] on link "Dossier" at bounding box center [432, 466] width 59 height 60
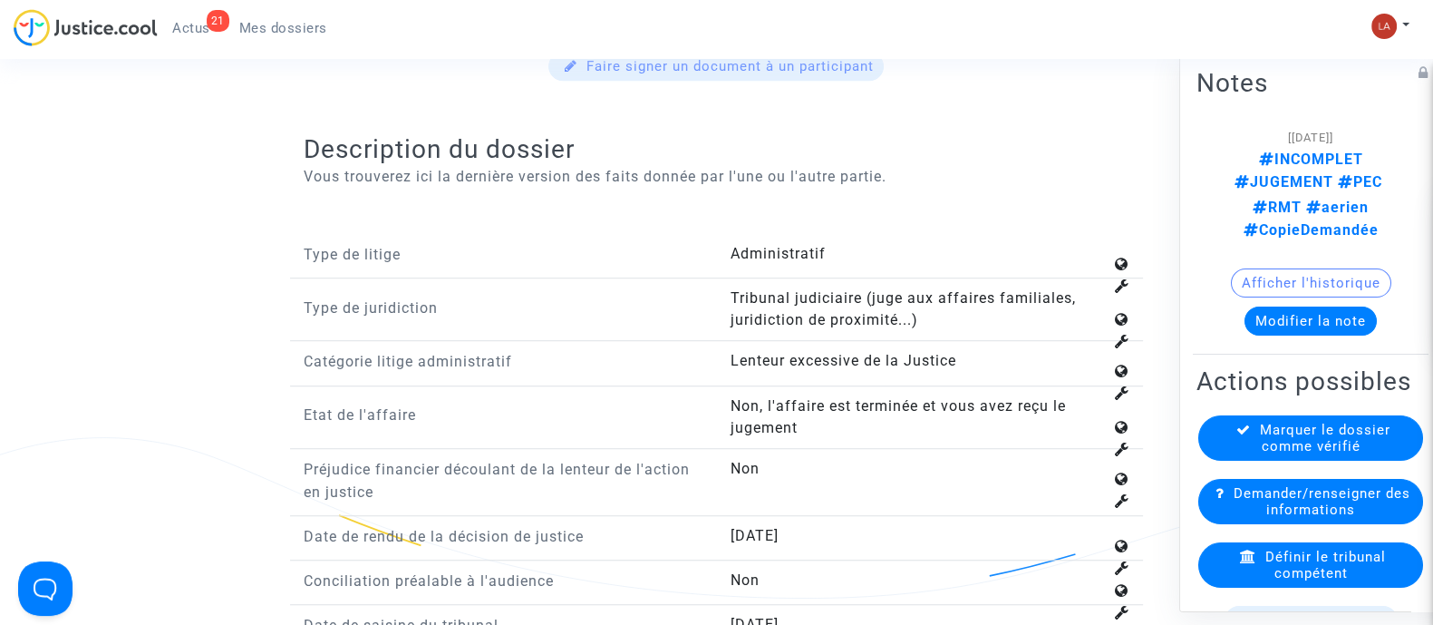
scroll to position [1472, 0]
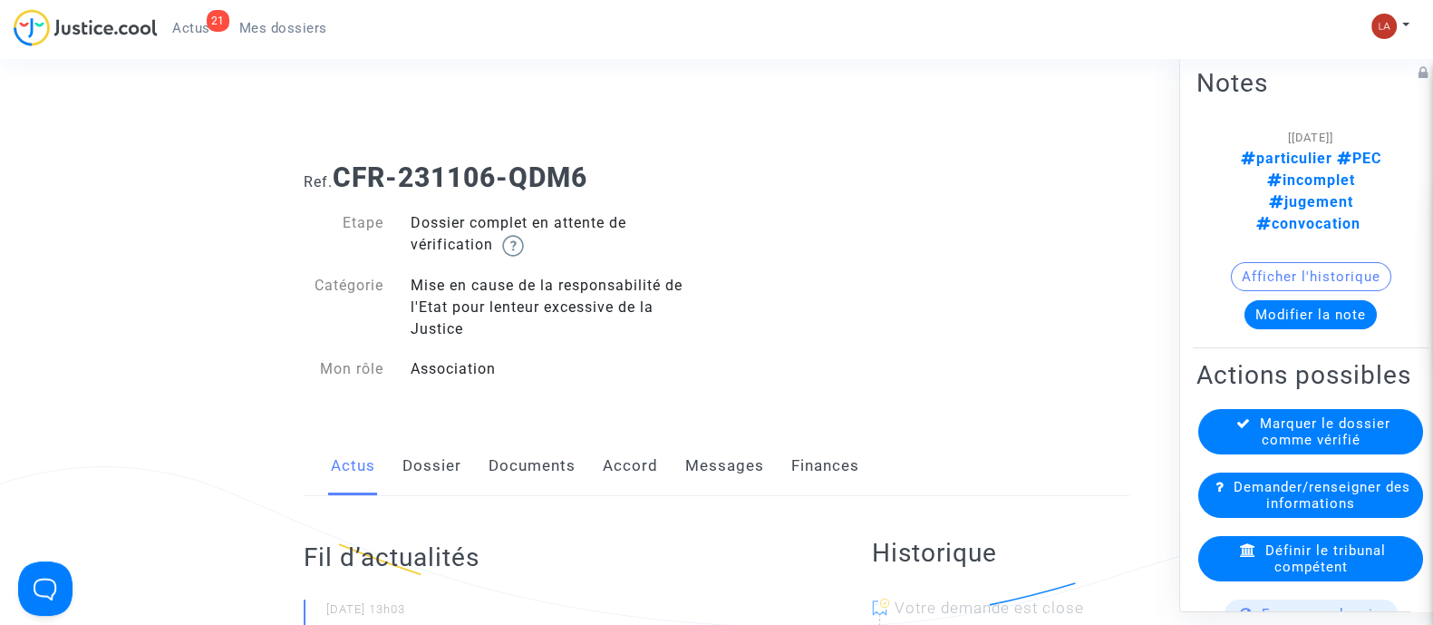
click at [530, 486] on link "Documents" at bounding box center [532, 466] width 87 height 60
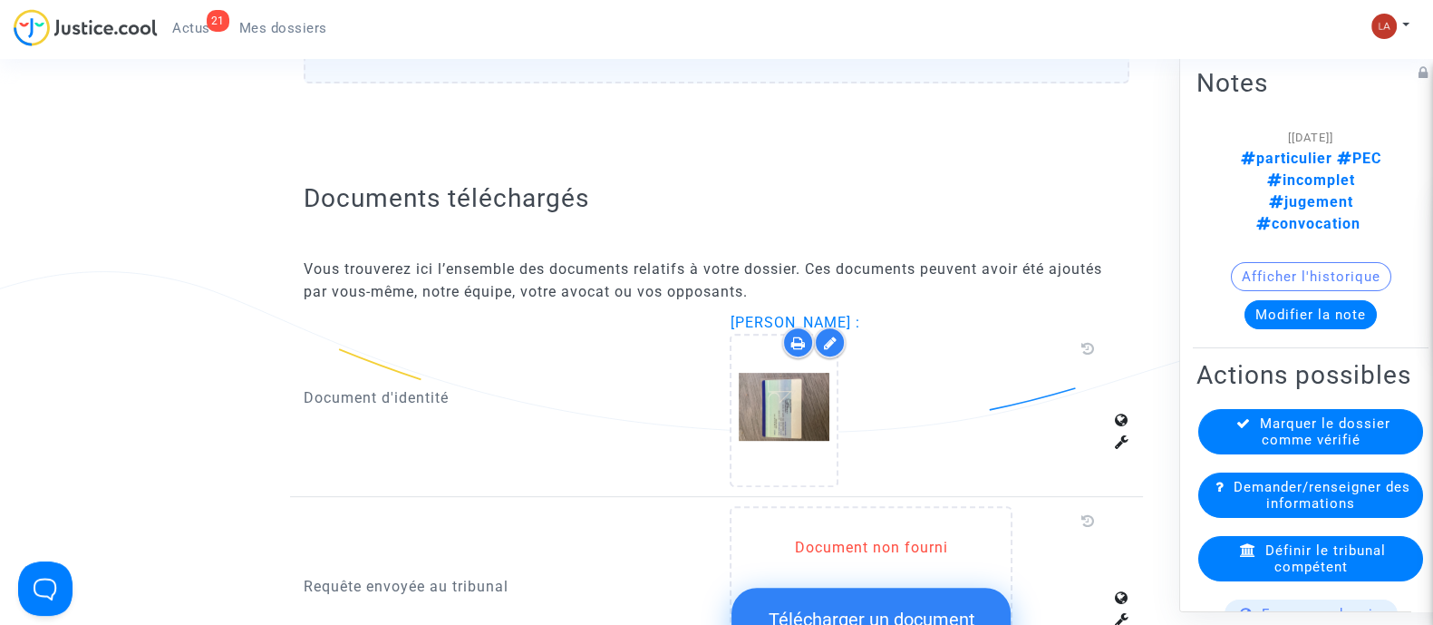
scroll to position [680, 0]
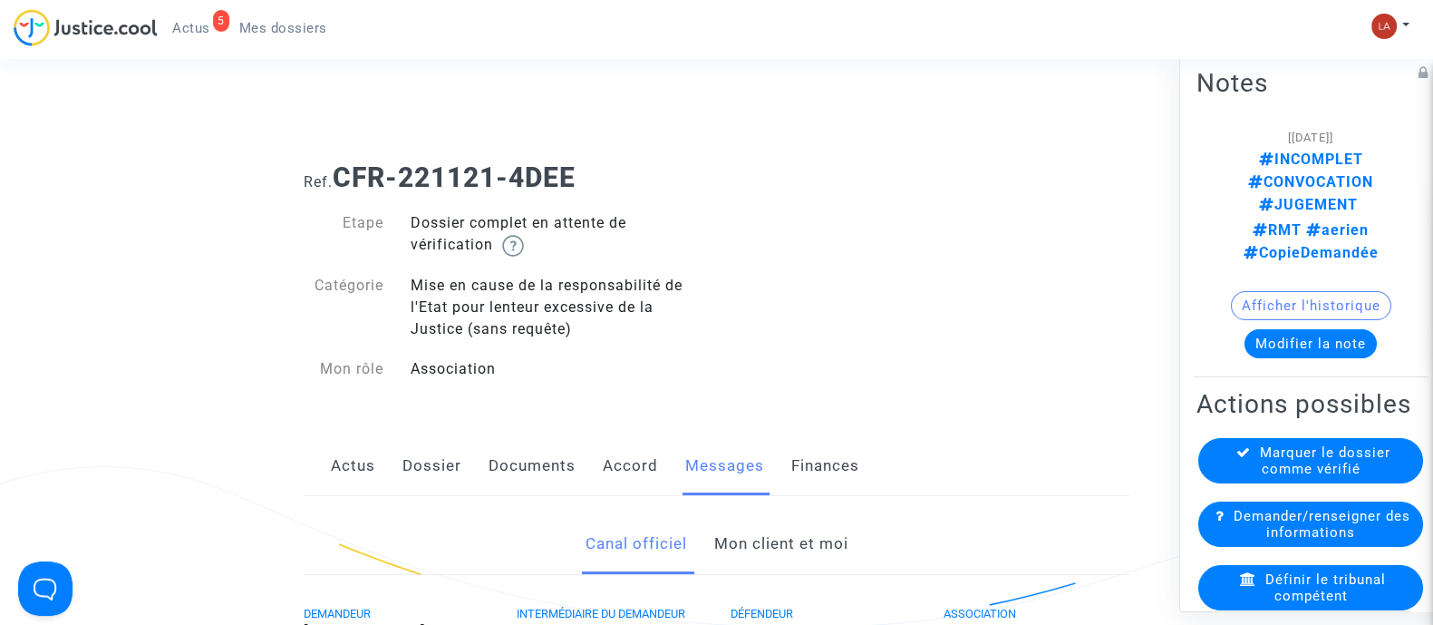
click at [511, 452] on link "Documents" at bounding box center [532, 466] width 87 height 60
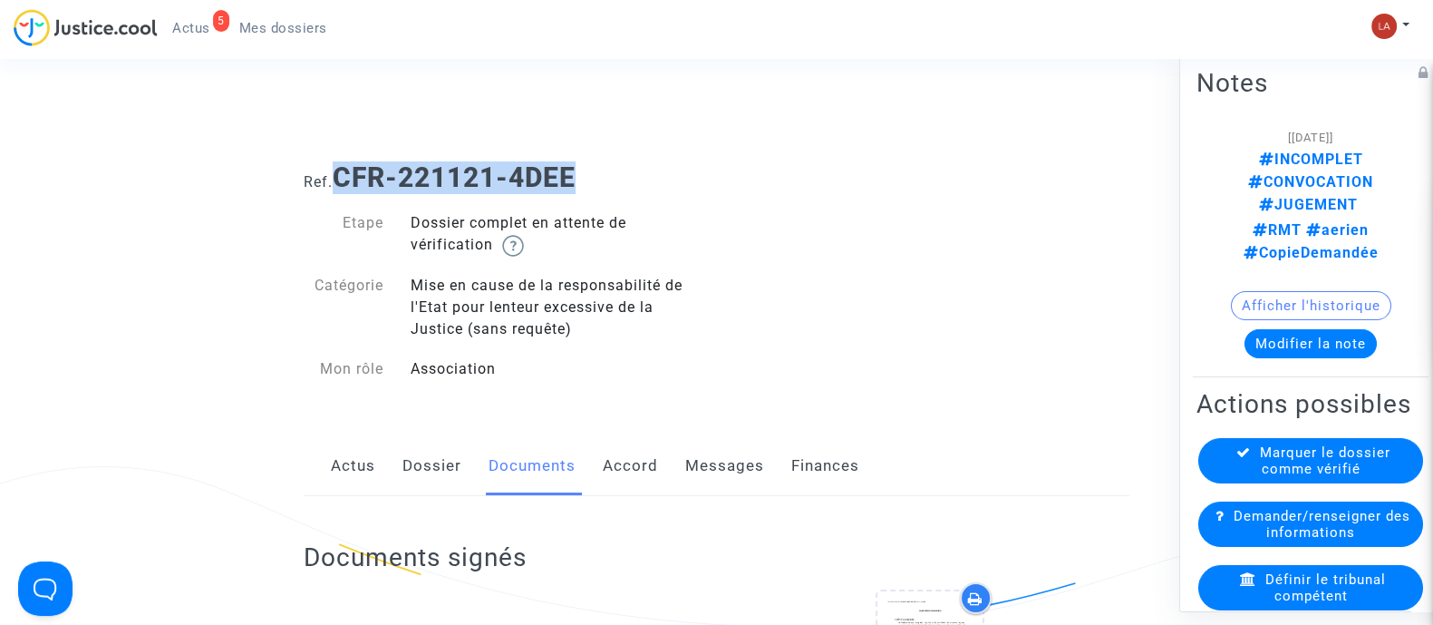
drag, startPoint x: 453, startPoint y: 192, endPoint x: 340, endPoint y: 187, distance: 113.5
click at [340, 187] on h1 "Ref. CFR-221121-4DEE" at bounding box center [717, 177] width 826 height 33
copy b "CFR-221121-4DEE"
click at [741, 448] on link "Messages" at bounding box center [724, 466] width 79 height 60
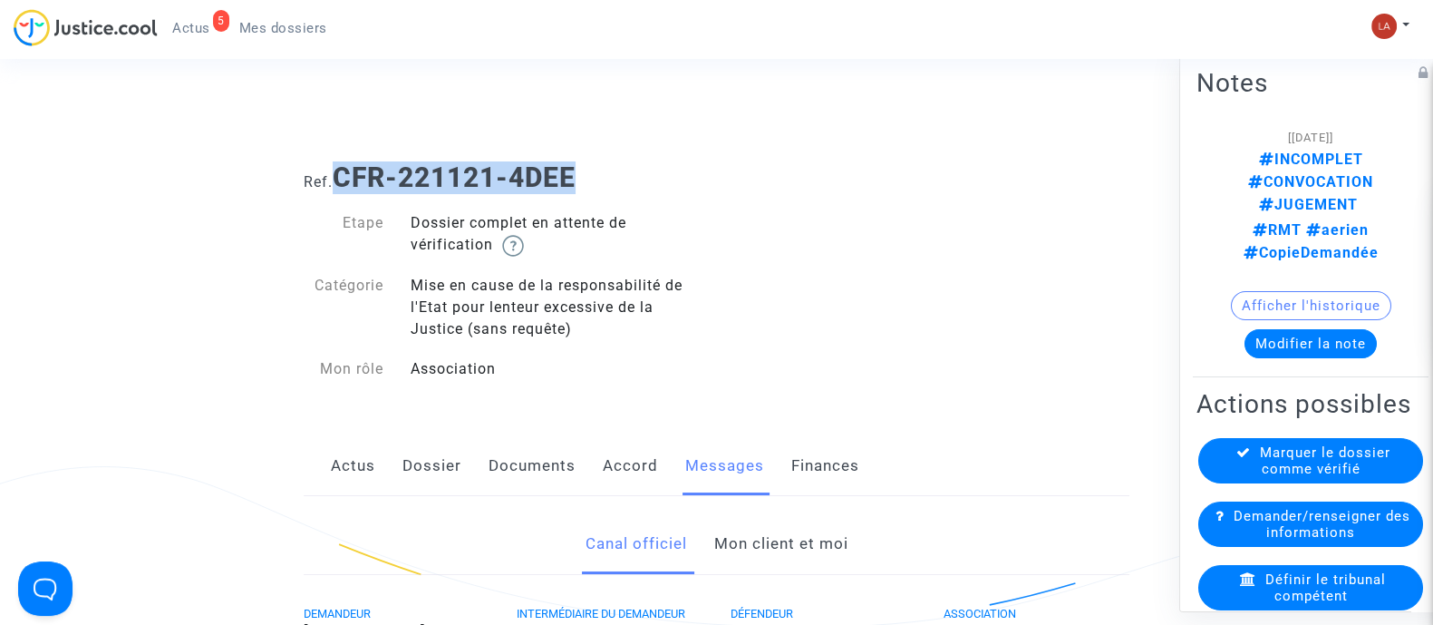
click at [775, 573] on div "Canal officiel Mon client et moi" at bounding box center [717, 544] width 826 height 61
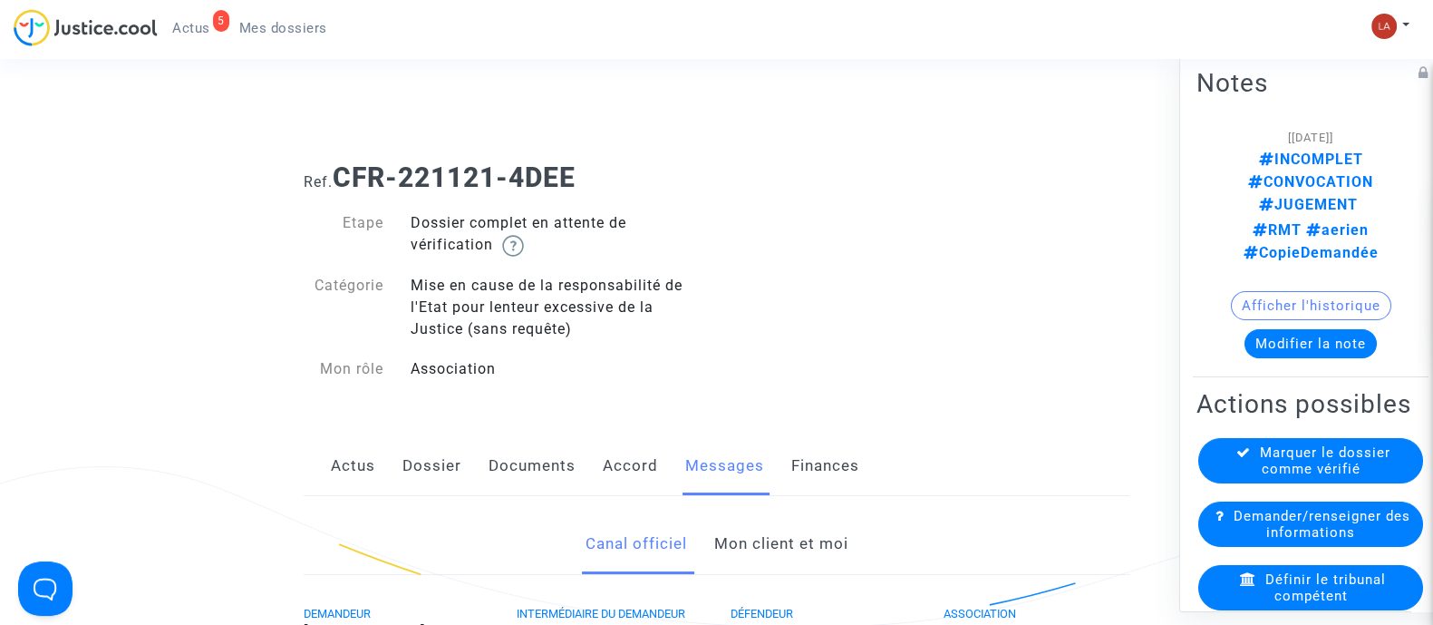
click at [792, 546] on link "Mon client et moi" at bounding box center [780, 544] width 134 height 60
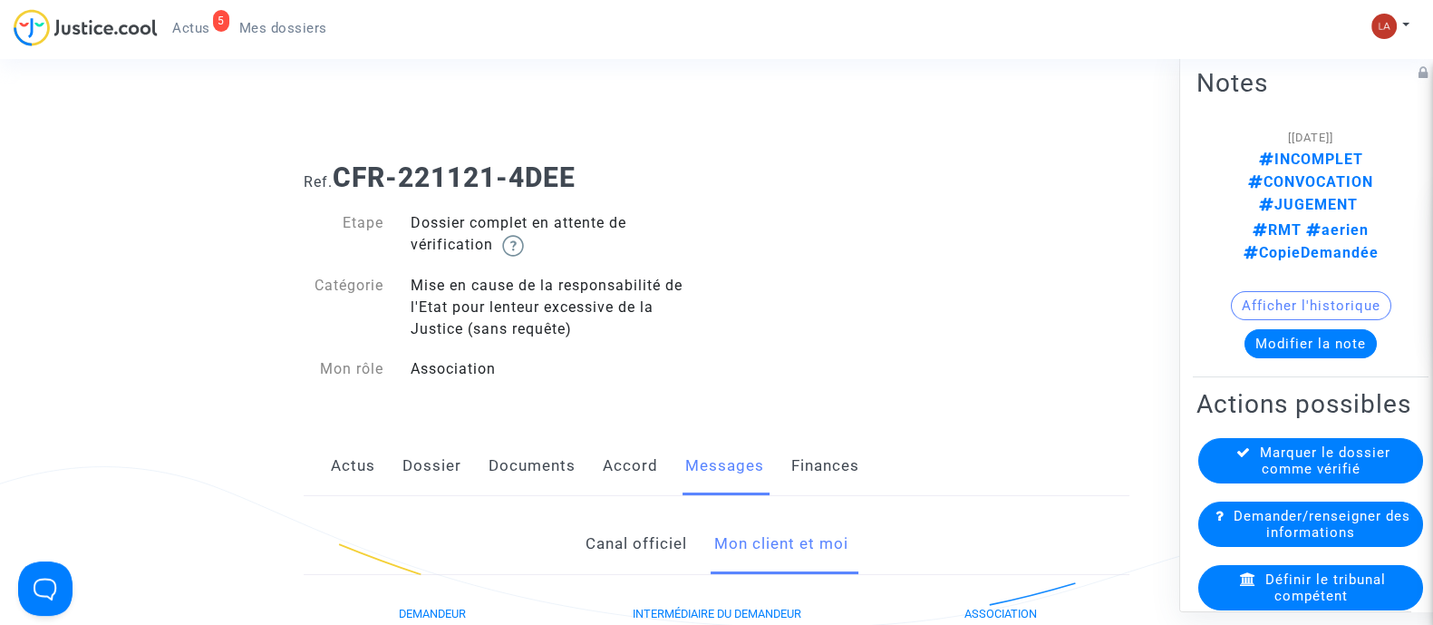
scroll to position [452, 0]
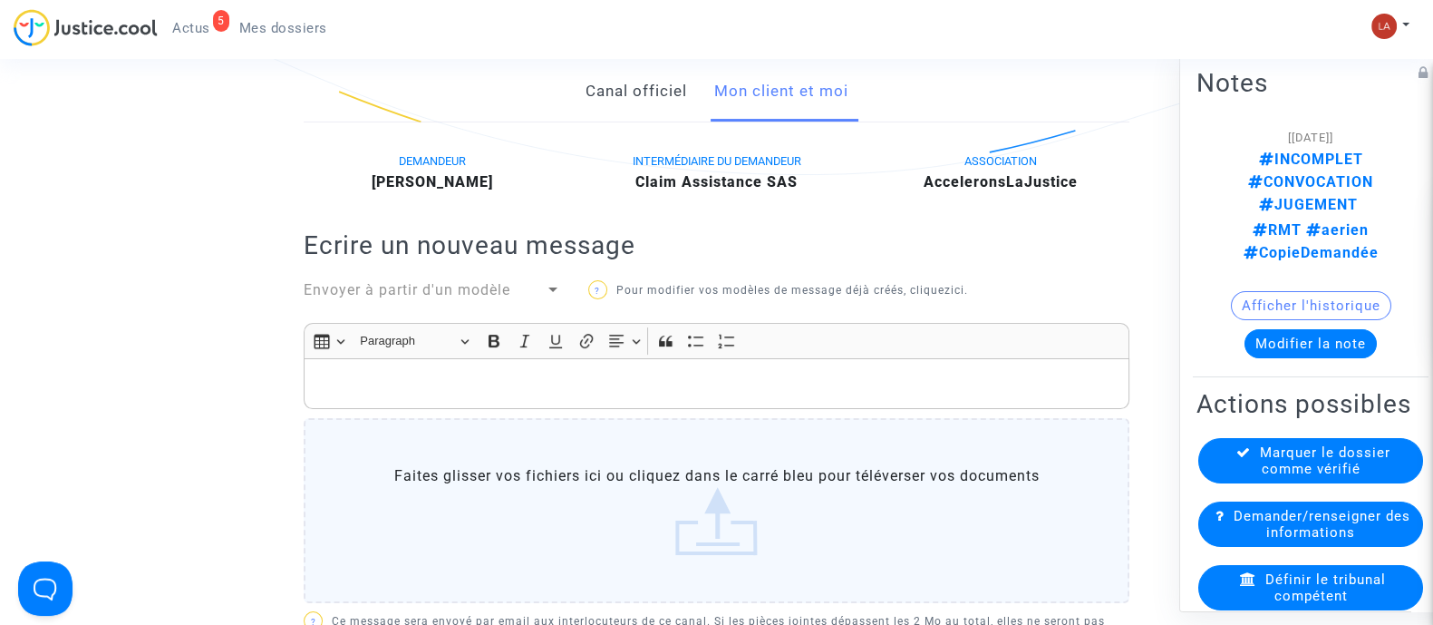
click at [781, 373] on p "Rich Text Editor, main" at bounding box center [717, 384] width 807 height 23
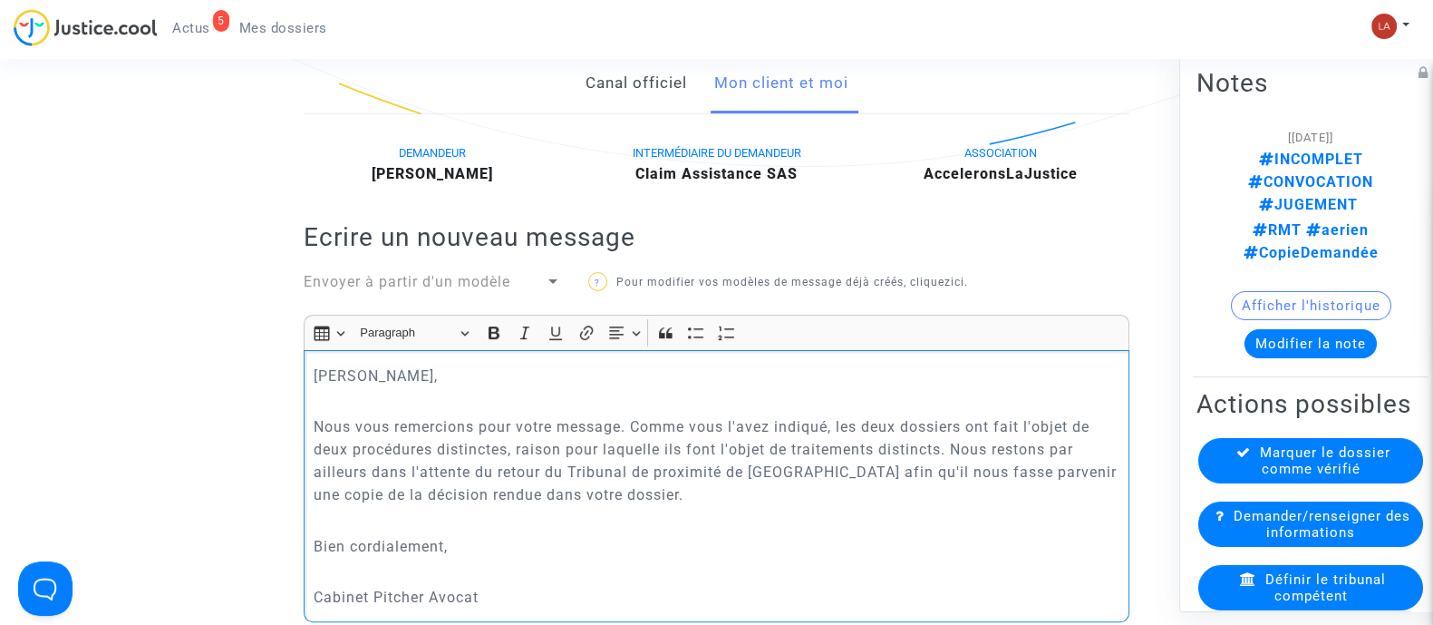
scroll to position [1027, 0]
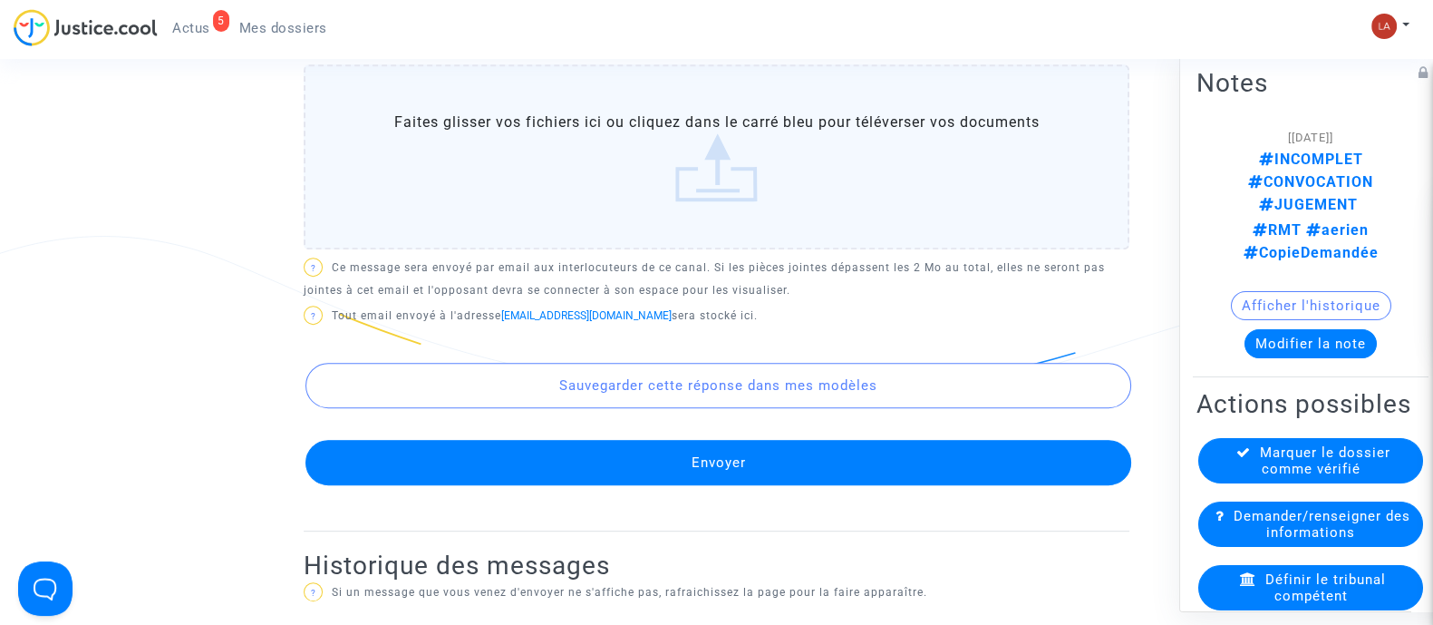
click at [766, 462] on button "Envoyer" at bounding box center [719, 462] width 826 height 45
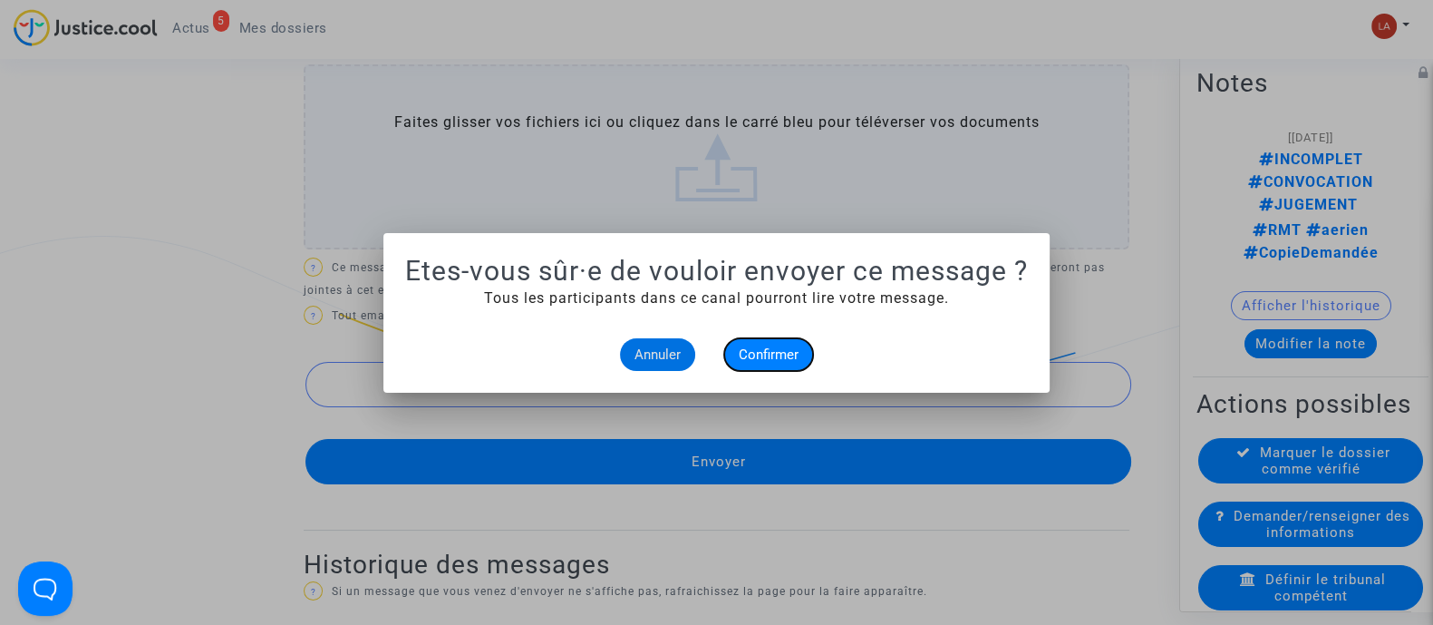
click at [759, 346] on span "Confirmer" at bounding box center [769, 354] width 60 height 16
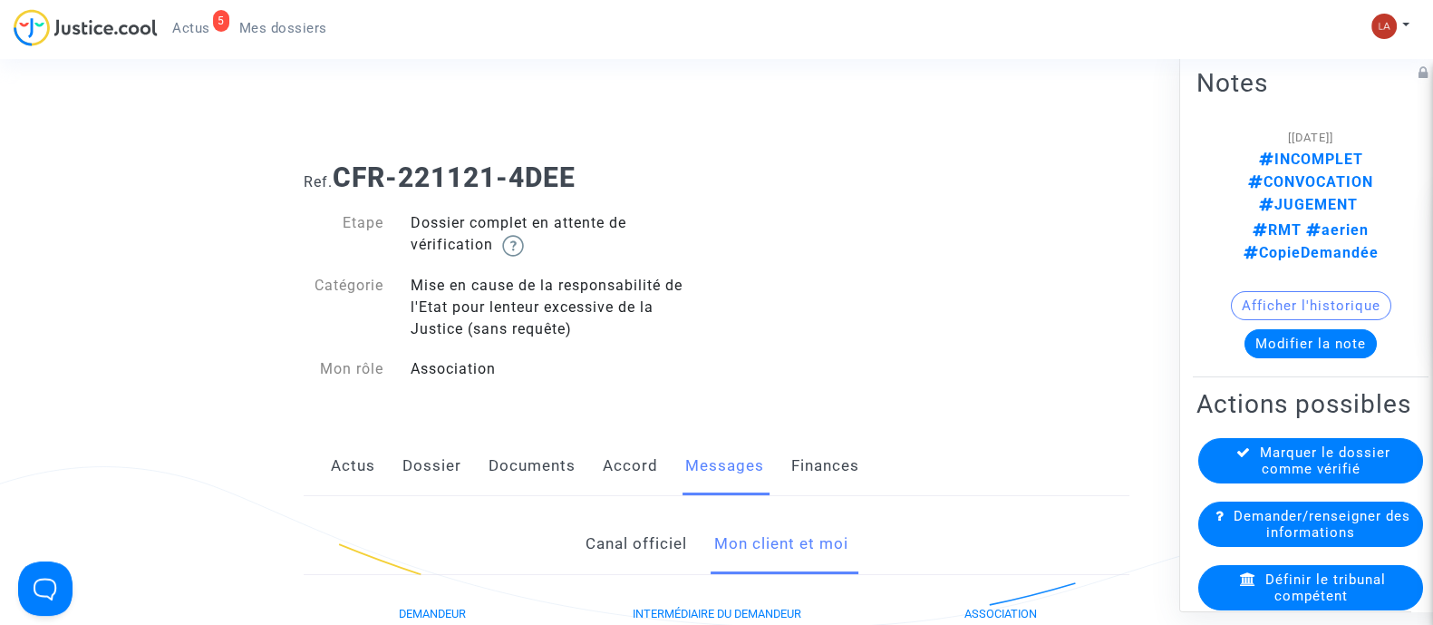
scroll to position [1027, 0]
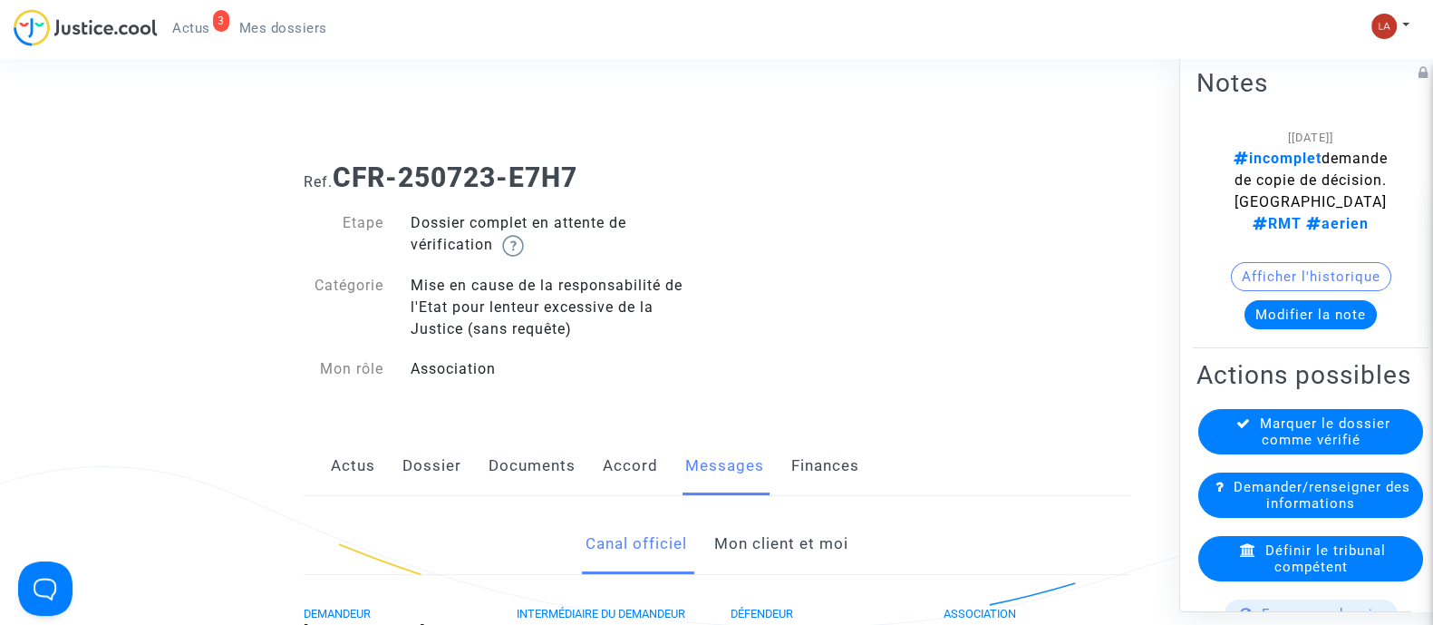
drag, startPoint x: 831, startPoint y: 549, endPoint x: 851, endPoint y: 548, distance: 20.0
click at [831, 549] on link "Mon client et moi" at bounding box center [780, 544] width 134 height 60
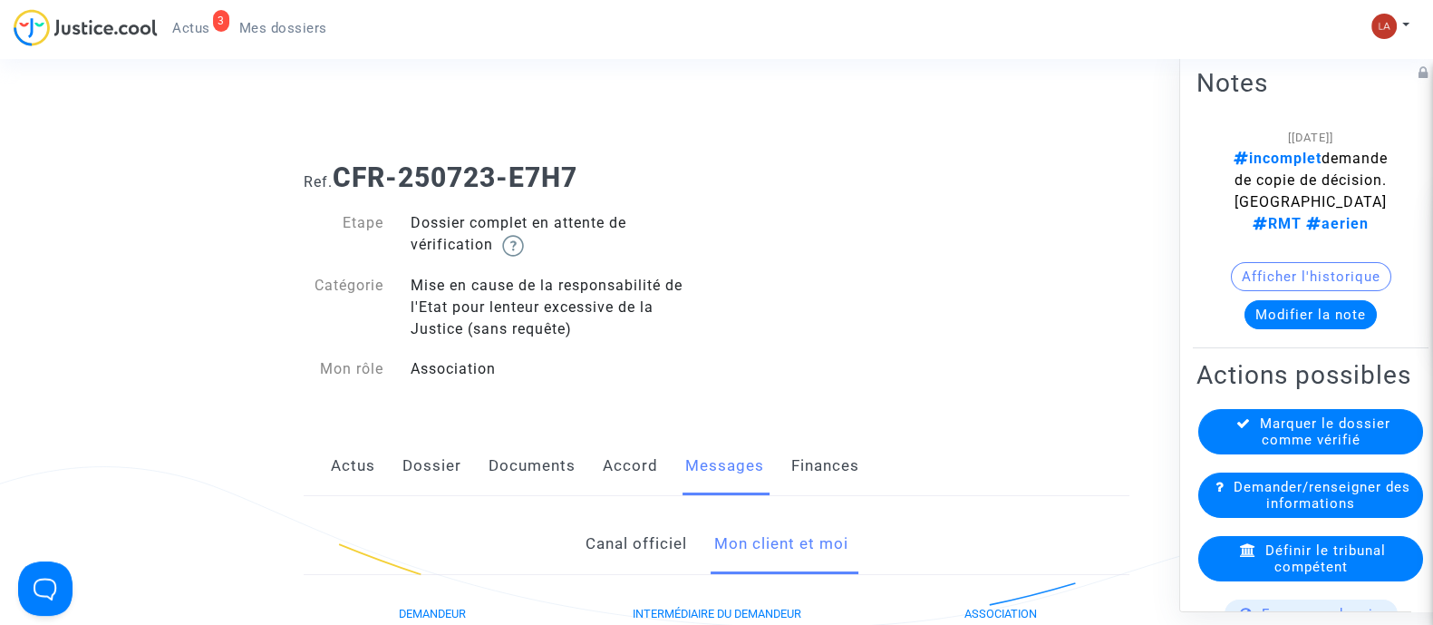
click at [462, 477] on div "Actus Dossier Documents Accord Messages Finances" at bounding box center [717, 466] width 826 height 61
click at [449, 469] on link "Dossier" at bounding box center [432, 466] width 59 height 60
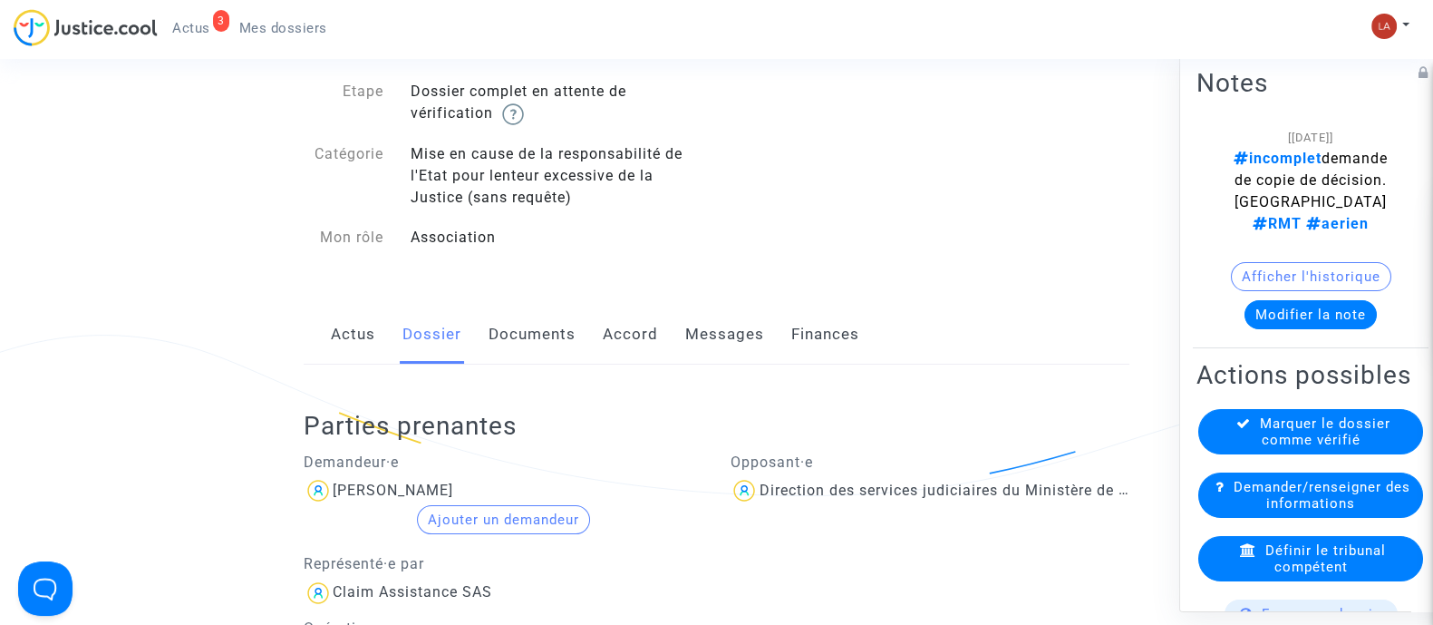
scroll to position [340, 0]
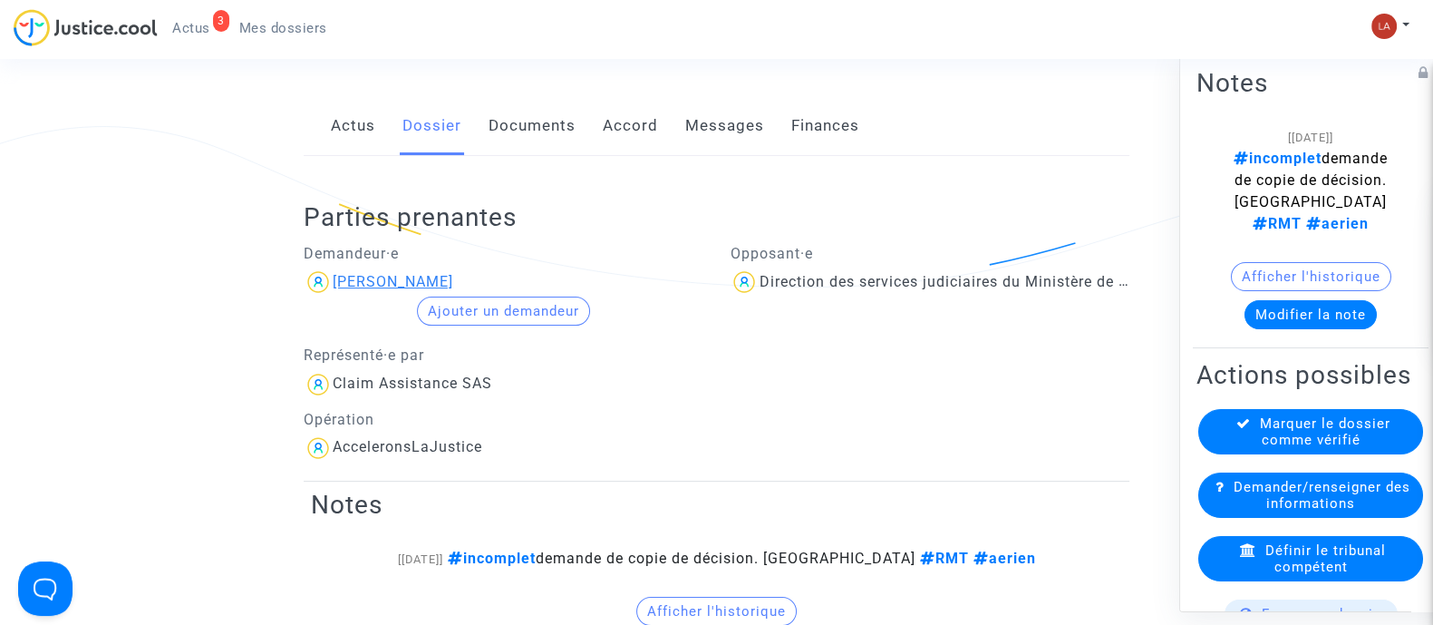
click at [427, 288] on div "lorenzo cocciarelli" at bounding box center [393, 281] width 121 height 17
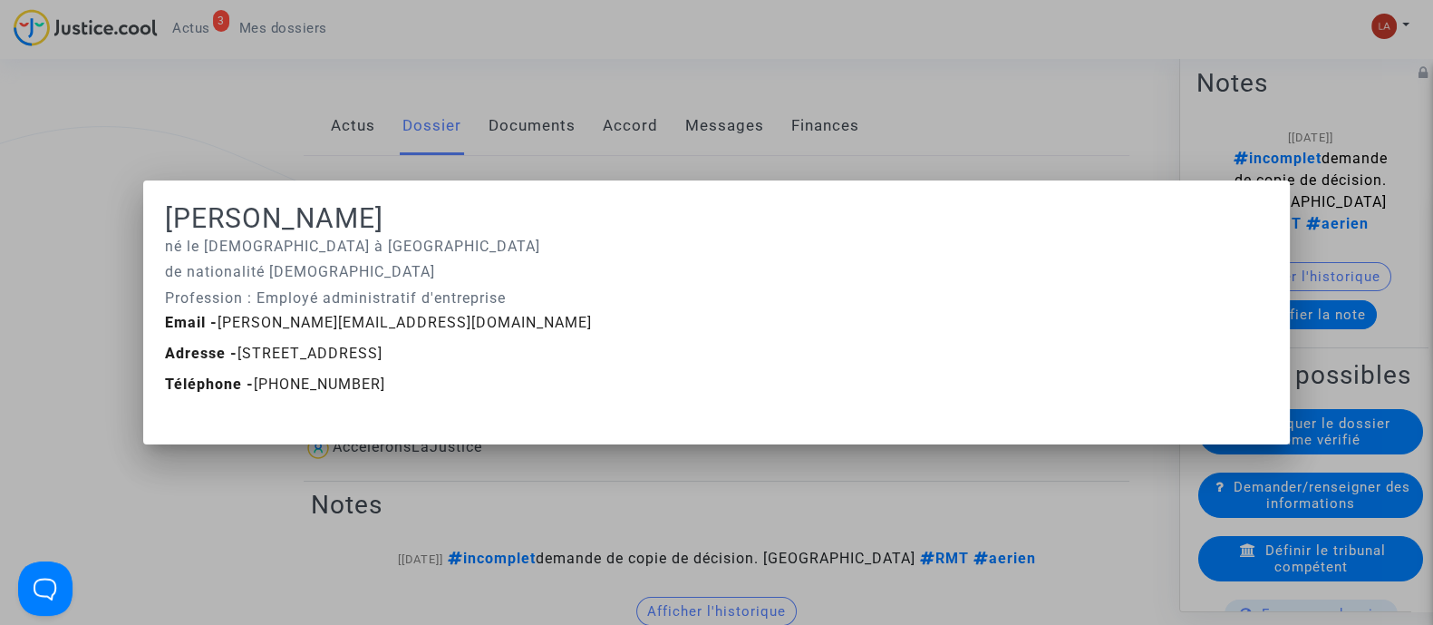
click at [525, 92] on div at bounding box center [716, 312] width 1433 height 625
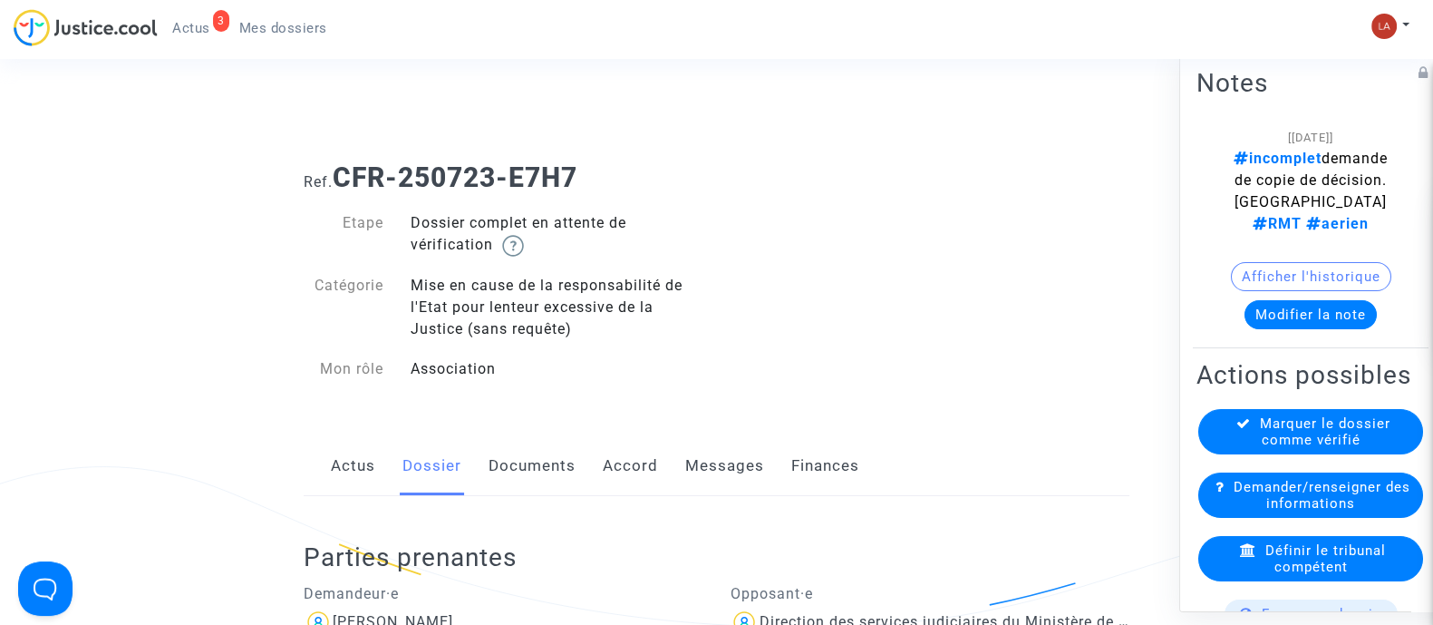
scroll to position [340, 0]
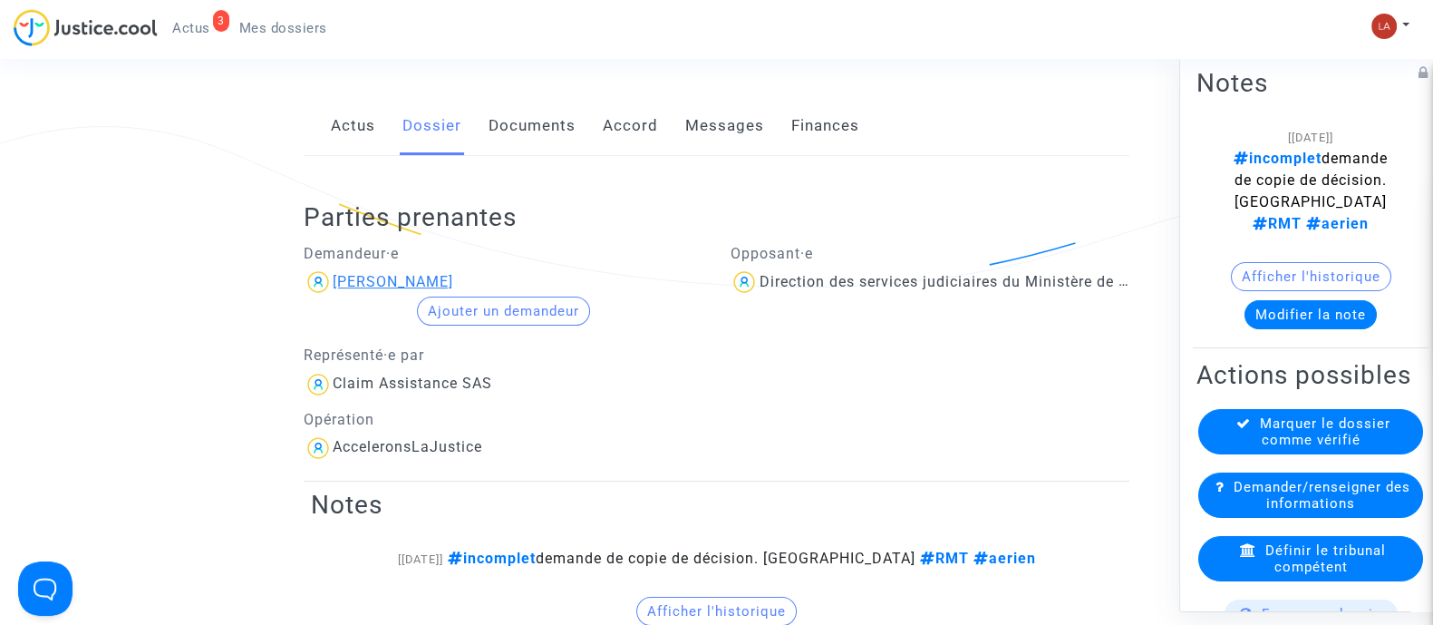
click at [453, 284] on div "lorenzo cocciarelli" at bounding box center [393, 281] width 121 height 17
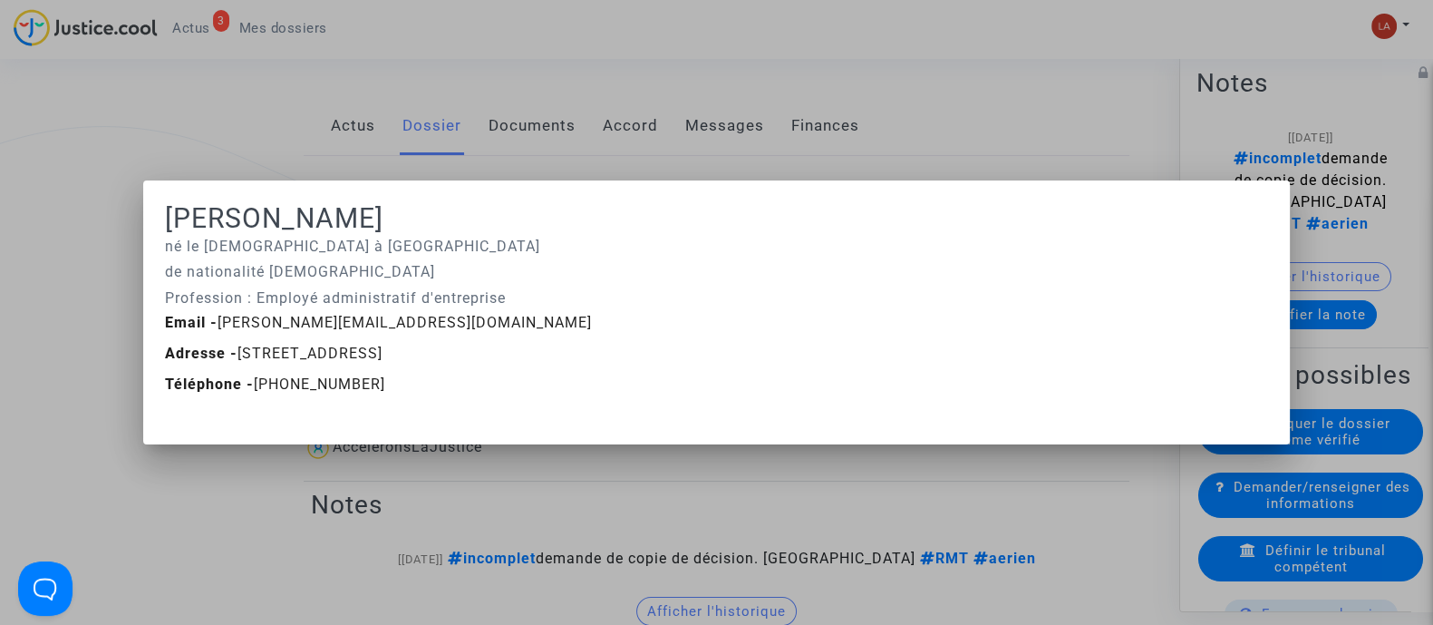
scroll to position [0, 0]
click at [598, 66] on div at bounding box center [716, 312] width 1433 height 625
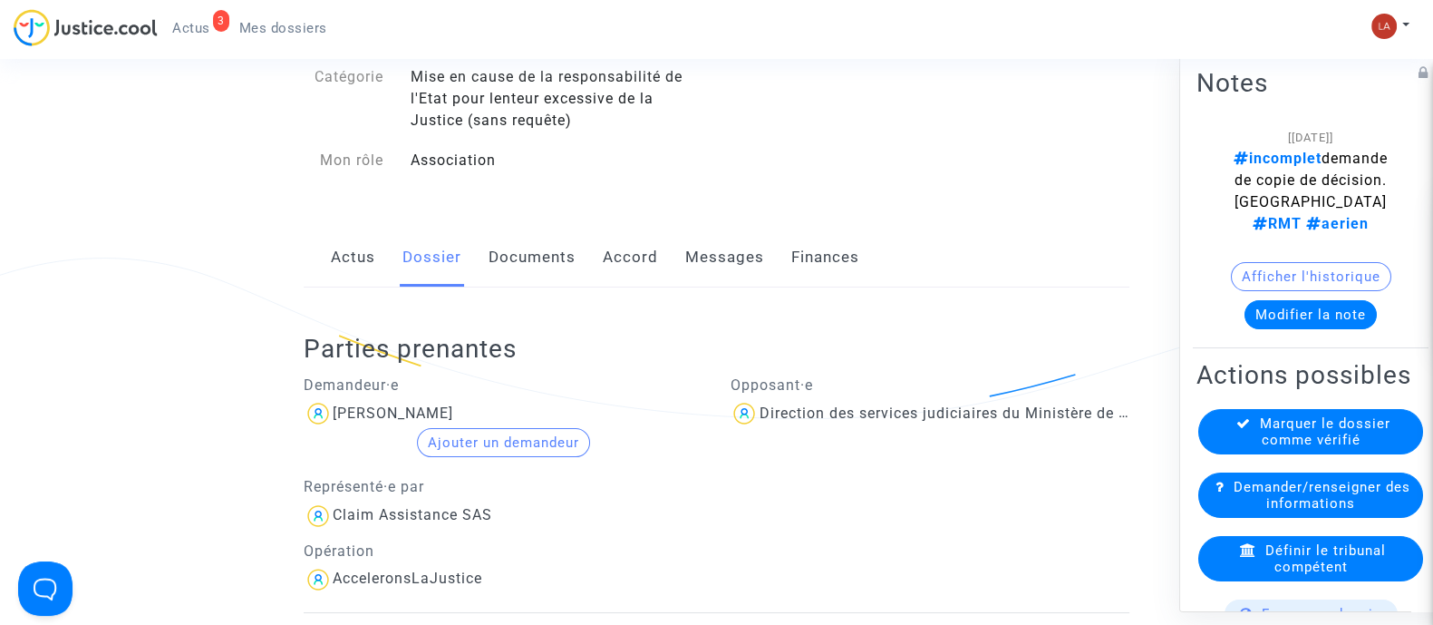
scroll to position [112, 0]
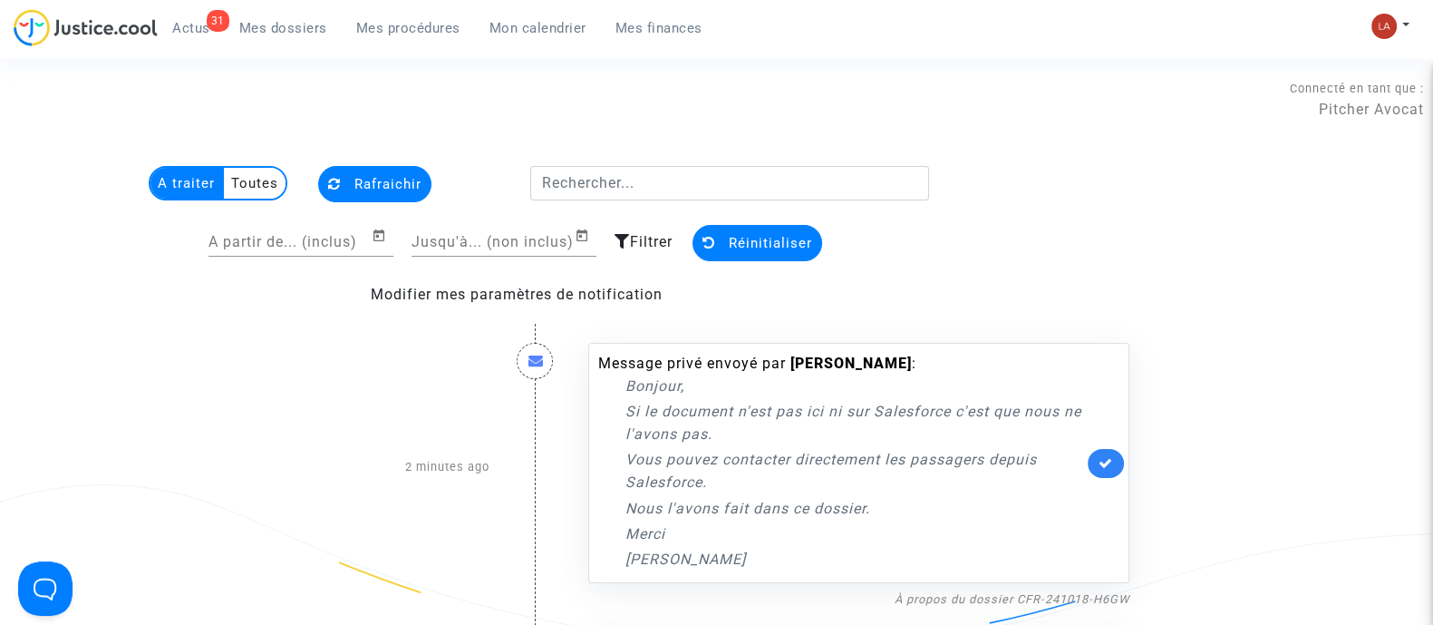
click at [277, 15] on link "Mes dossiers" at bounding box center [283, 28] width 117 height 27
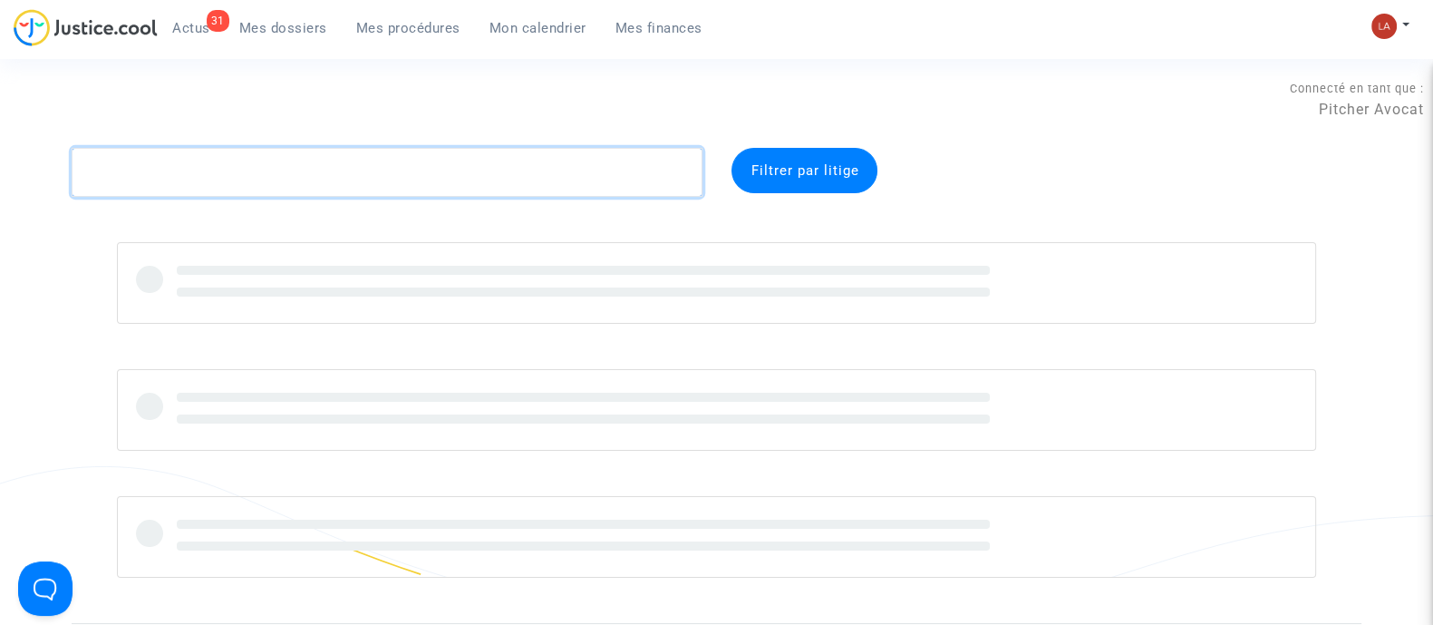
click at [428, 166] on textarea at bounding box center [387, 172] width 631 height 49
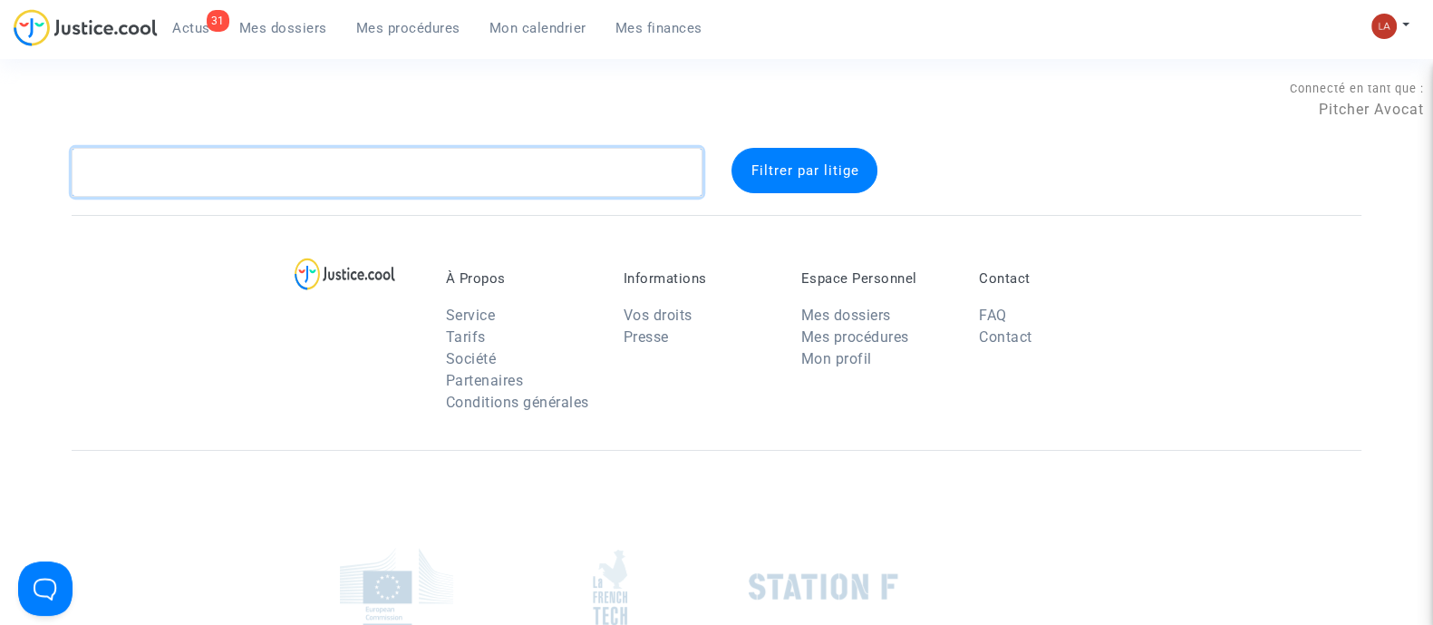
paste textarea "cocciarelli"
type textarea "cocciarelli"
